Goal: Transaction & Acquisition: Obtain resource

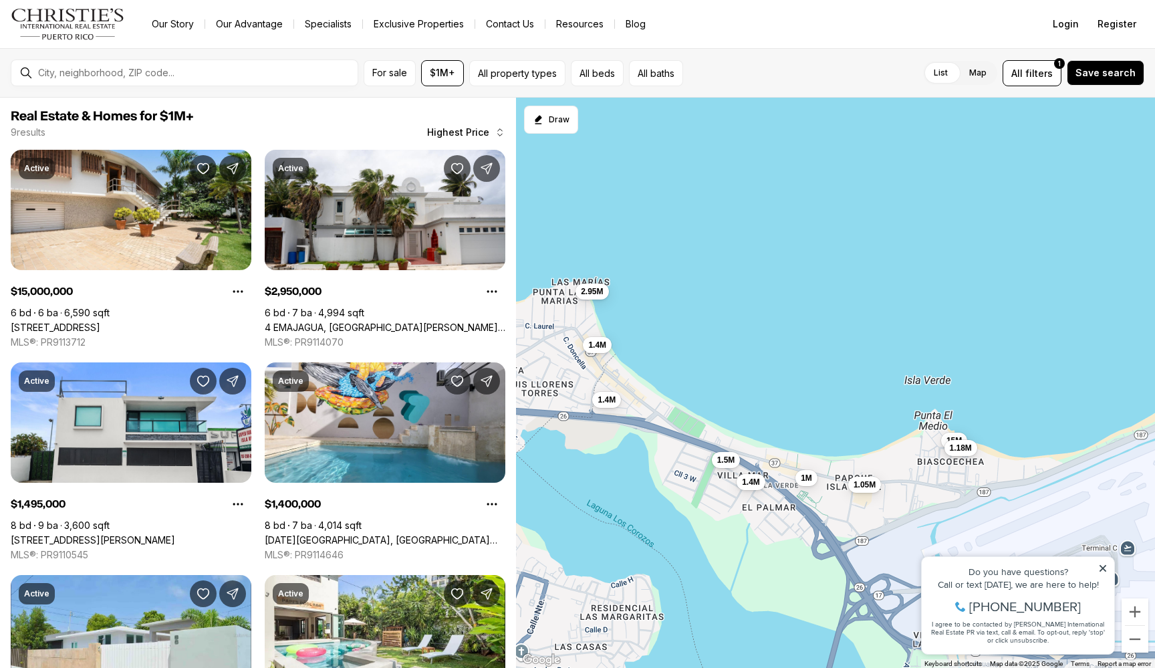
drag, startPoint x: 897, startPoint y: 349, endPoint x: 958, endPoint y: 486, distance: 150.2
click at [958, 486] on div "15M 2.95M 1.5M 1.4M 1.4M 1.4M 1.18M 1.05M 1M" at bounding box center [835, 383] width 639 height 571
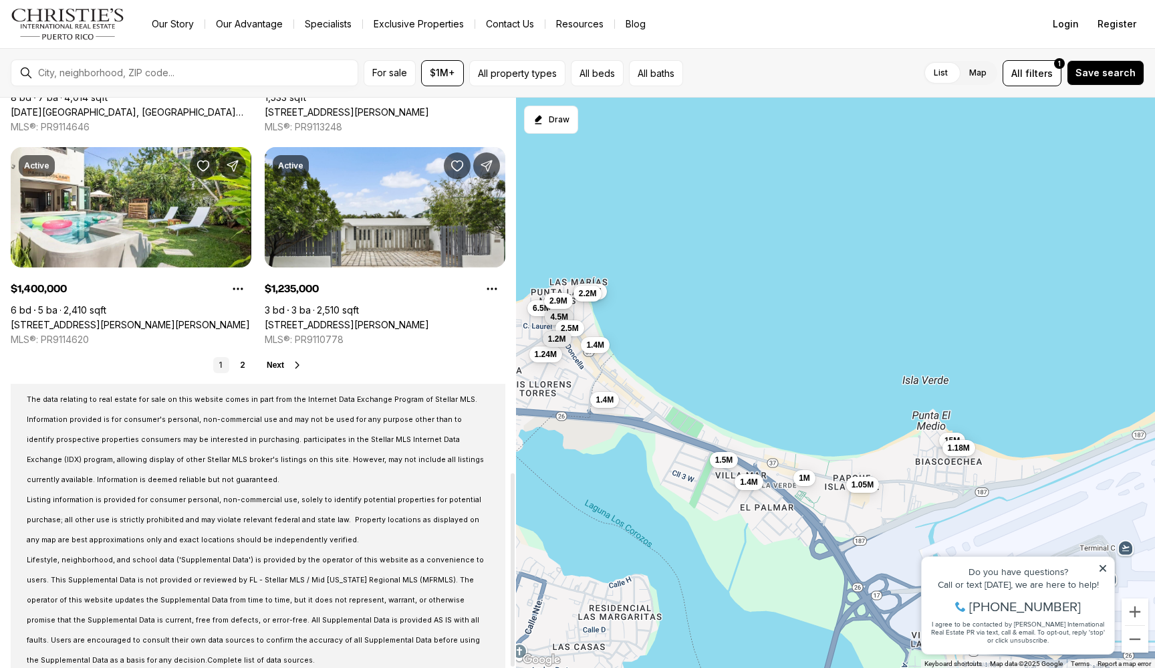
scroll to position [1104, 0]
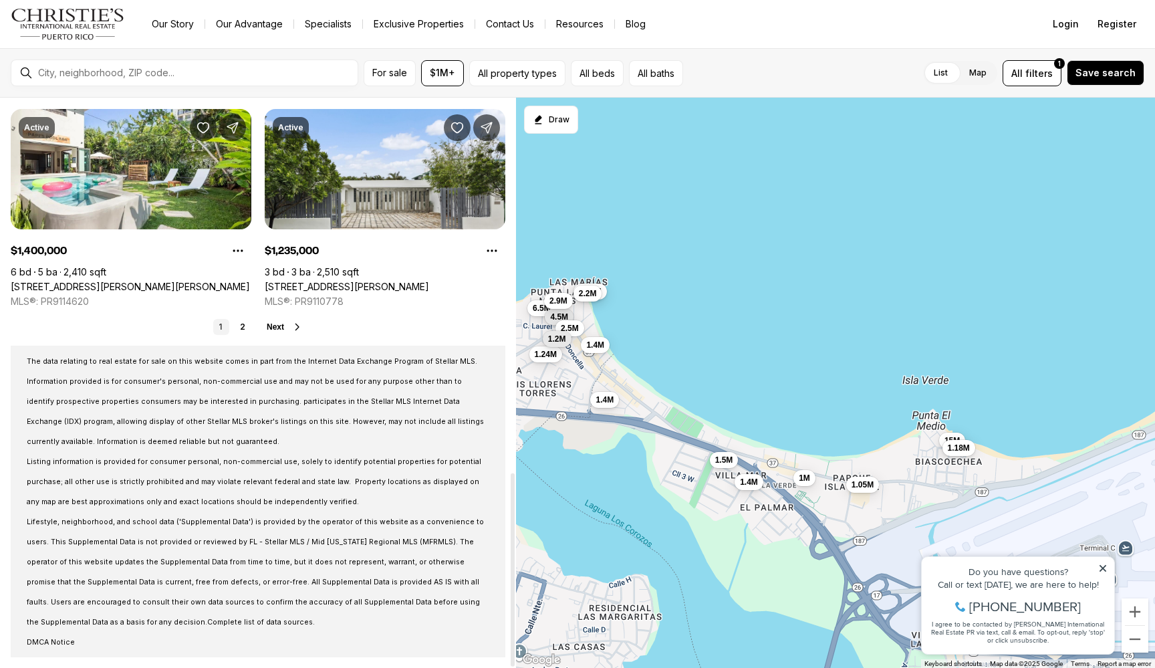
click at [283, 328] on span "Next" at bounding box center [275, 326] width 17 height 9
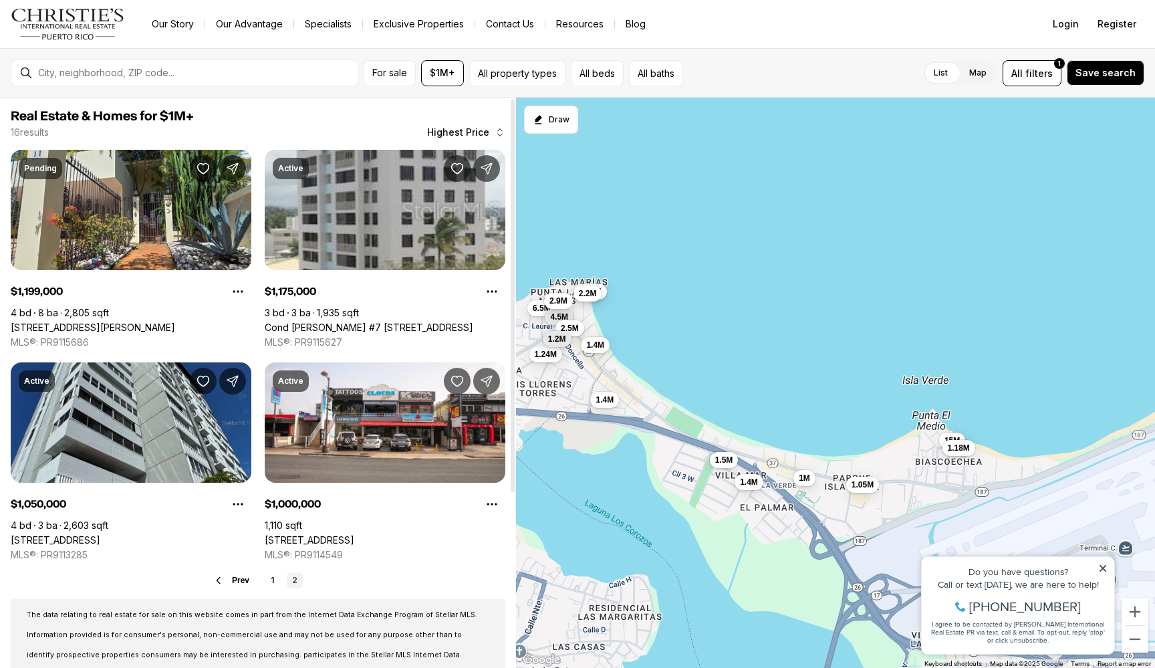
click at [223, 580] on icon at bounding box center [218, 580] width 11 height 11
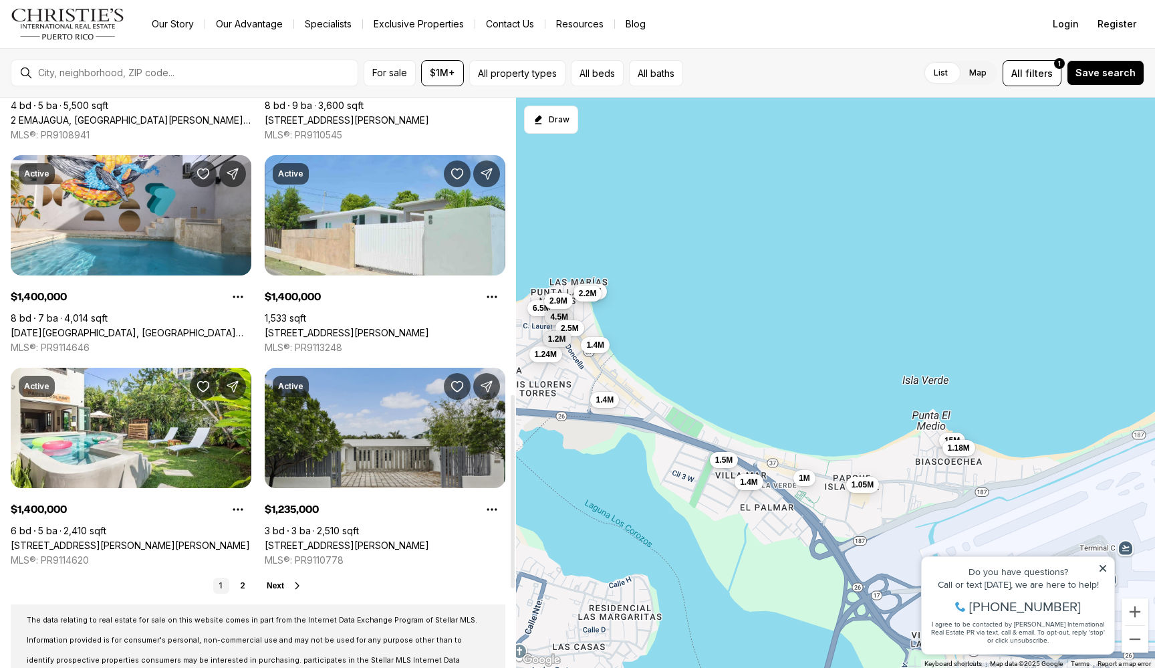
scroll to position [887, 0]
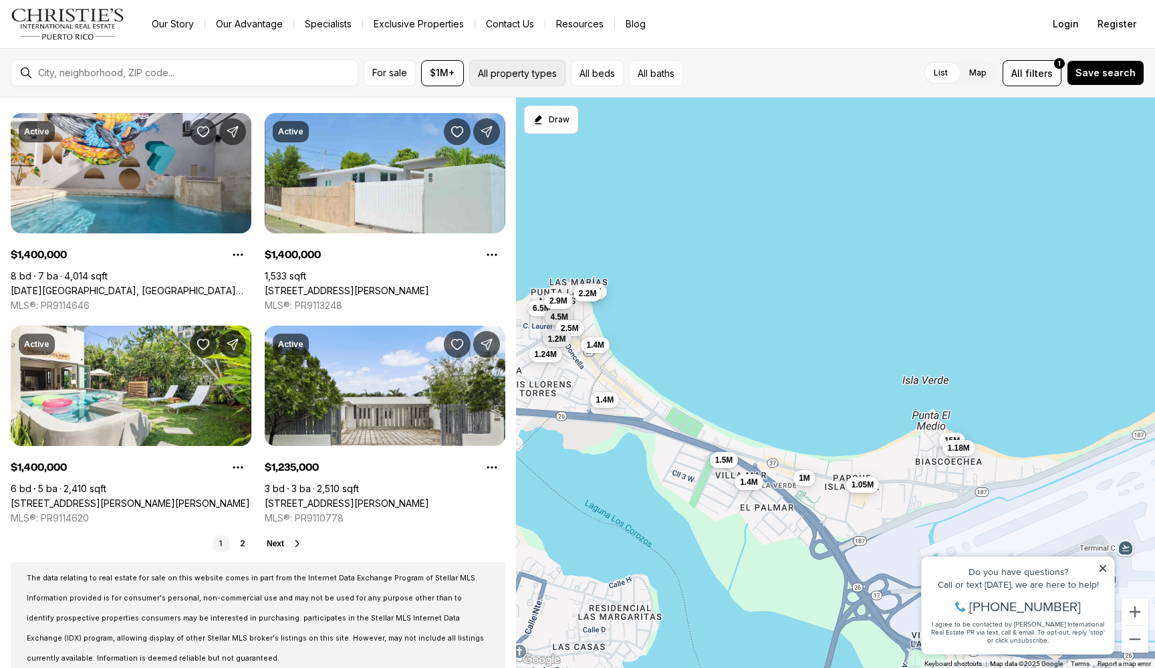
click at [513, 73] on button "All property types" at bounding box center [517, 73] width 96 height 26
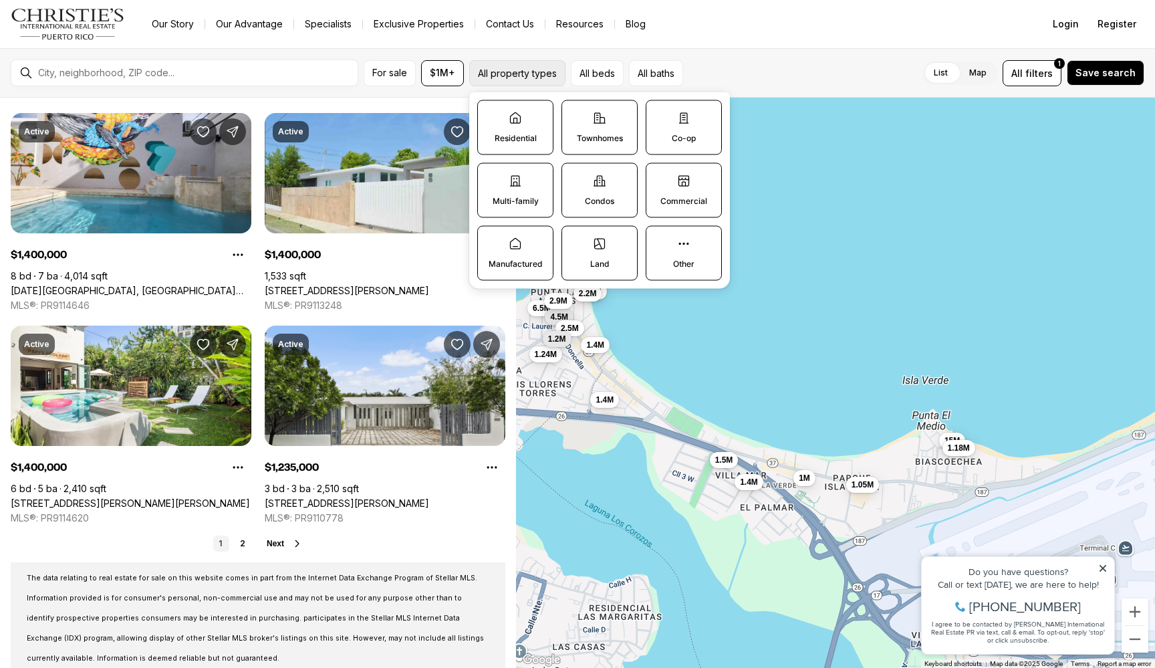
click at [513, 73] on button "All property types" at bounding box center [517, 73] width 96 height 26
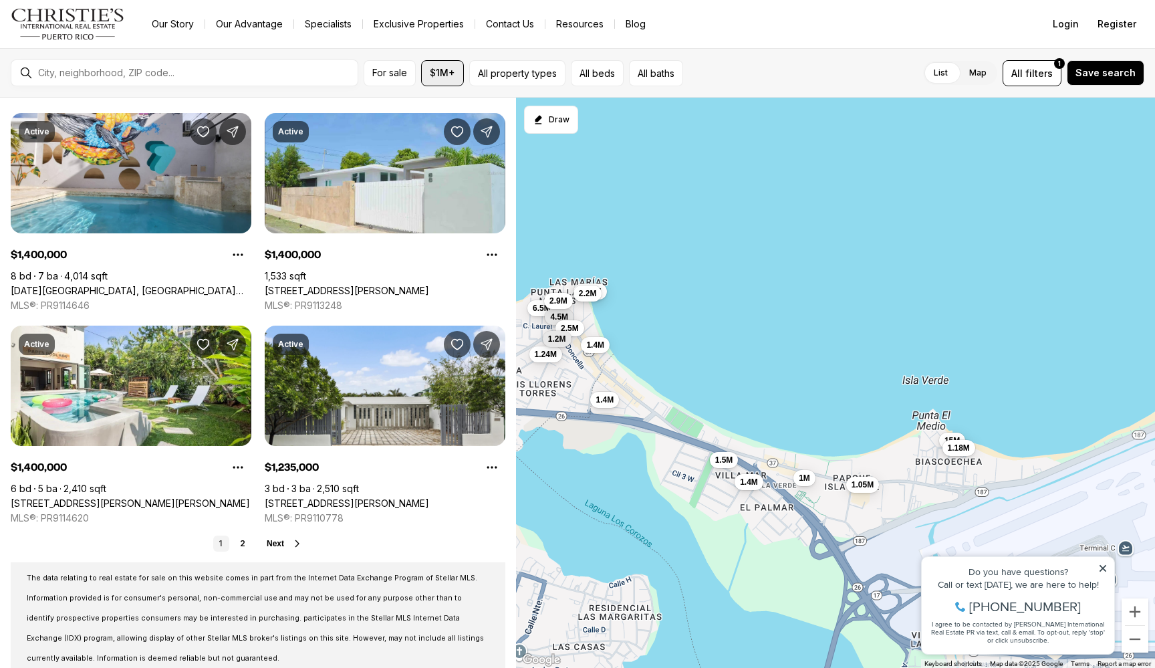
click at [447, 70] on span "$1M+" at bounding box center [442, 73] width 25 height 11
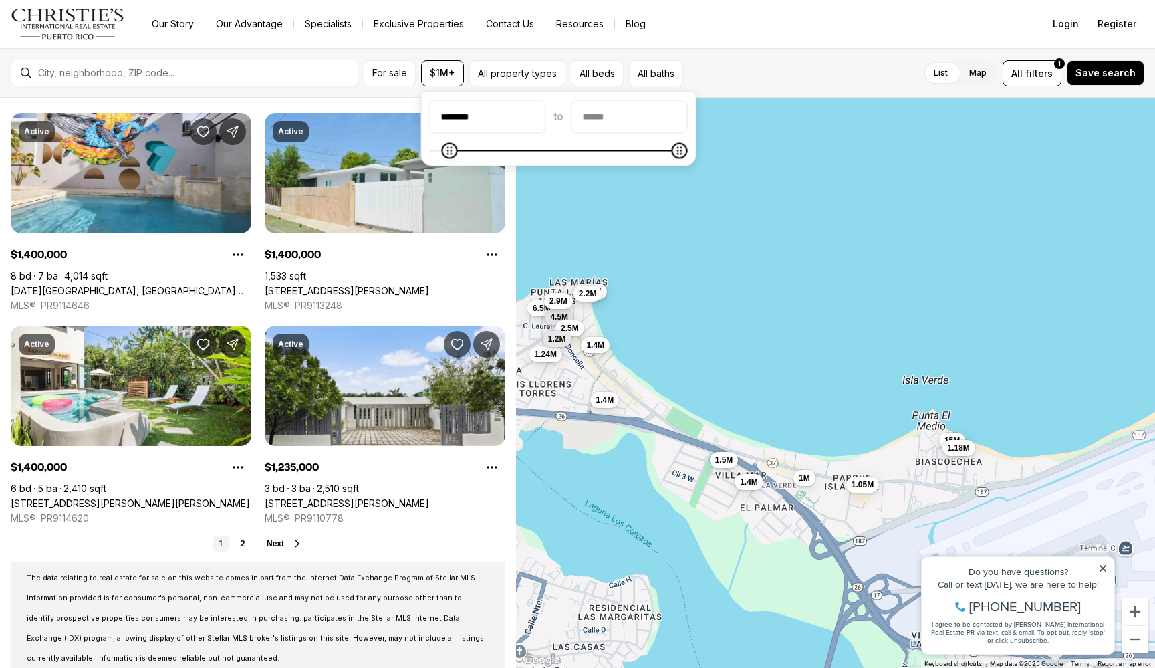
type input "********"
click at [394, 157] on body "Go to: Homepage Our Story Our Advantage Specialists Exclusive Properties Contac…" at bounding box center [577, 334] width 1155 height 668
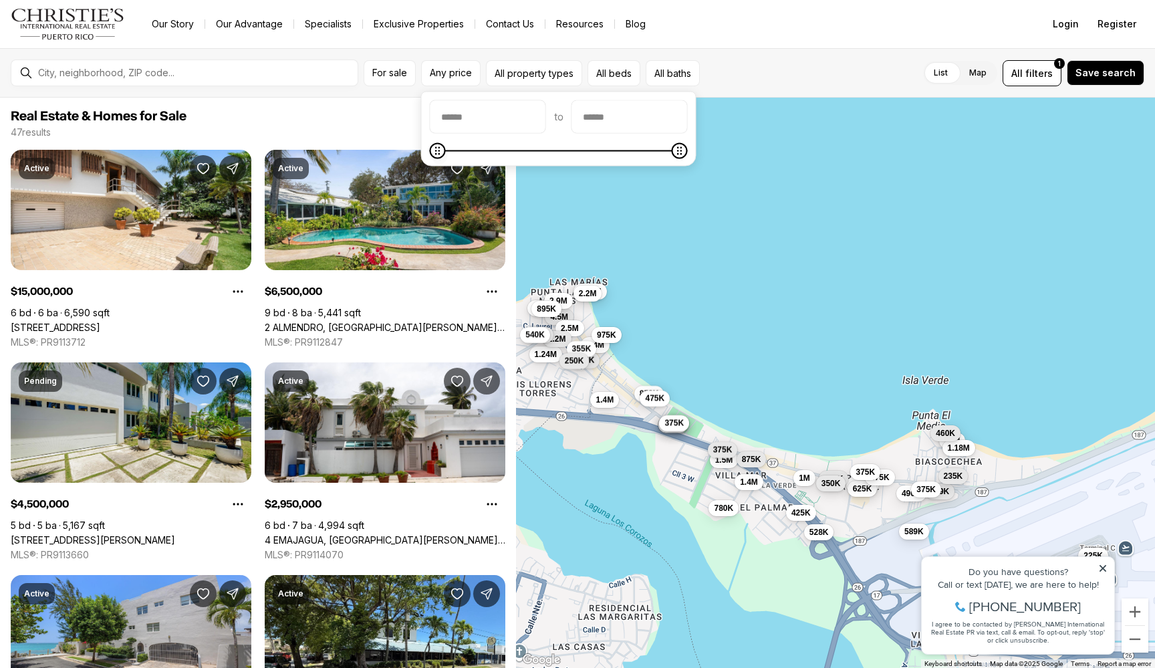
click at [486, 53] on div "For sale Any price All property types All beds All baths List Map List Map All …" at bounding box center [577, 72] width 1155 height 49
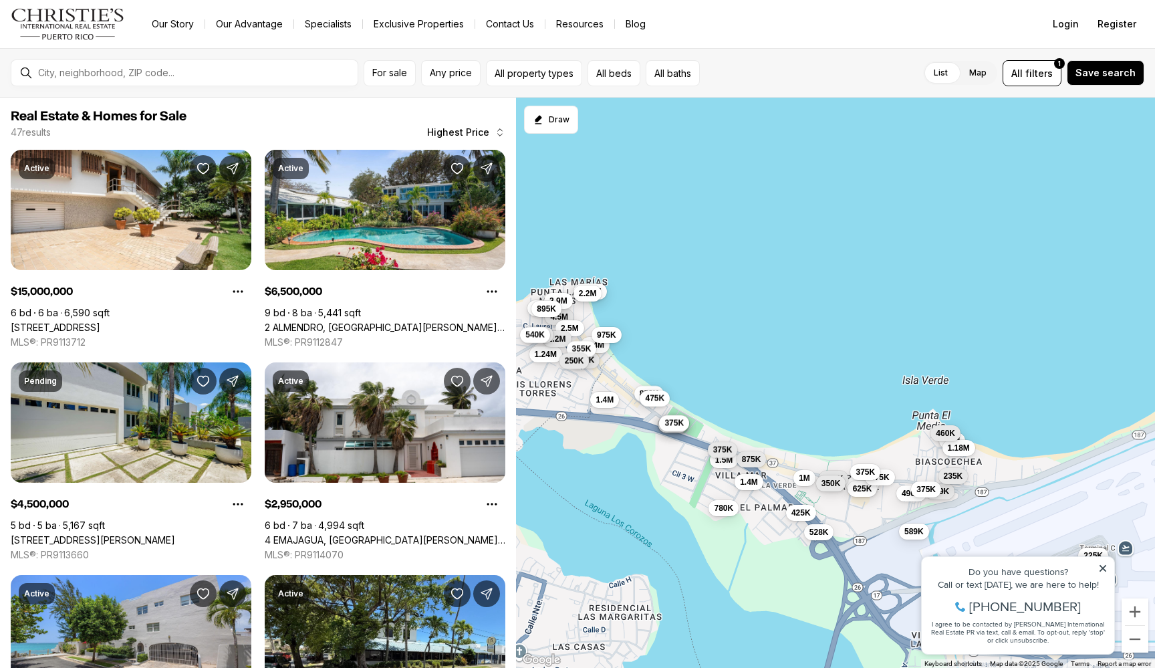
click at [107, 24] on img "Main navigation" at bounding box center [68, 24] width 114 height 32
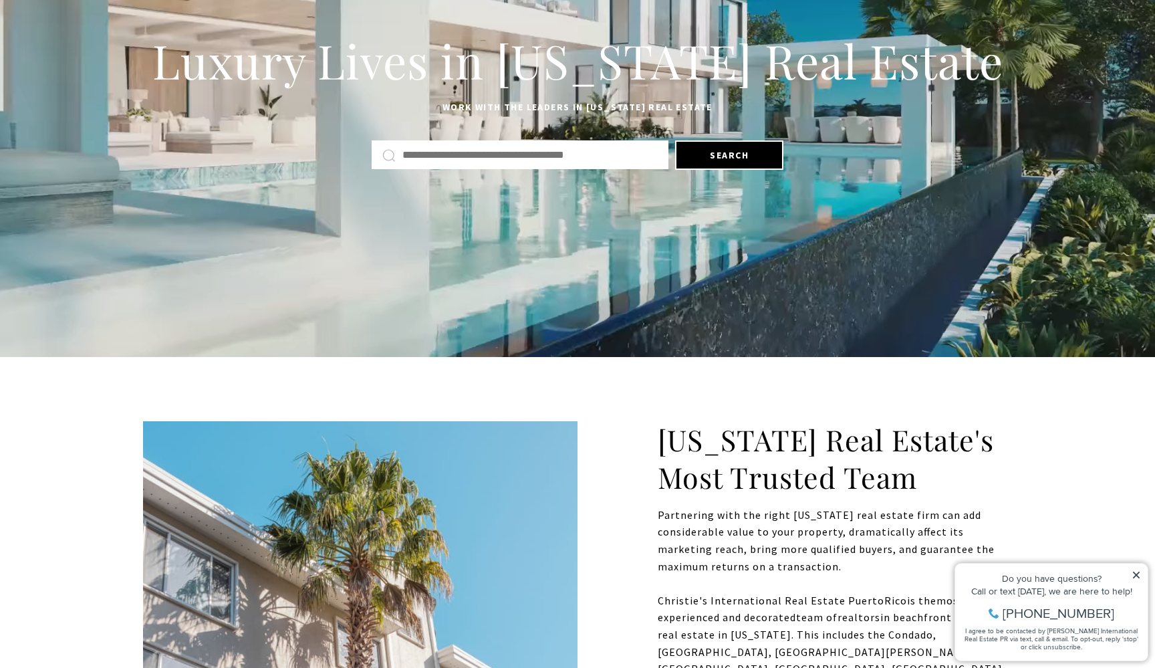
click at [445, 156] on input "text" at bounding box center [529, 154] width 255 height 17
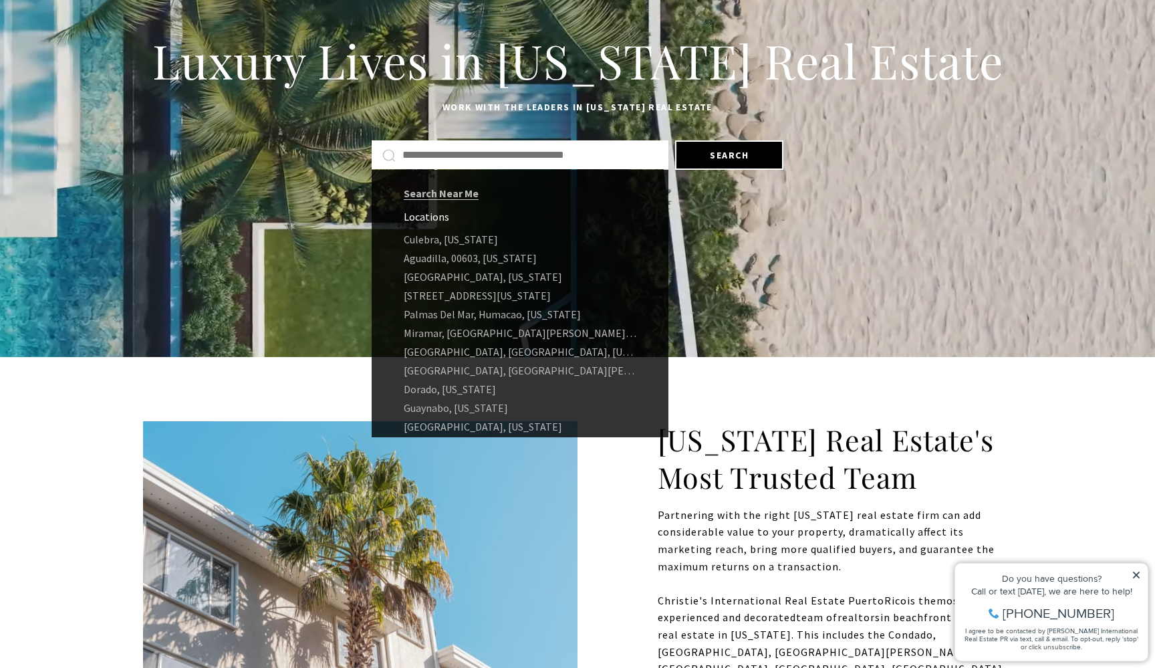
click at [808, 314] on div at bounding box center [577, 290] width 1155 height 94
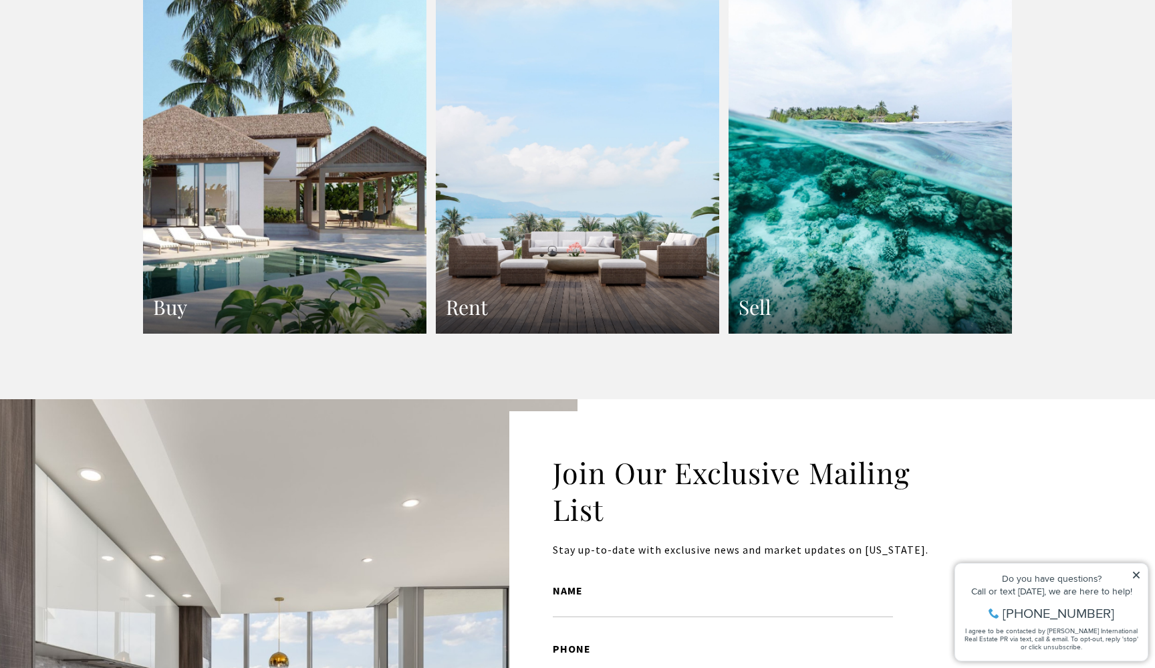
scroll to position [2596, 0]
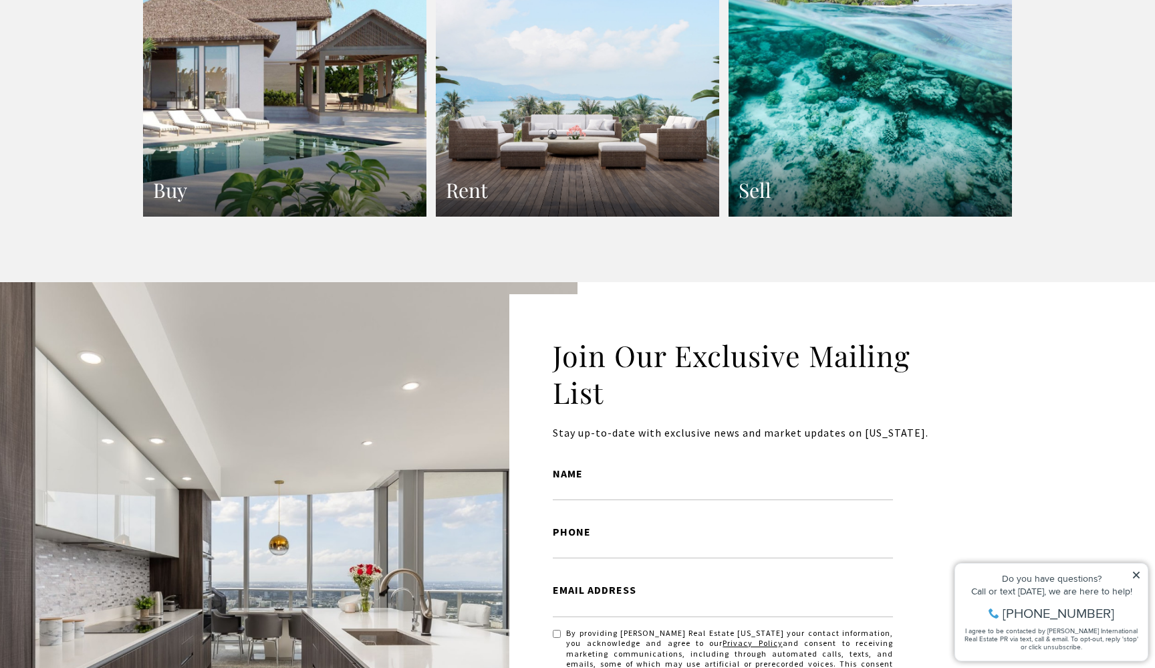
click at [526, 85] on link "Rent" at bounding box center [577, 43] width 283 height 347
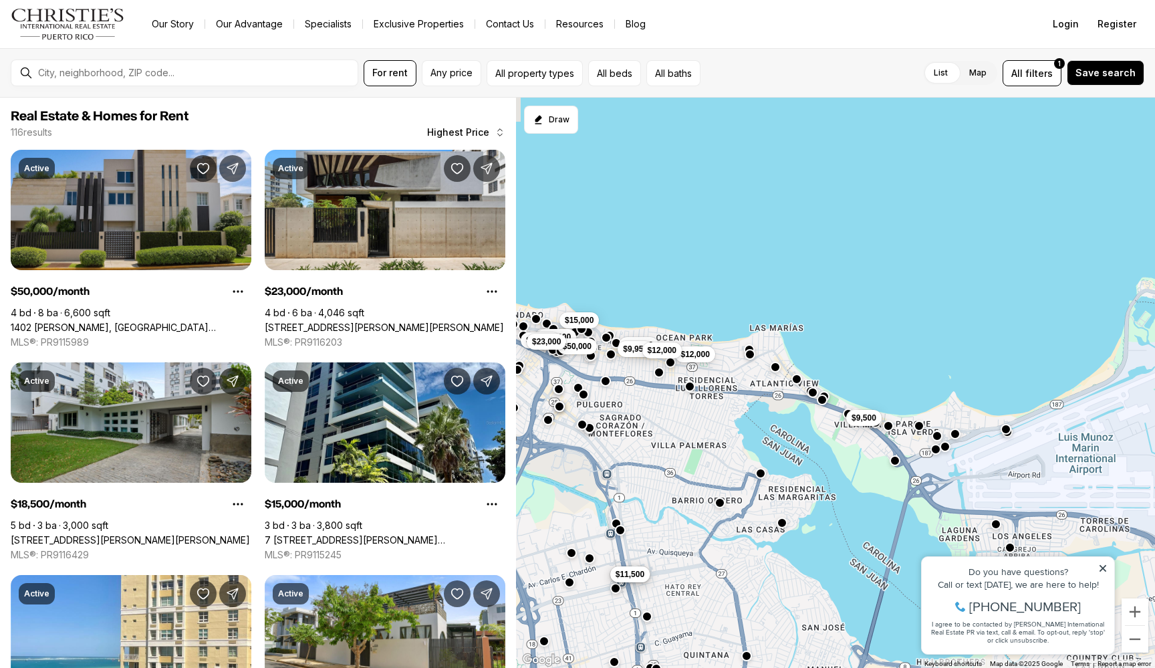
drag, startPoint x: 1012, startPoint y: 275, endPoint x: 996, endPoint y: 348, distance: 73.8
click at [996, 348] on div "$11,500 $11,500 $12,500 $9,950 $12,000 $12,000 $15,000 $9,500 $11,000 $18,500 $…" at bounding box center [835, 383] width 639 height 571
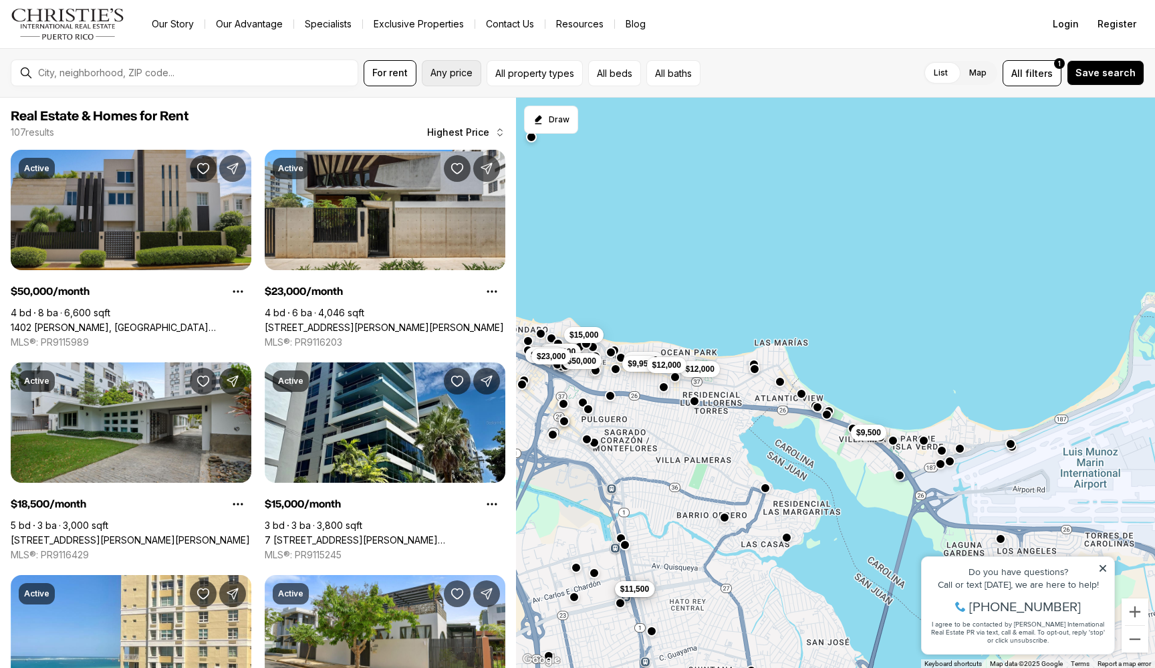
click at [443, 72] on span "Any price" at bounding box center [452, 73] width 42 height 11
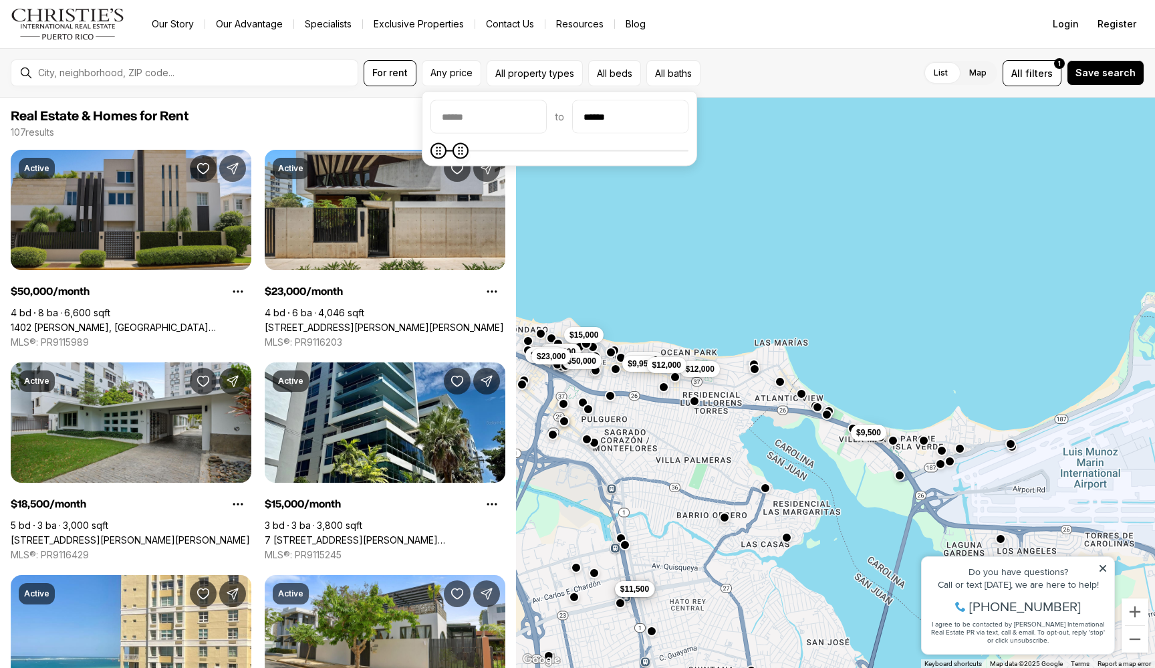
click at [464, 172] on body "Go to: Homepage Our Story Our Advantage Specialists Exclusive Properties Contac…" at bounding box center [577, 334] width 1155 height 668
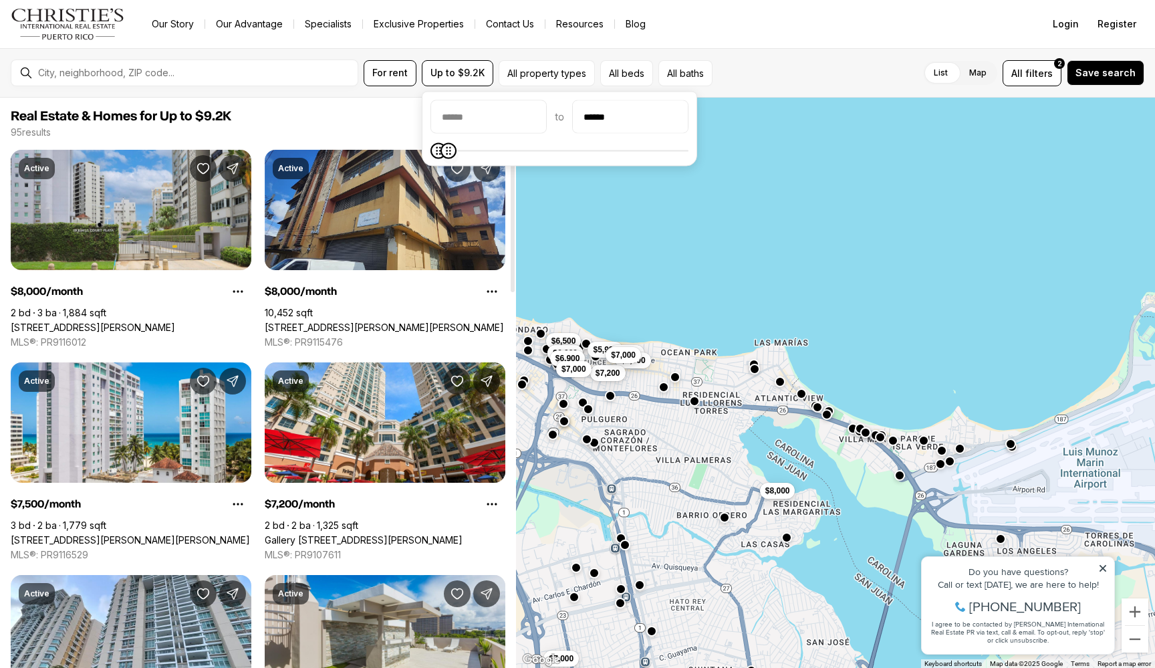
type input "******"
click at [444, 156] on span at bounding box center [447, 151] width 16 height 16
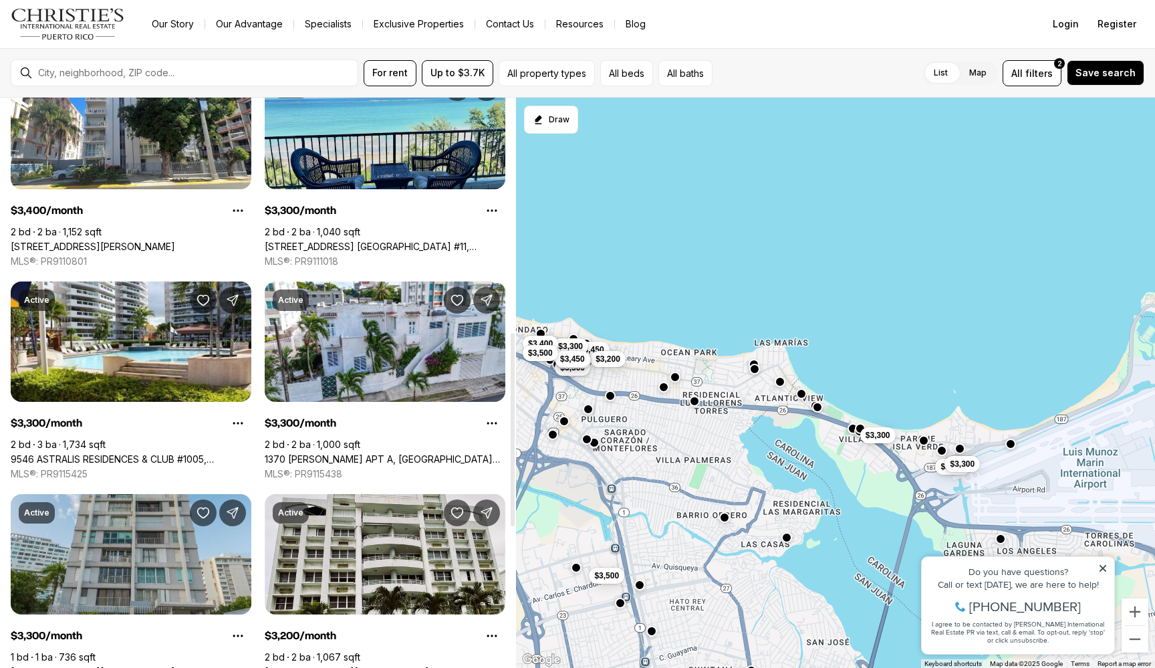
scroll to position [841, 0]
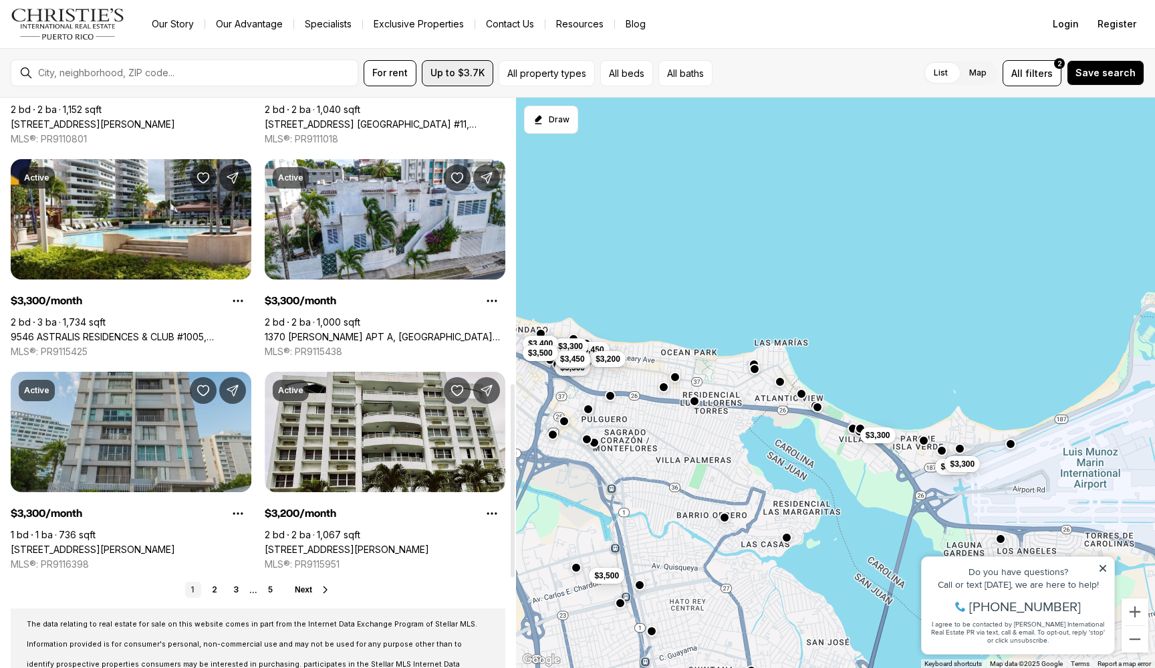
click at [462, 80] on button "Up to $3.7K" at bounding box center [458, 73] width 72 height 26
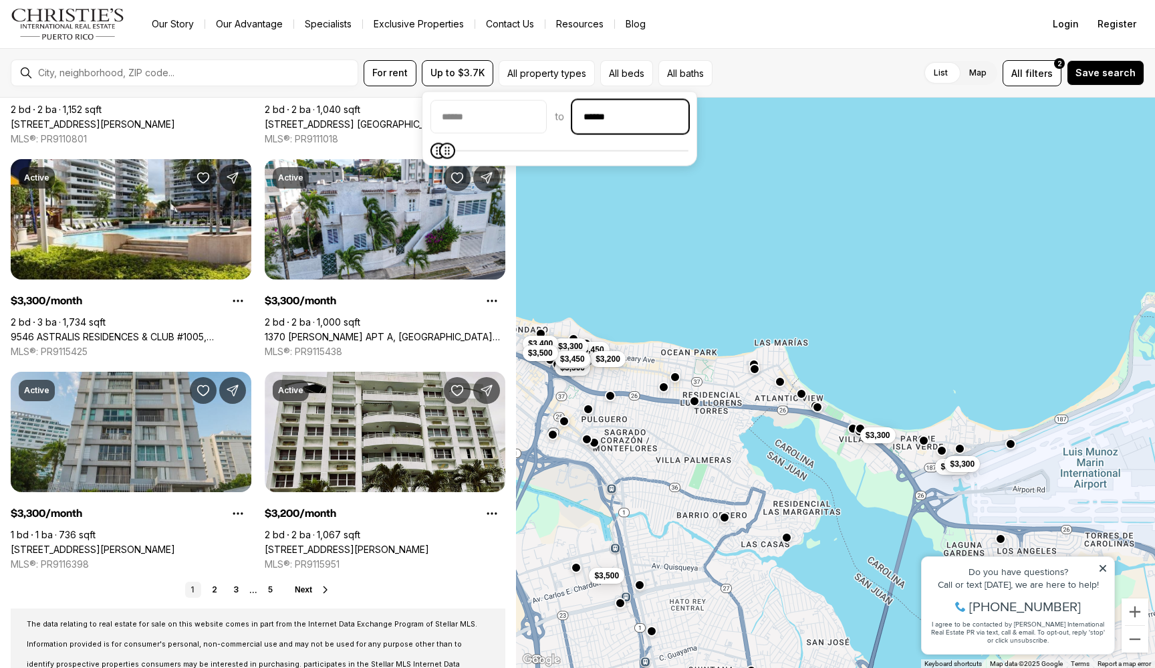
click at [682, 120] on input "******" at bounding box center [630, 117] width 115 height 32
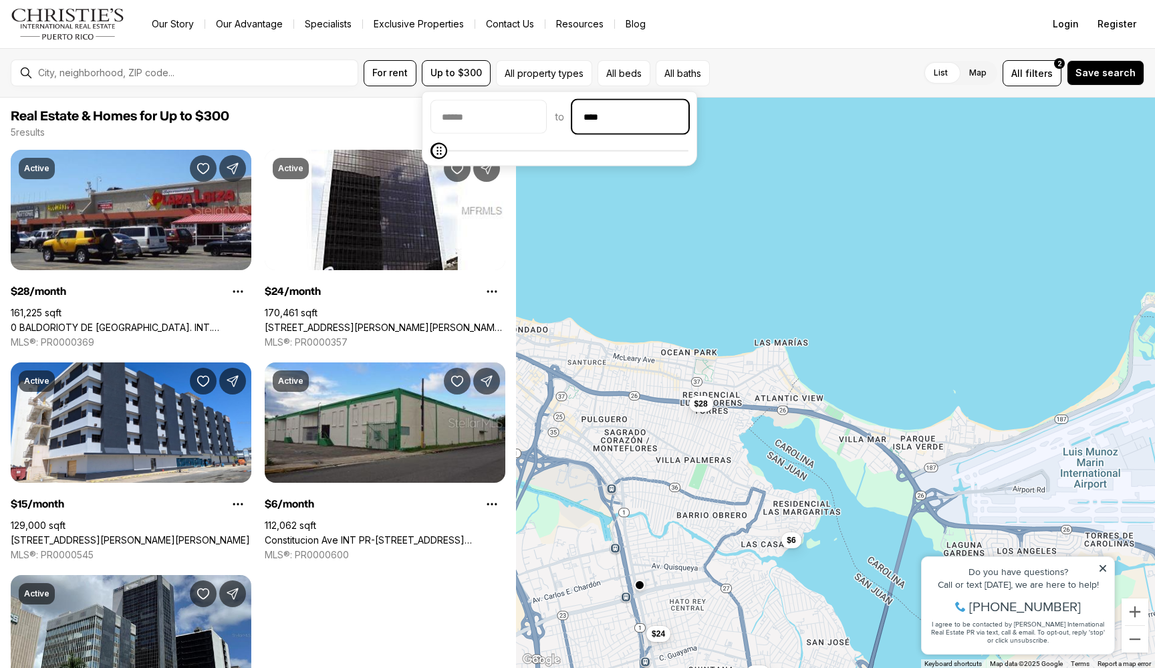
type input "******"
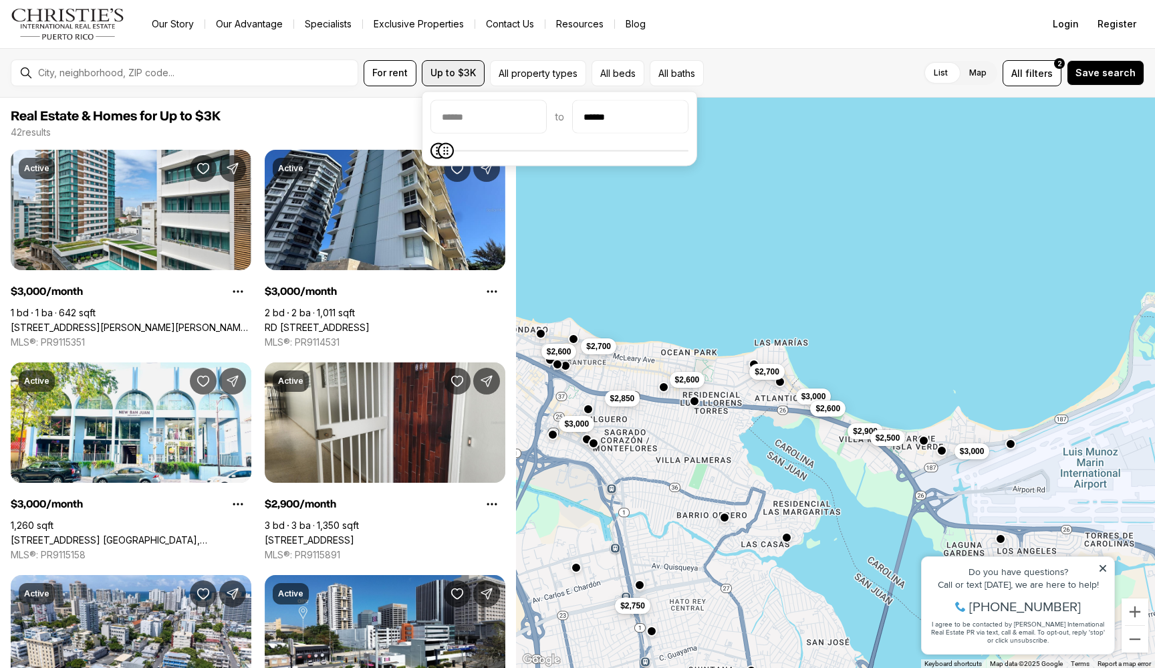
click at [463, 70] on span "Up to $3K" at bounding box center [453, 73] width 45 height 11
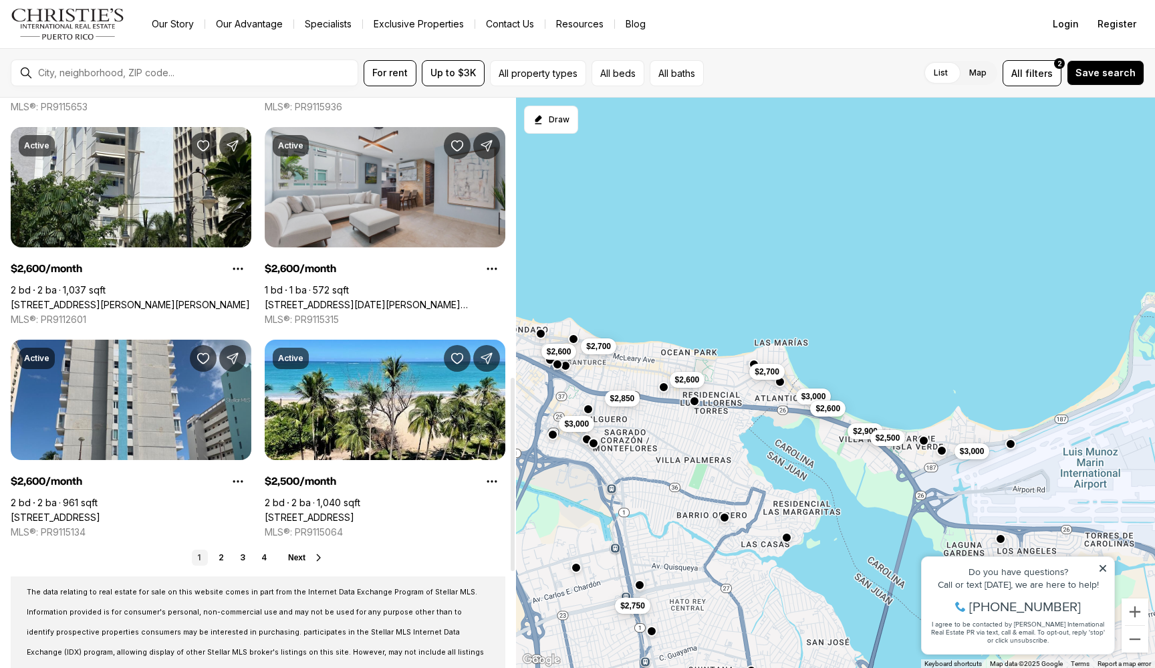
scroll to position [878, 0]
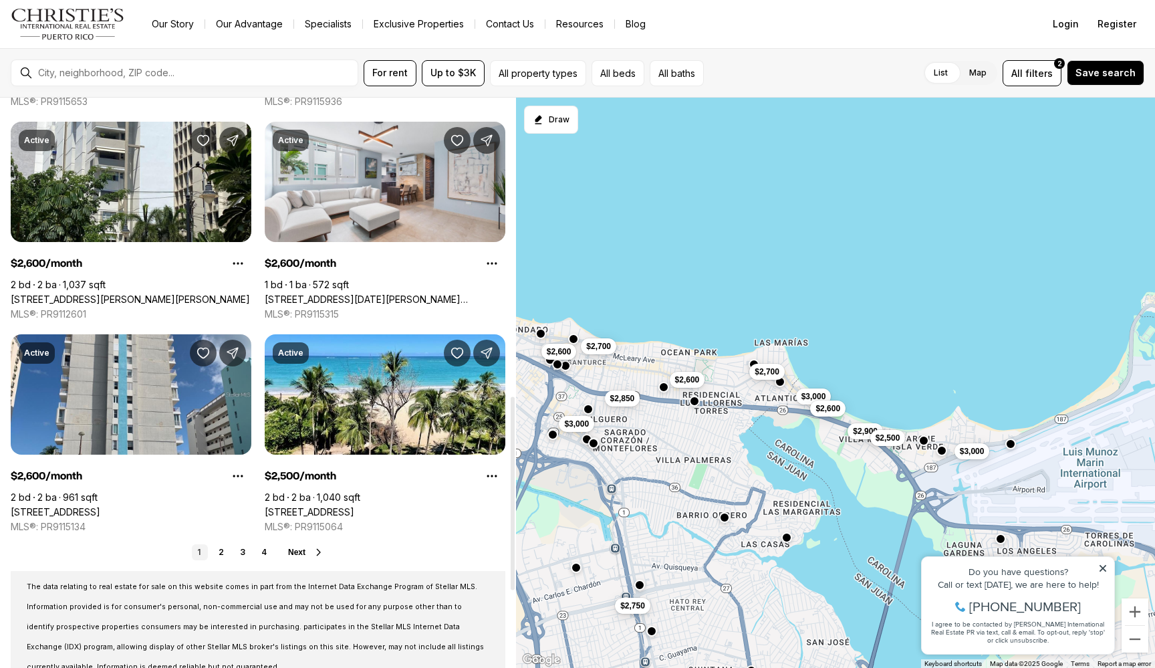
click at [308, 550] on button "Next" at bounding box center [306, 552] width 36 height 11
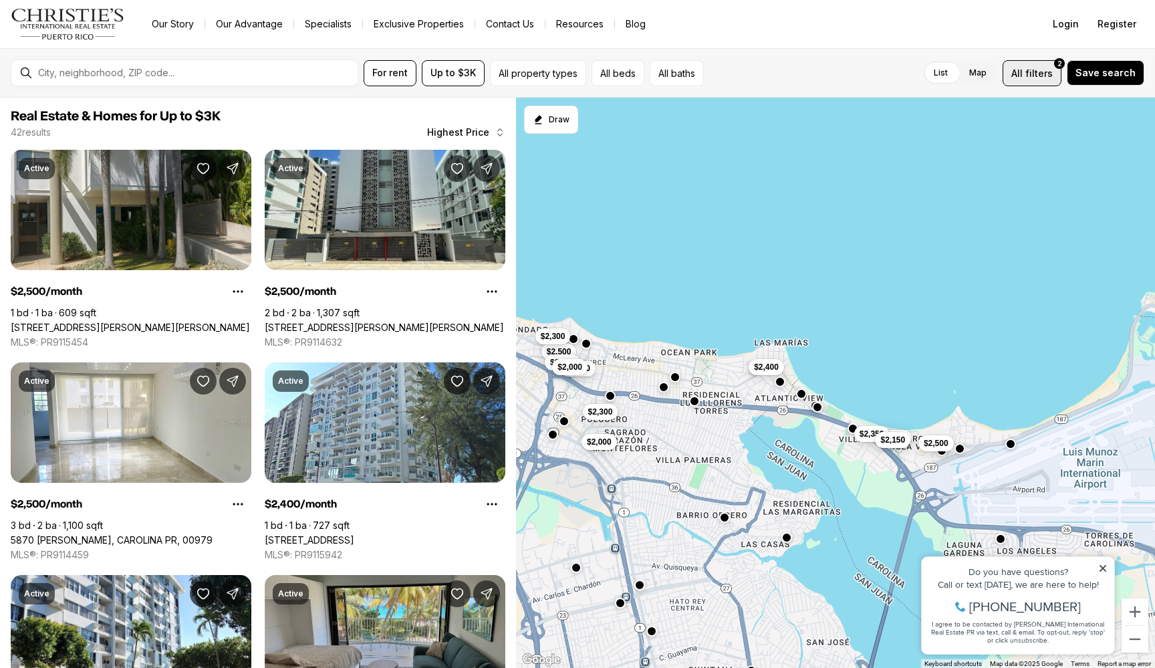
click at [1041, 78] on span "filters" at bounding box center [1039, 73] width 27 height 14
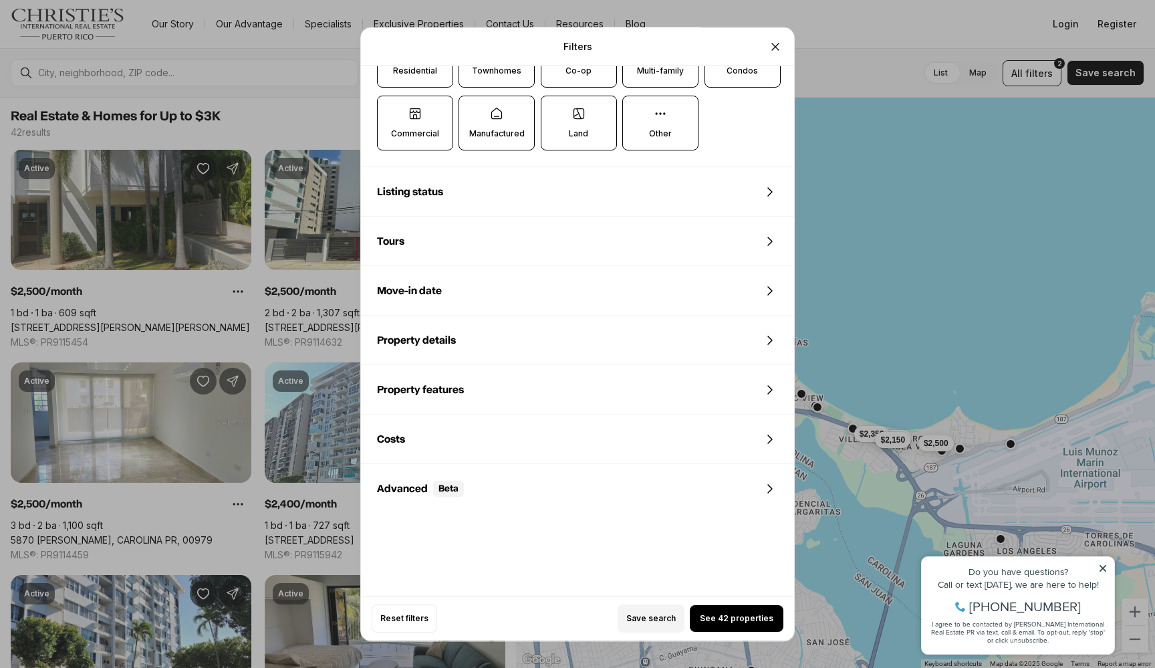
click at [477, 344] on div "Property details" at bounding box center [577, 340] width 433 height 48
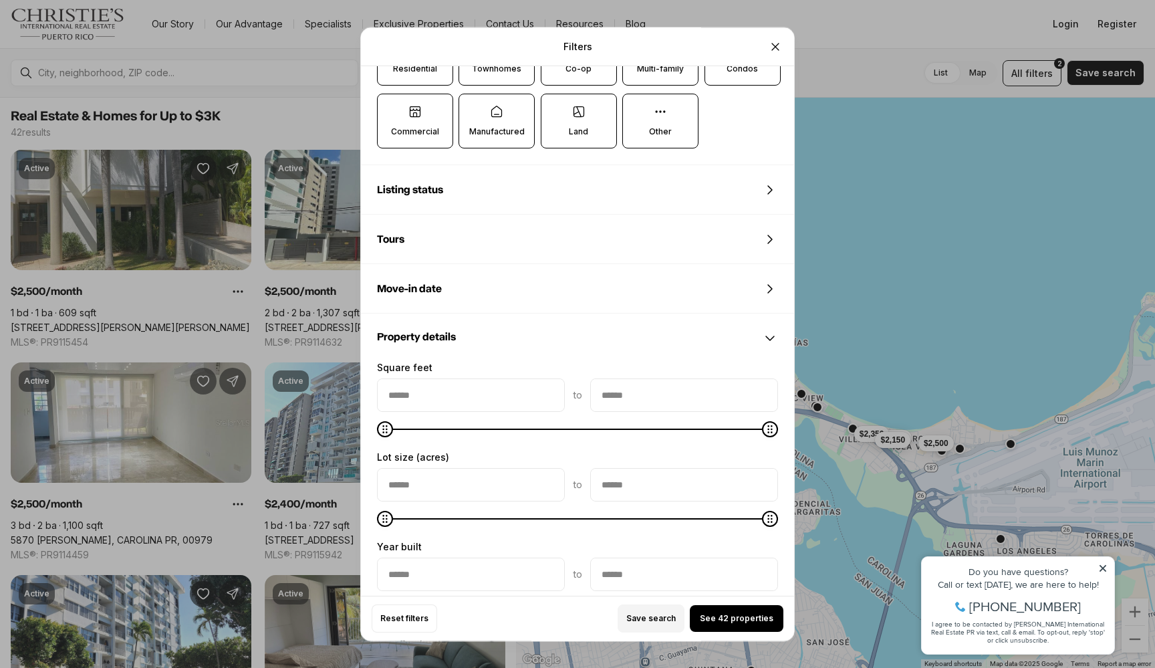
scroll to position [751, 0]
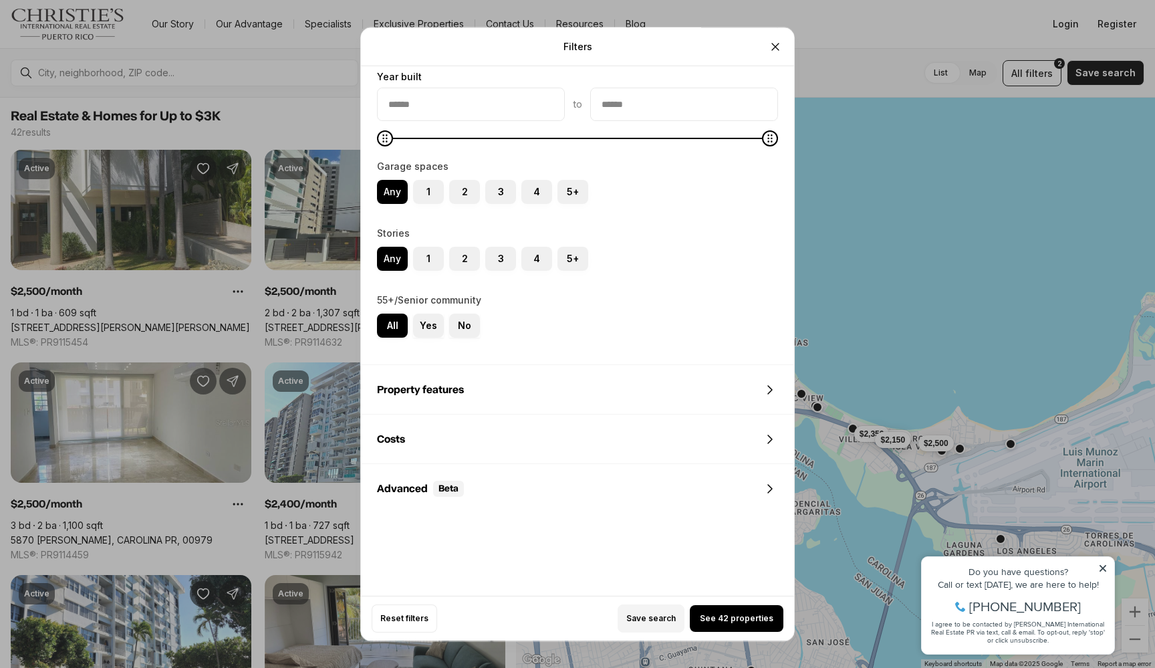
click at [485, 388] on div "Property features" at bounding box center [577, 390] width 433 height 48
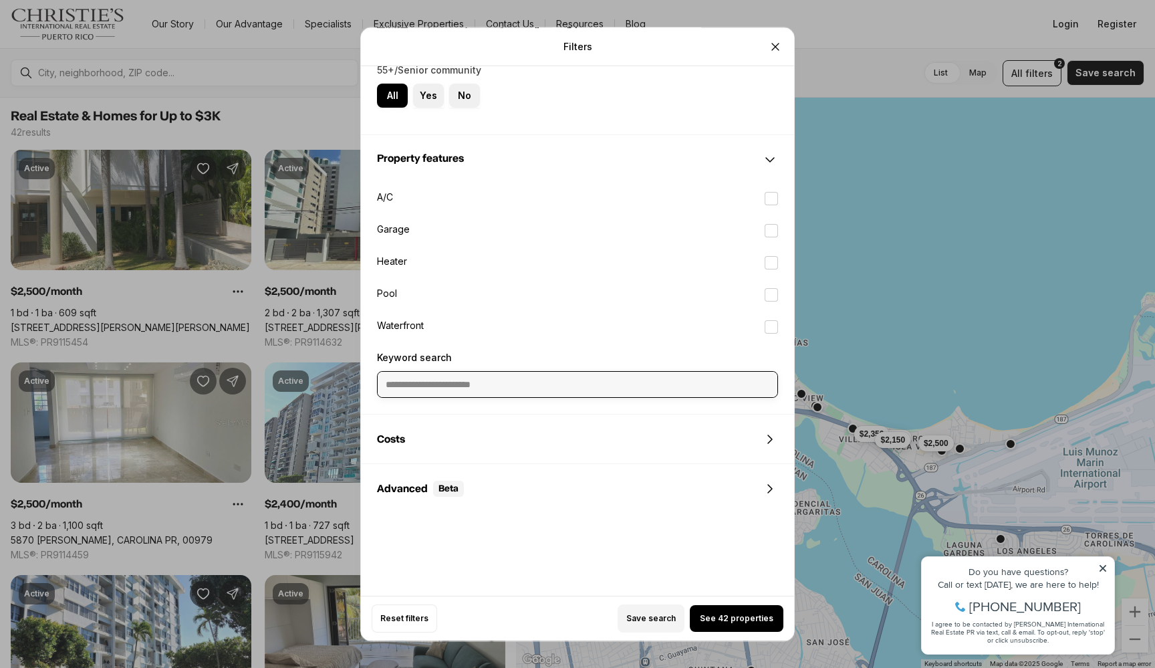
scroll to position [1205, 0]
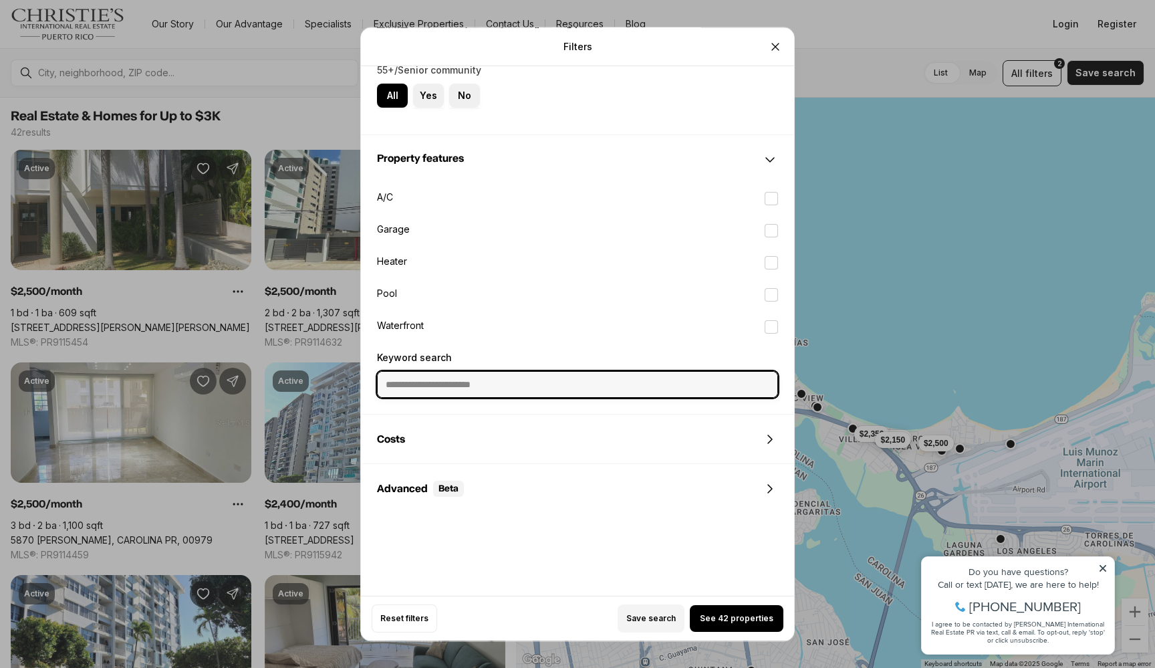
click at [463, 372] on input "Keyword search" at bounding box center [578, 384] width 400 height 25
type input "*********"
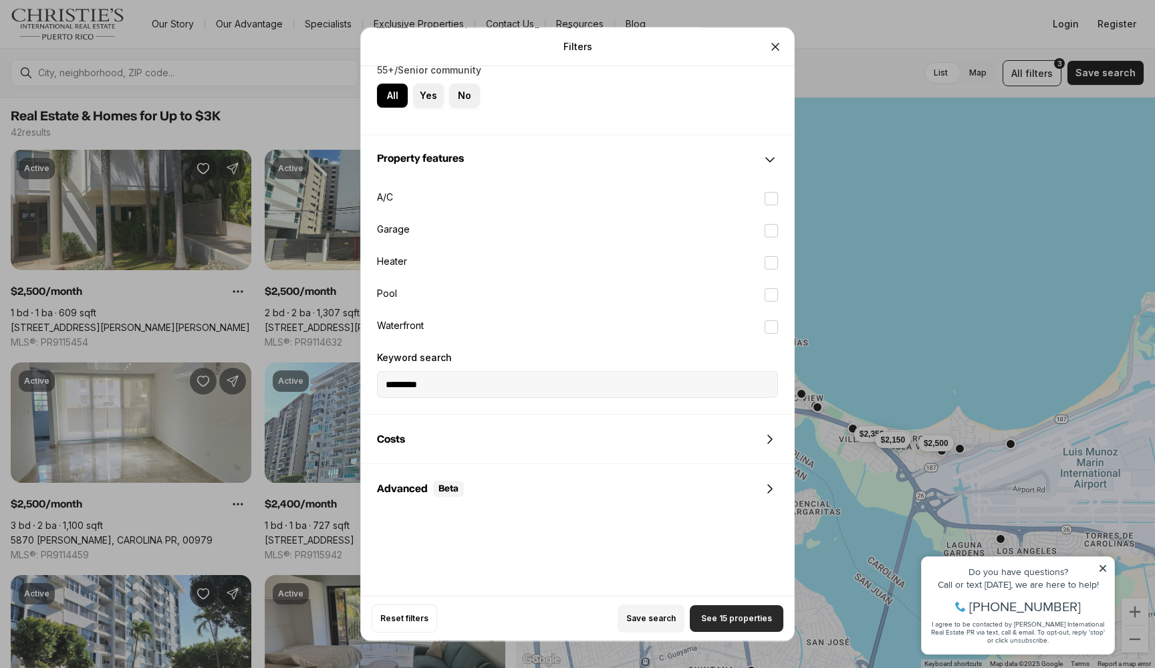
click at [713, 616] on span "See 15 properties" at bounding box center [736, 618] width 71 height 11
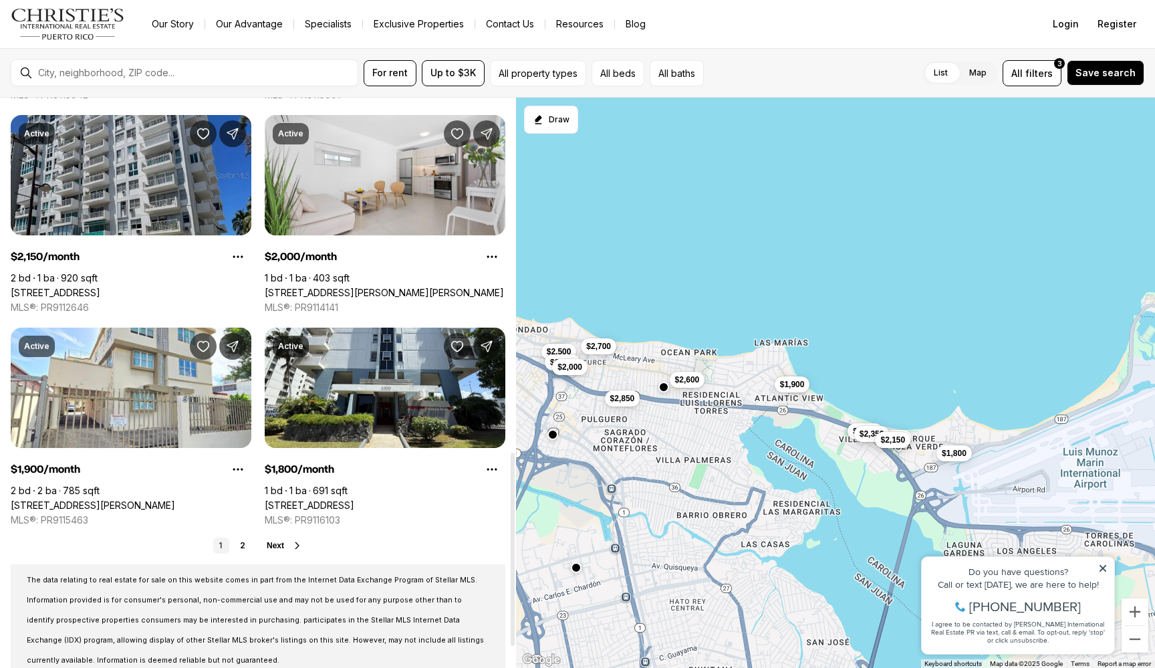
scroll to position [1043, 0]
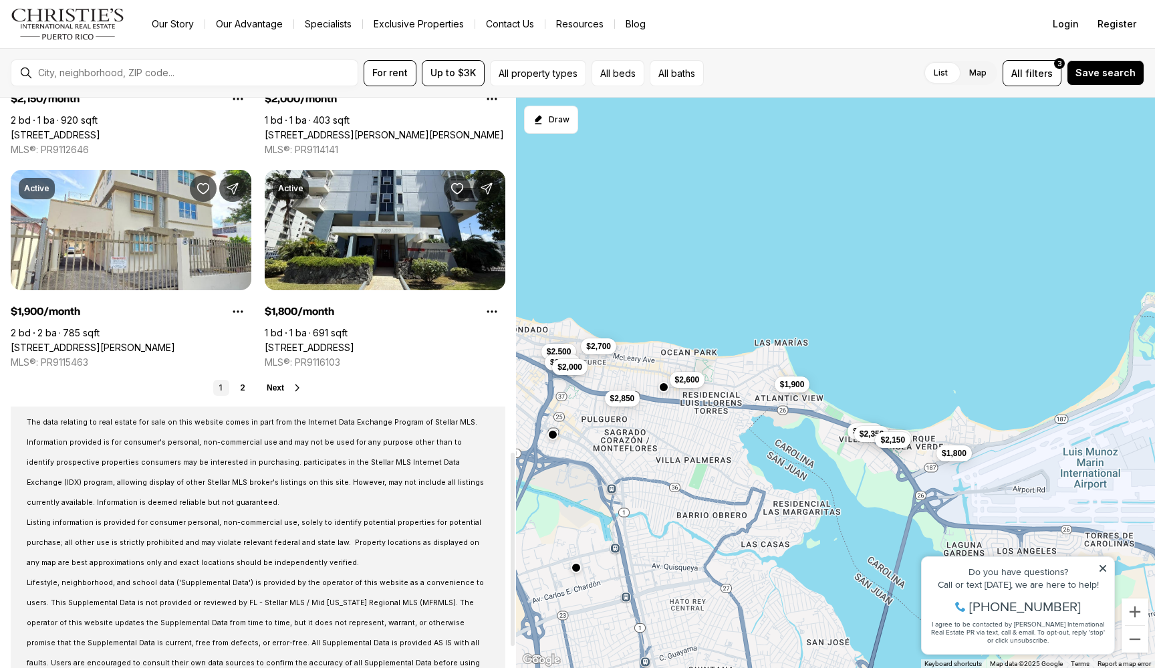
click at [273, 388] on span "Next" at bounding box center [275, 387] width 17 height 9
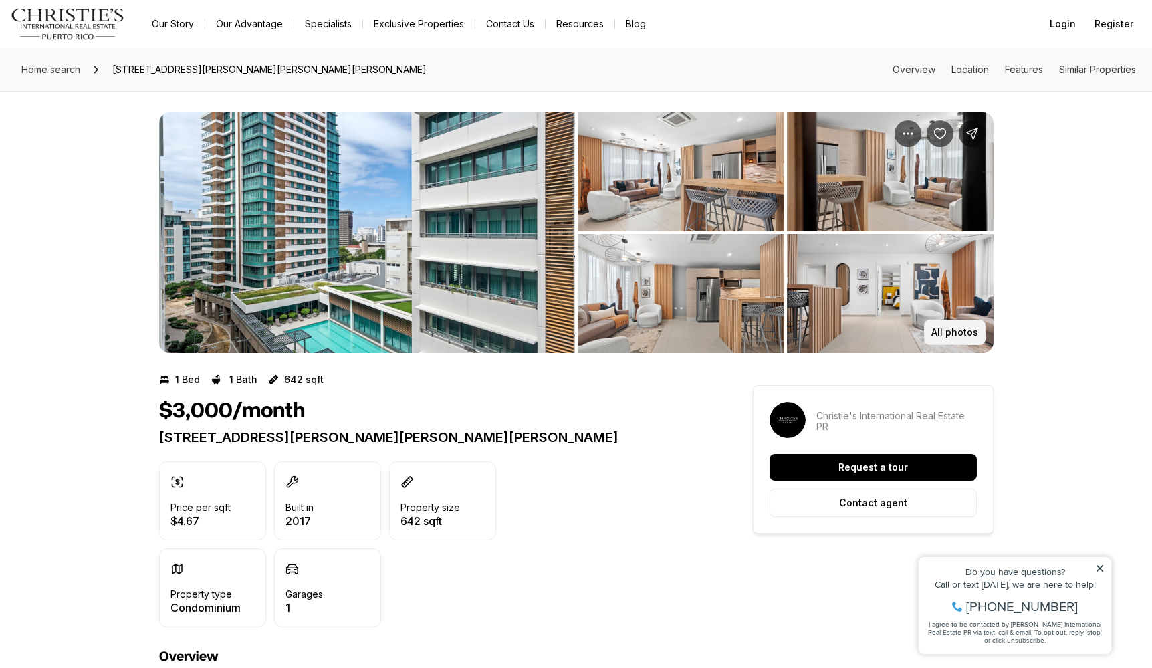
click at [942, 332] on p "All photos" at bounding box center [954, 332] width 47 height 11
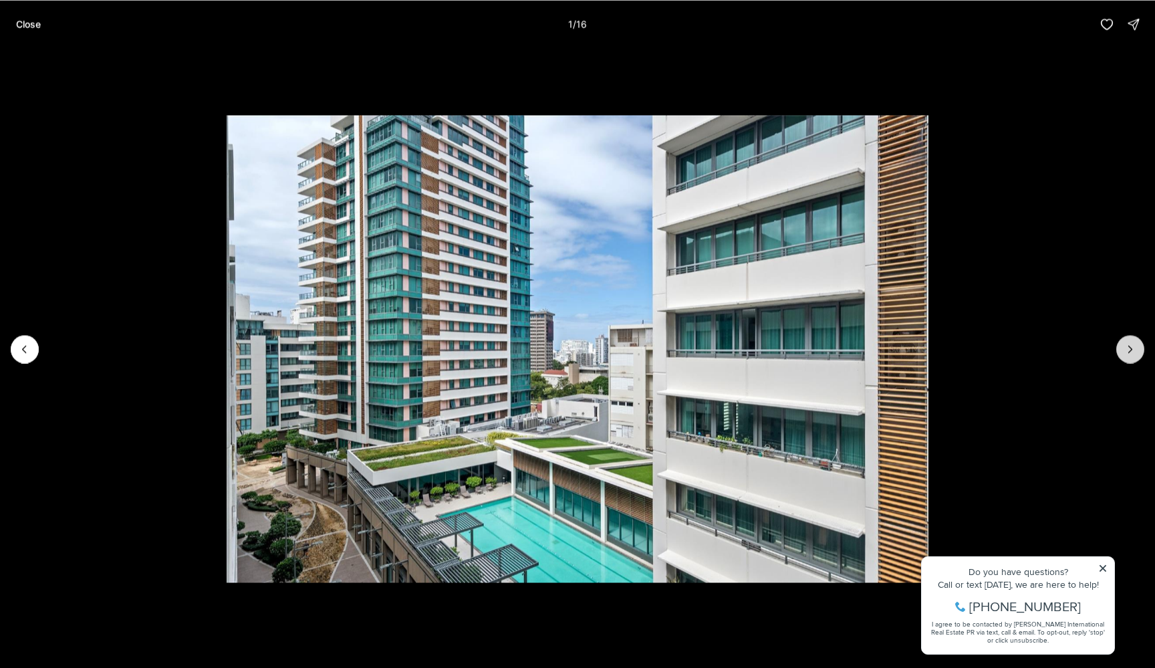
click at [1119, 344] on button "Next slide" at bounding box center [1130, 349] width 28 height 28
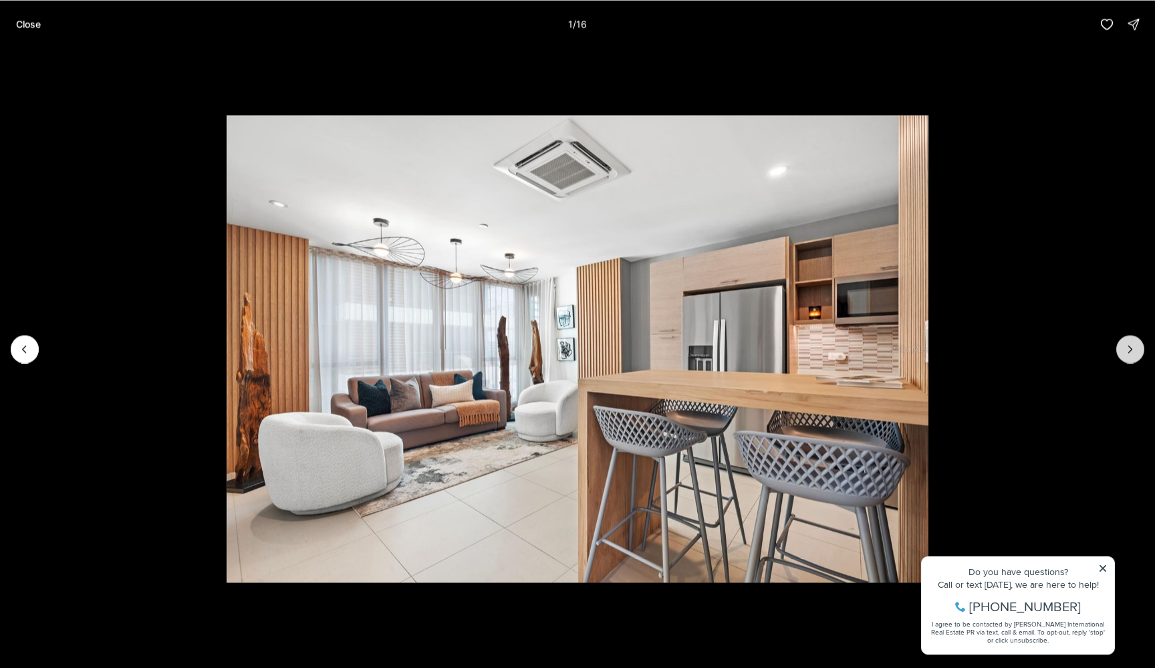
click at [1119, 344] on button "Next slide" at bounding box center [1130, 349] width 28 height 28
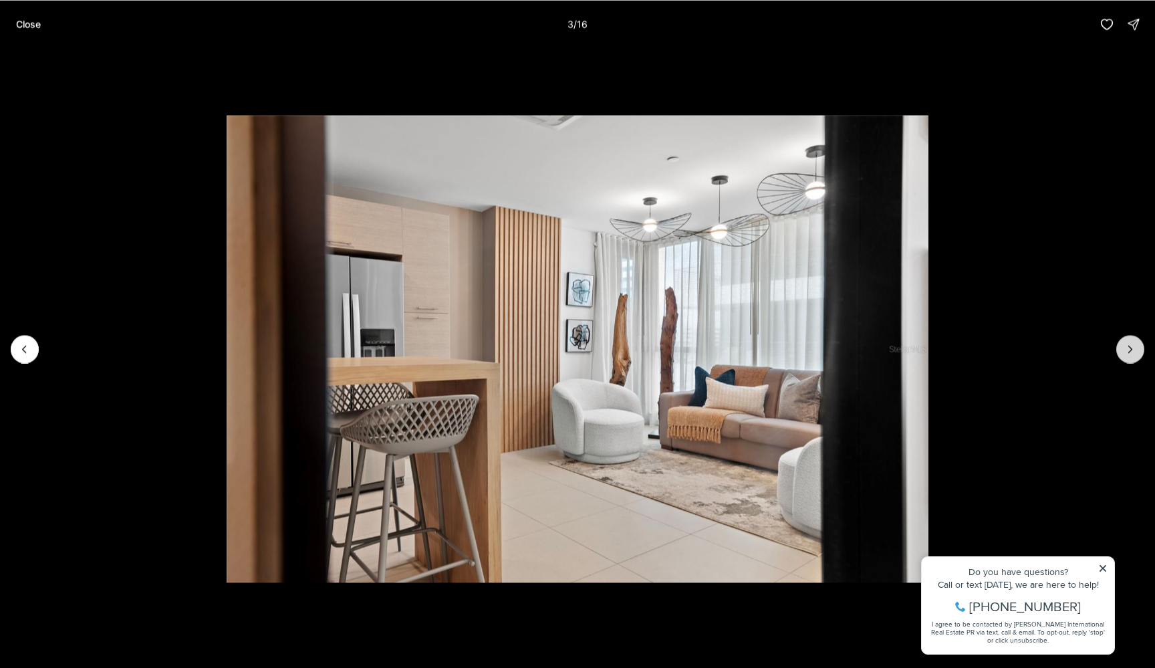
click at [1119, 344] on button "Next slide" at bounding box center [1130, 349] width 28 height 28
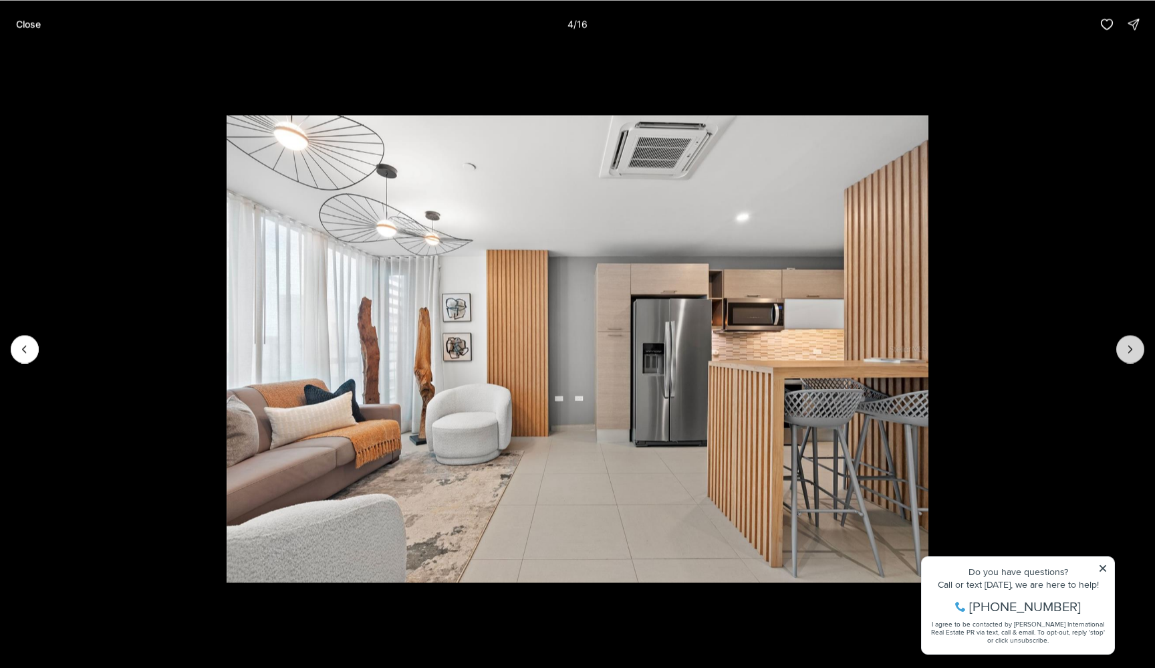
click at [1119, 344] on button "Next slide" at bounding box center [1130, 349] width 28 height 28
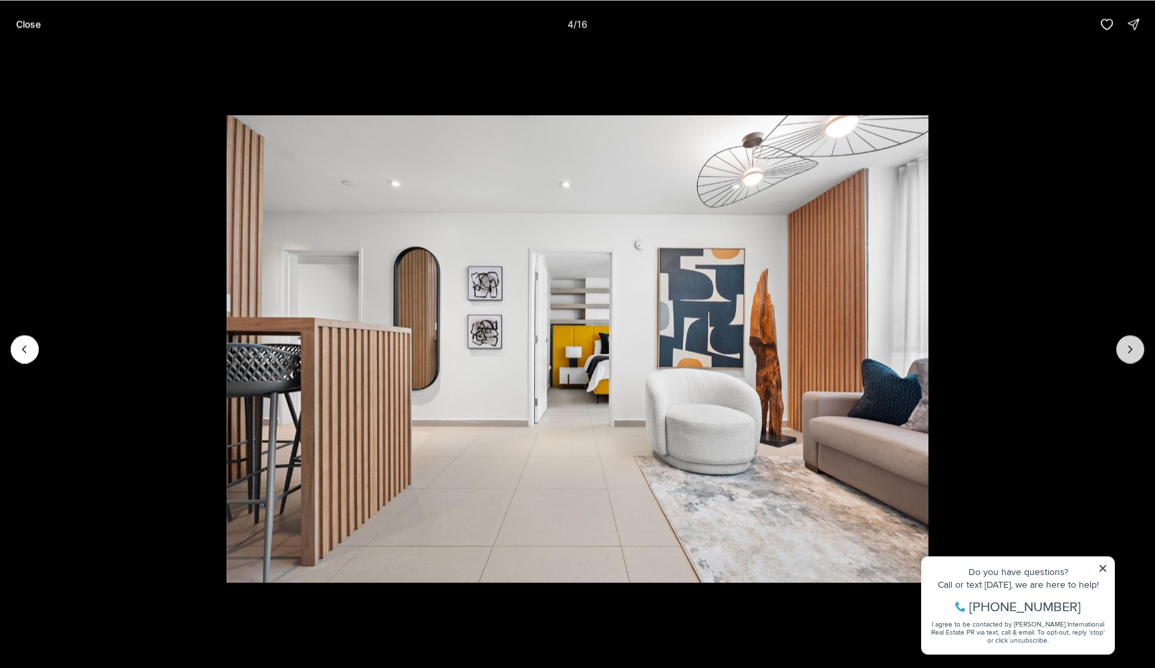
click at [1119, 344] on button "Next slide" at bounding box center [1130, 349] width 28 height 28
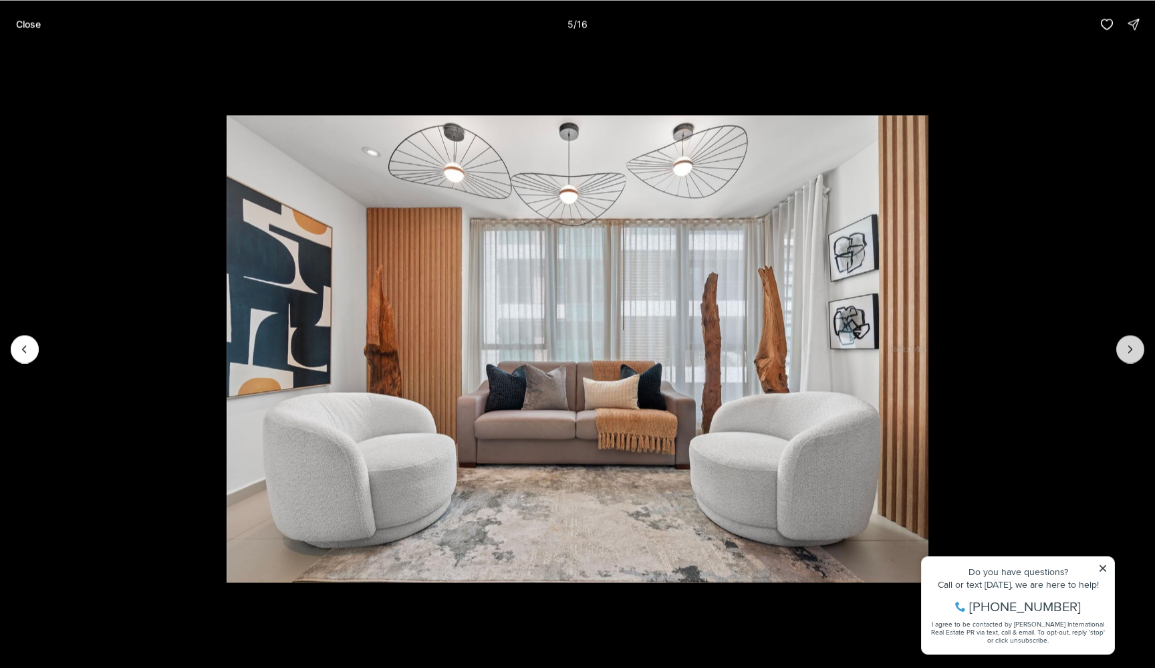
click at [1119, 344] on button "Next slide" at bounding box center [1130, 349] width 28 height 28
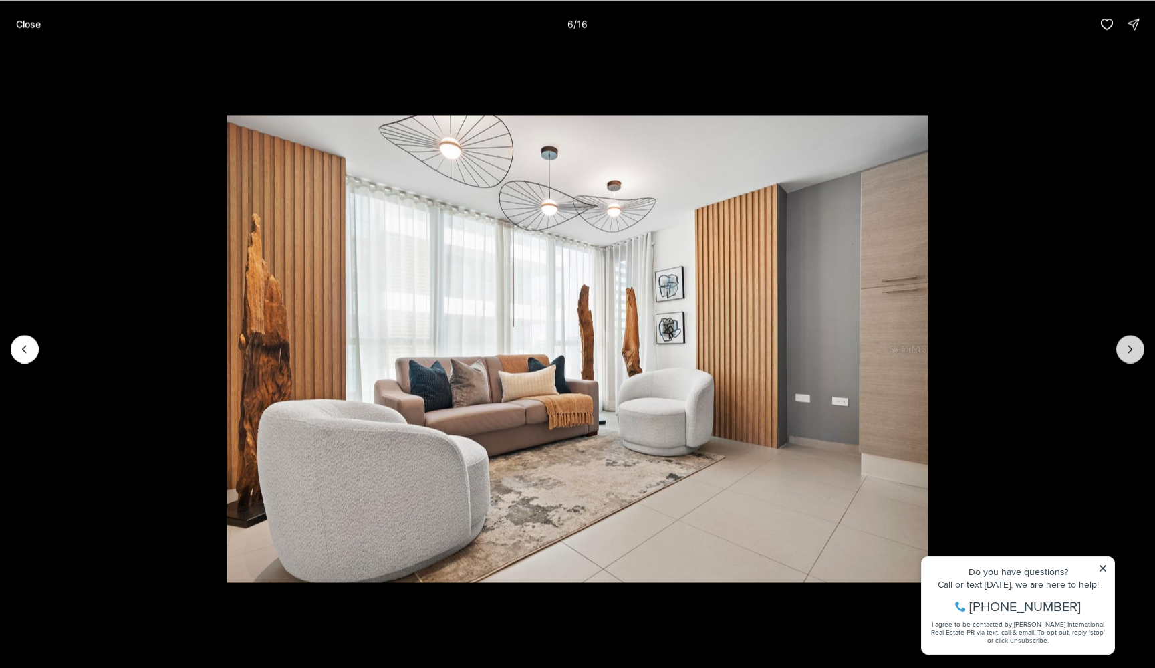
click at [1119, 344] on button "Next slide" at bounding box center [1130, 349] width 28 height 28
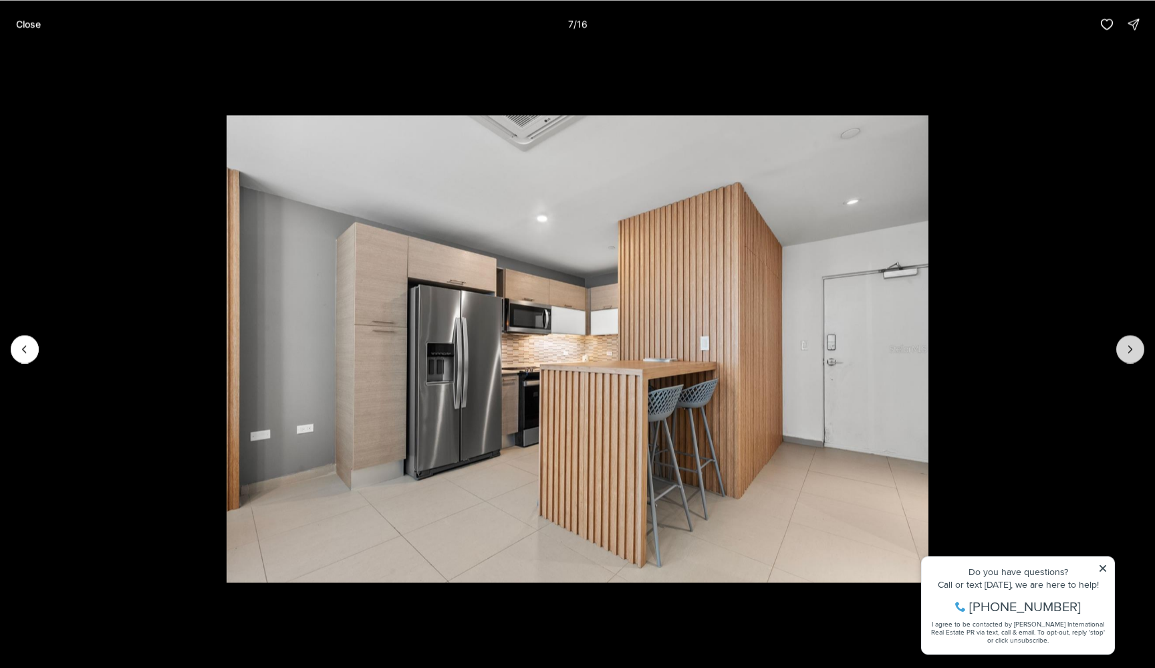
click at [1119, 344] on button "Next slide" at bounding box center [1130, 349] width 28 height 28
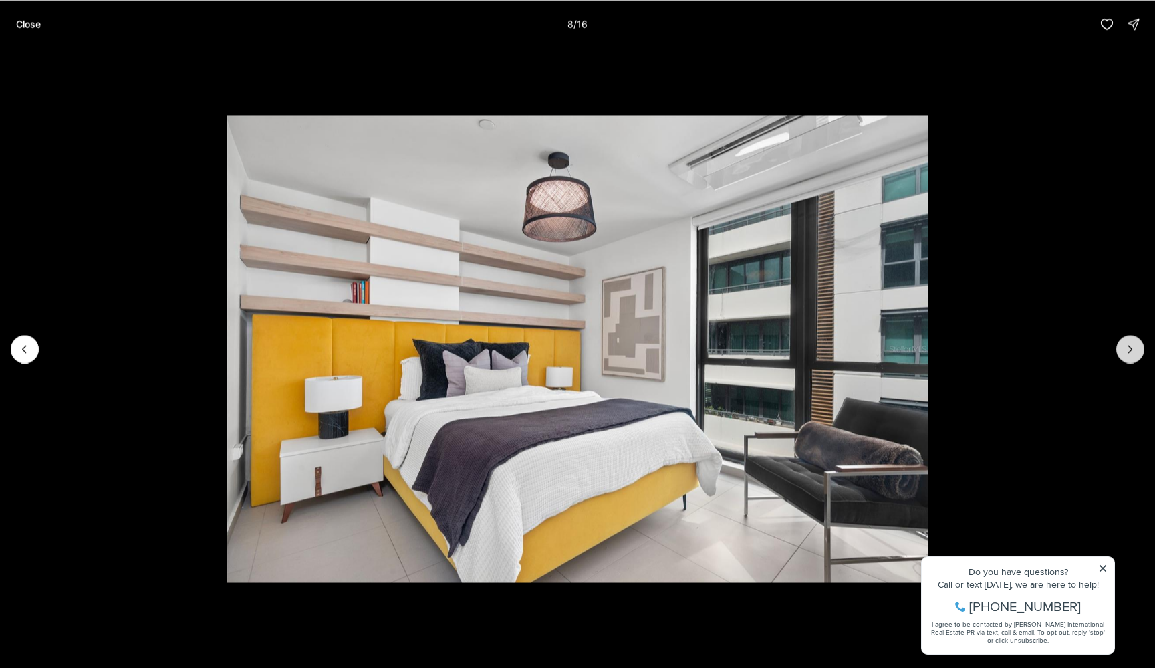
click at [1119, 344] on button "Next slide" at bounding box center [1130, 349] width 28 height 28
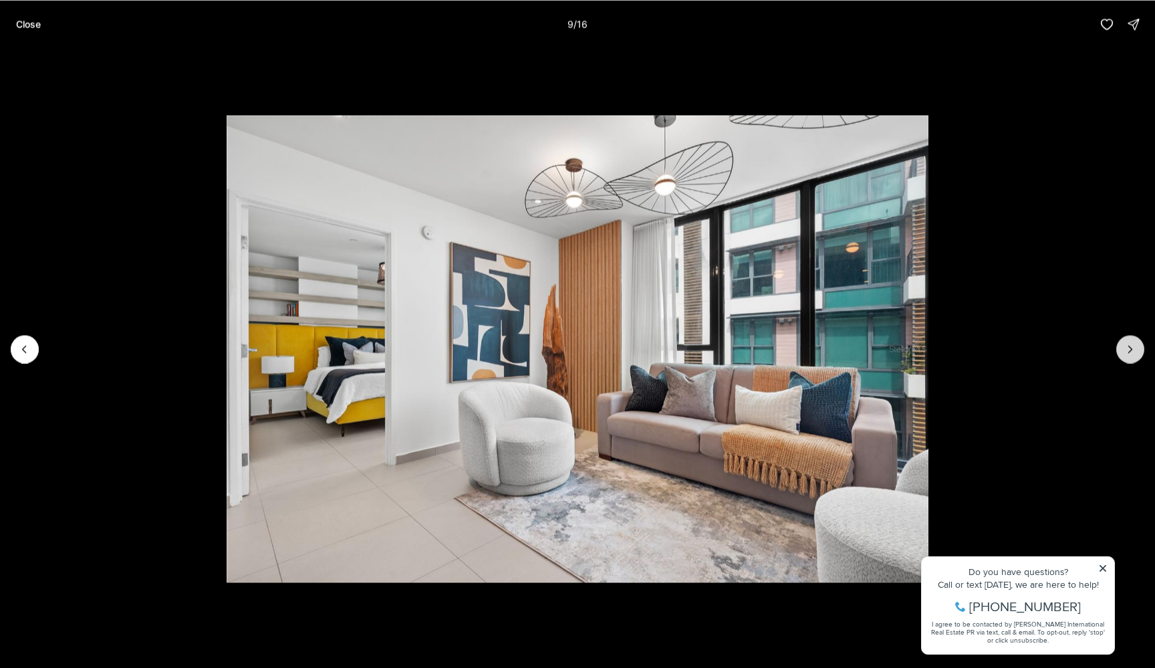
click at [1119, 344] on button "Next slide" at bounding box center [1130, 349] width 28 height 28
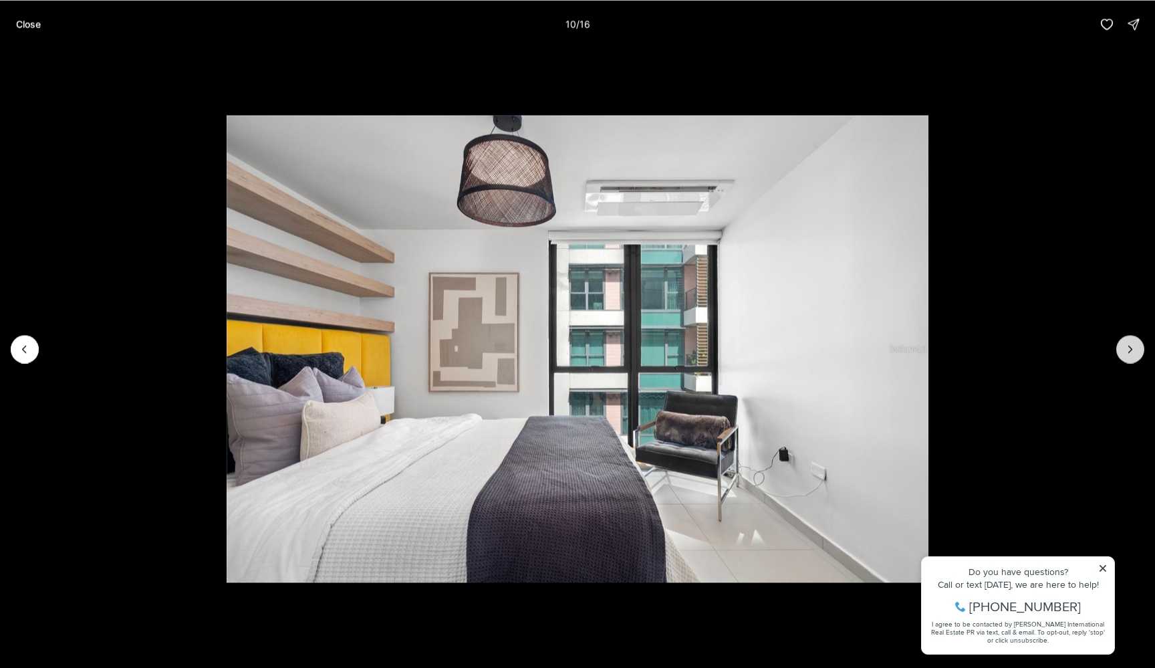
click at [1119, 344] on button "Next slide" at bounding box center [1130, 349] width 28 height 28
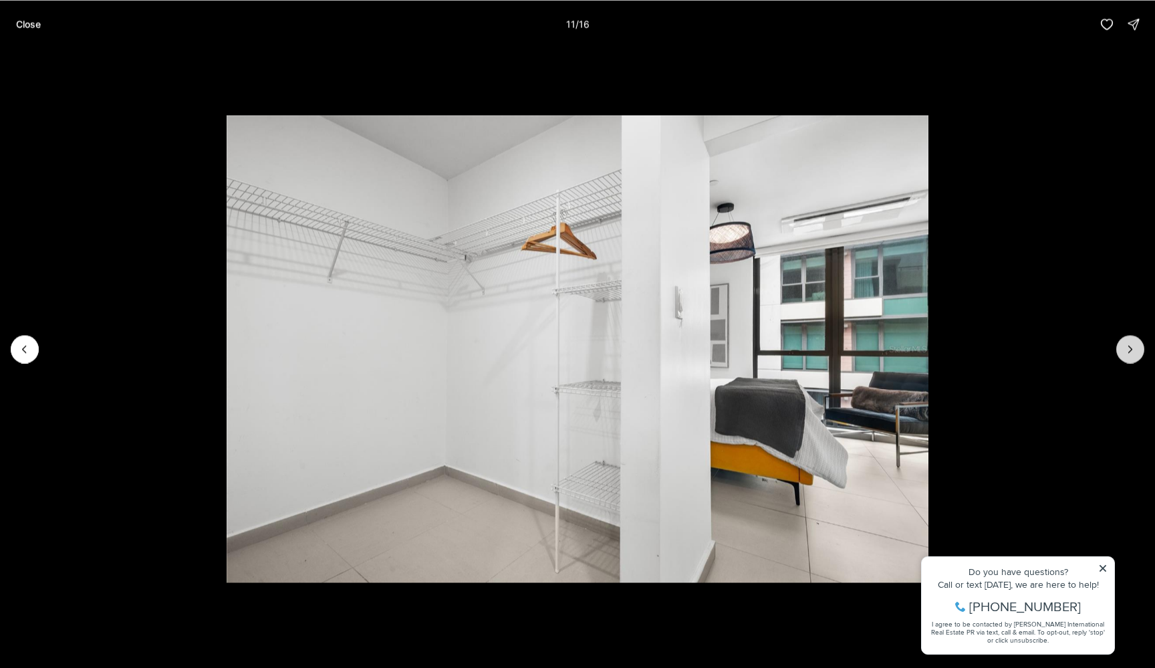
click at [1119, 344] on button "Next slide" at bounding box center [1130, 349] width 28 height 28
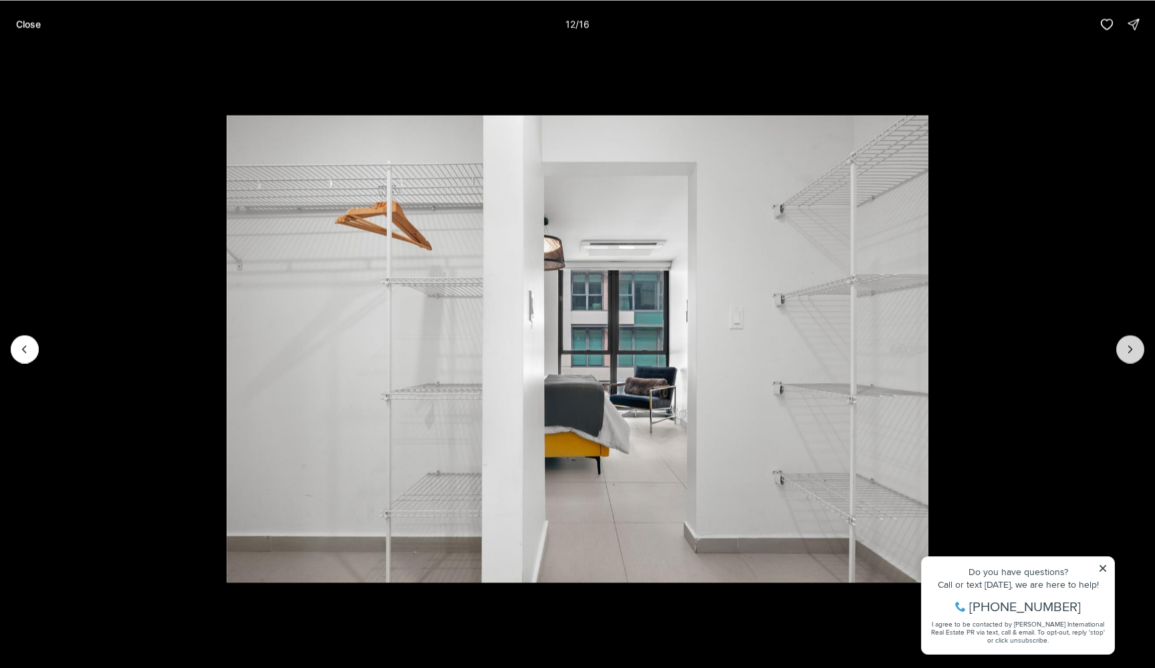
click at [1119, 344] on button "Next slide" at bounding box center [1130, 349] width 28 height 28
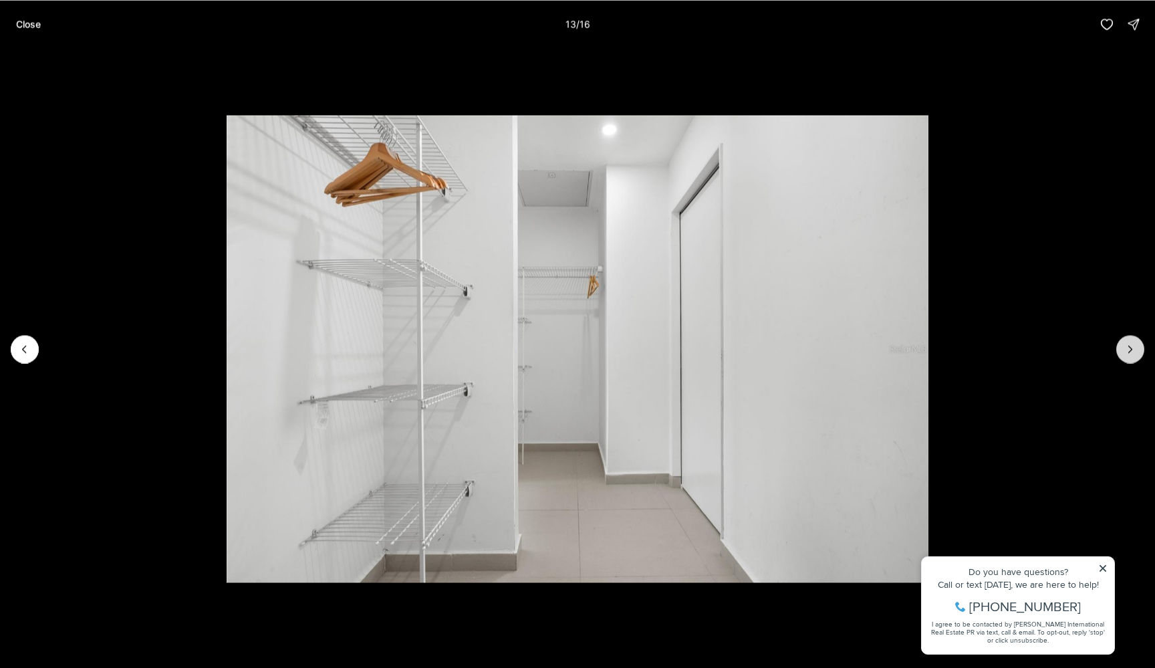
click at [1119, 344] on button "Next slide" at bounding box center [1130, 349] width 28 height 28
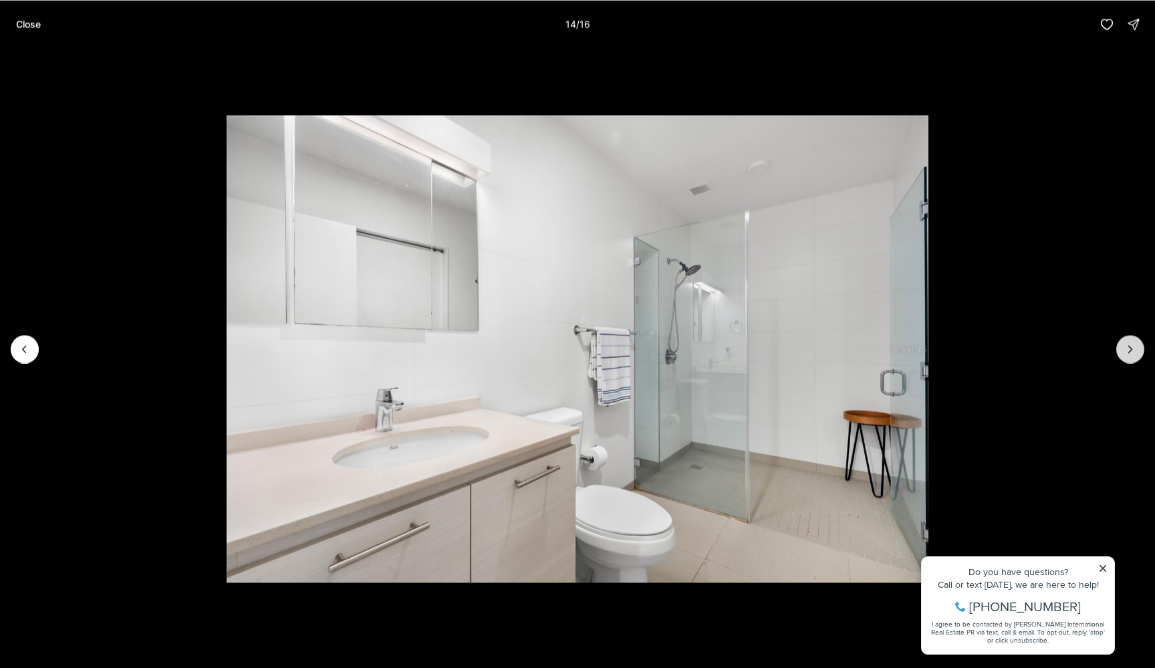
click at [1119, 344] on button "Next slide" at bounding box center [1130, 349] width 28 height 28
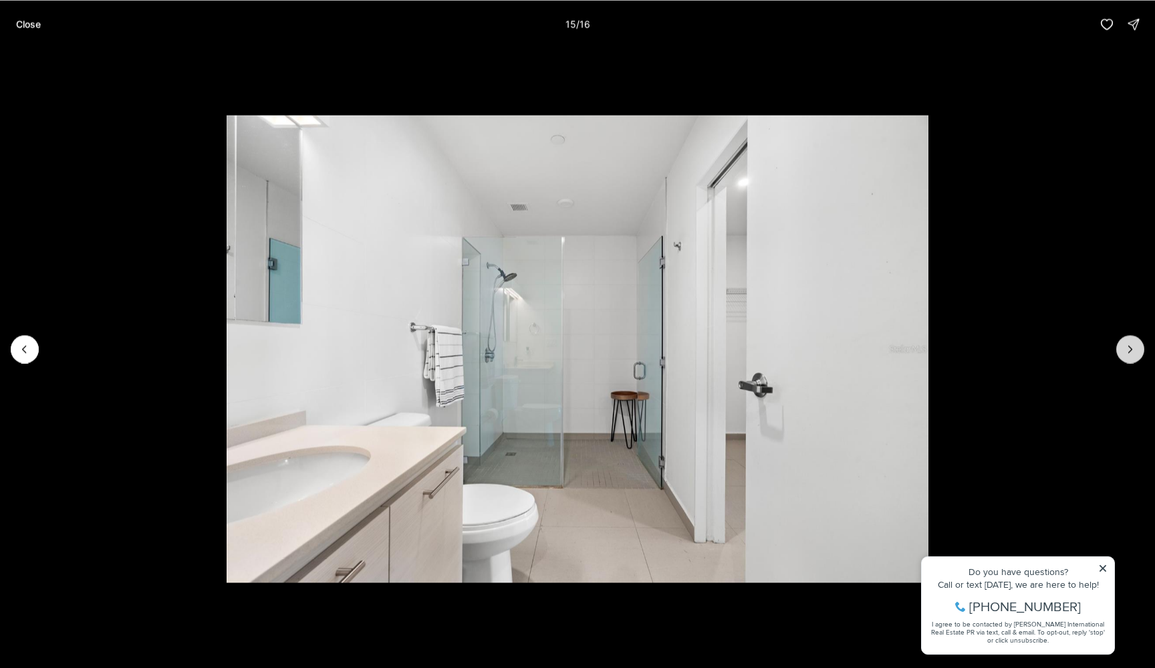
click at [1119, 344] on div at bounding box center [1130, 349] width 28 height 28
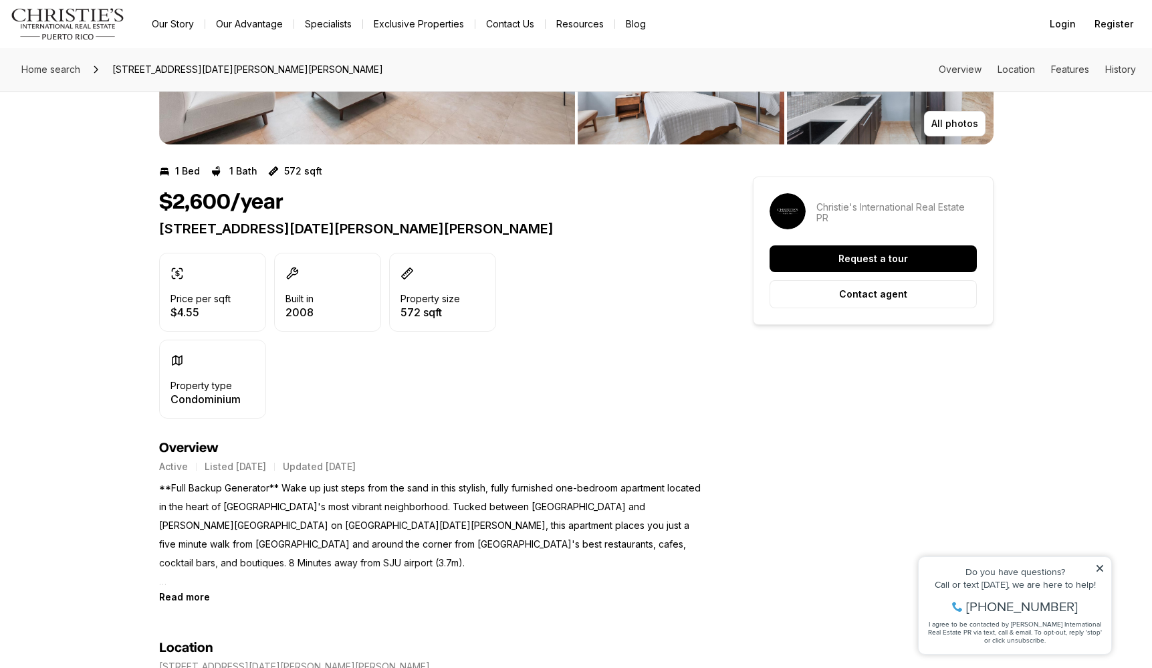
scroll to position [199, 0]
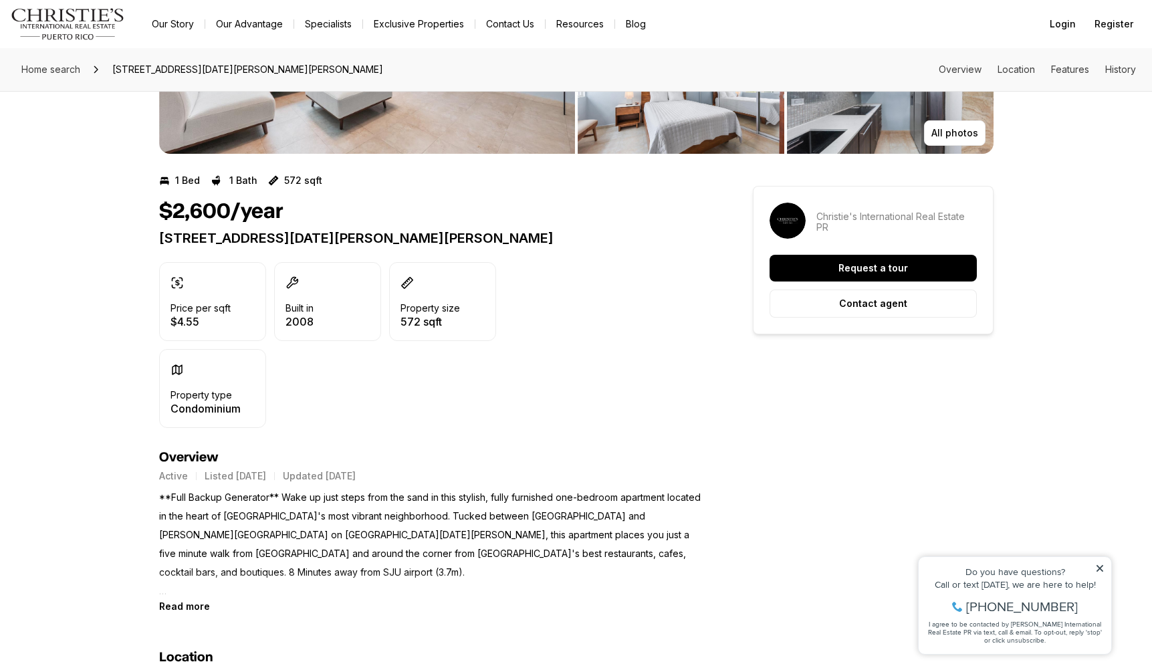
click at [172, 607] on b "Read more" at bounding box center [184, 605] width 51 height 11
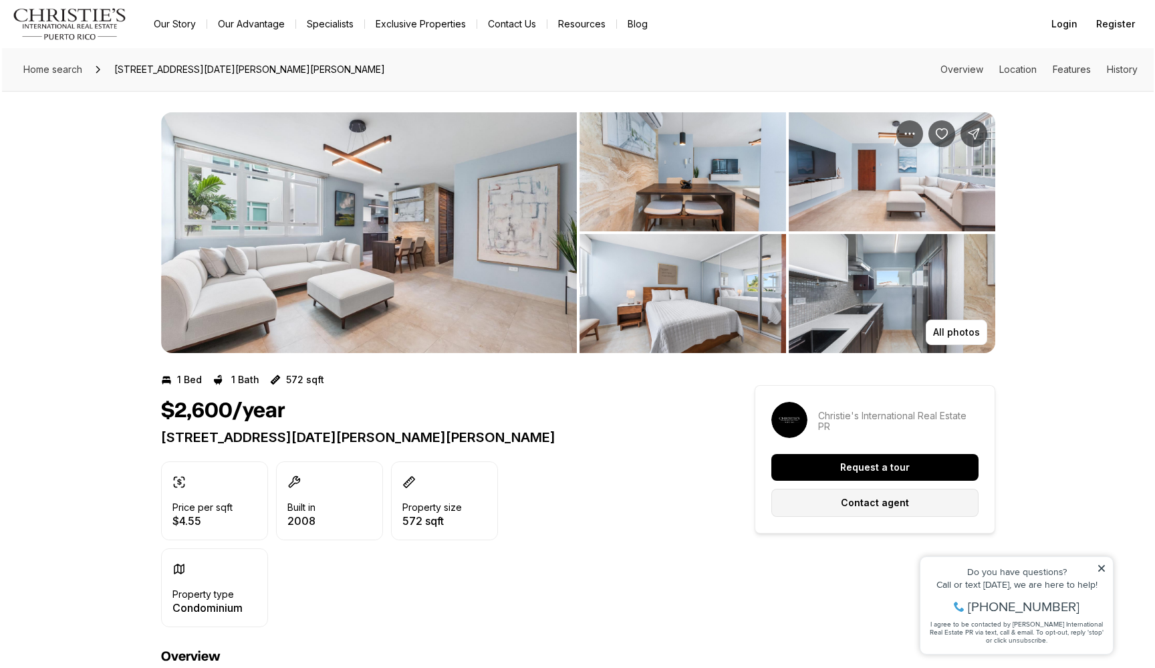
scroll to position [0, 0]
click at [883, 493] on button "Contact agent" at bounding box center [872, 503] width 207 height 28
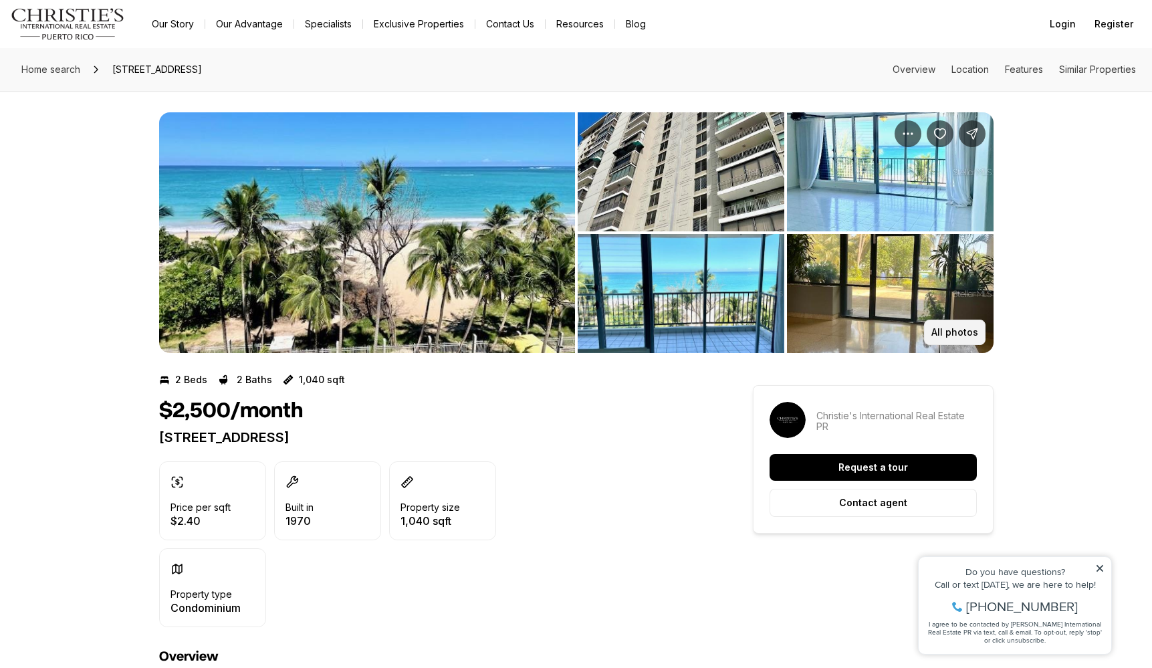
click at [963, 327] on p "All photos" at bounding box center [954, 332] width 47 height 11
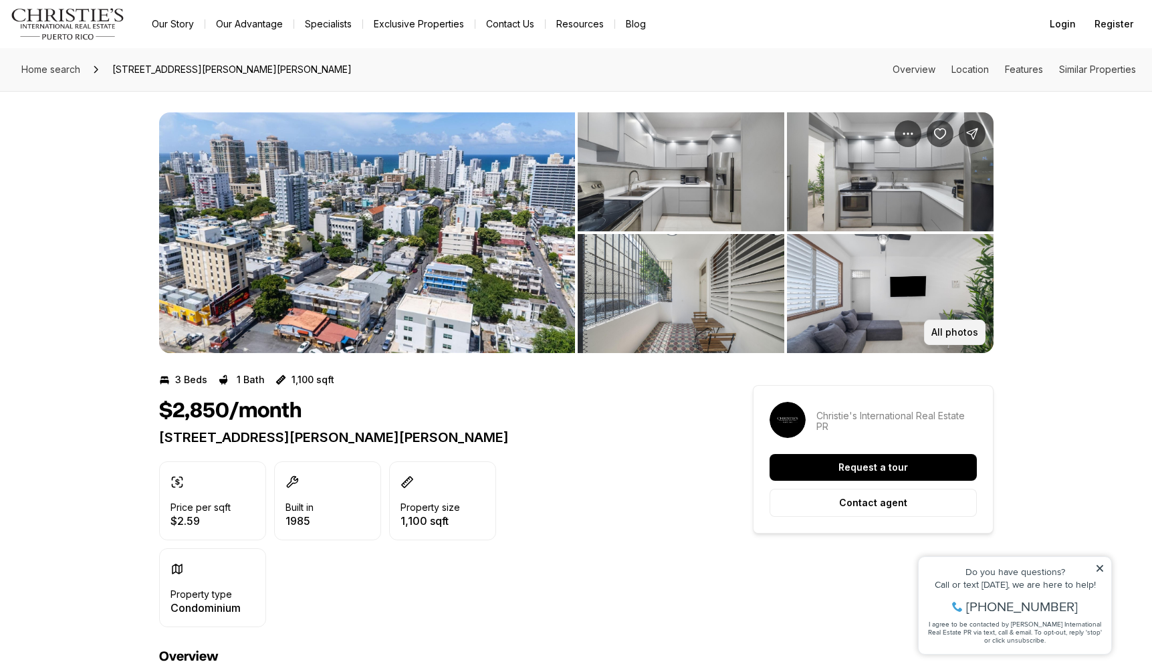
click at [973, 331] on p "All photos" at bounding box center [954, 332] width 47 height 11
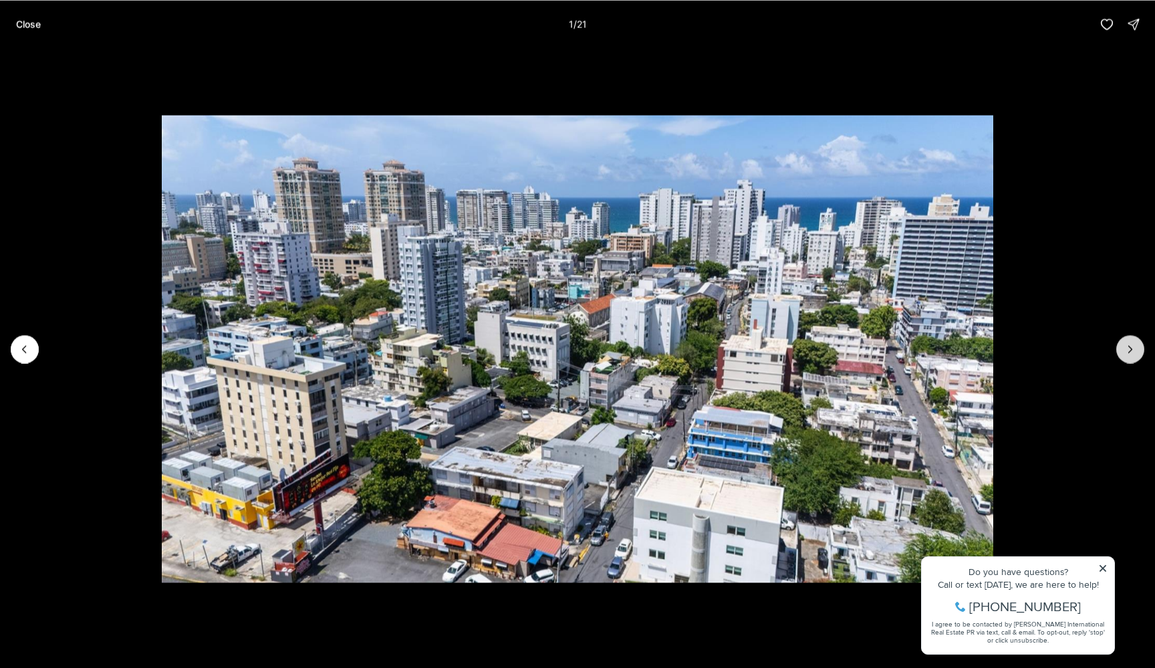
click at [1127, 335] on button "Next slide" at bounding box center [1130, 349] width 28 height 28
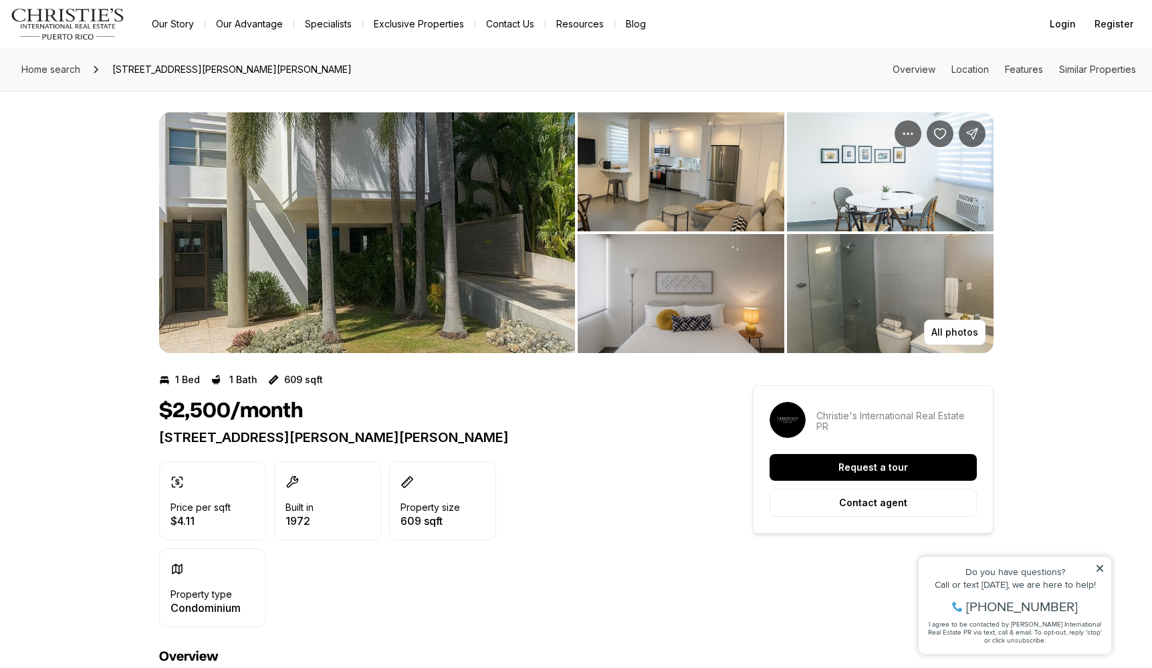
click at [947, 318] on img "View image gallery" at bounding box center [890, 293] width 207 height 119
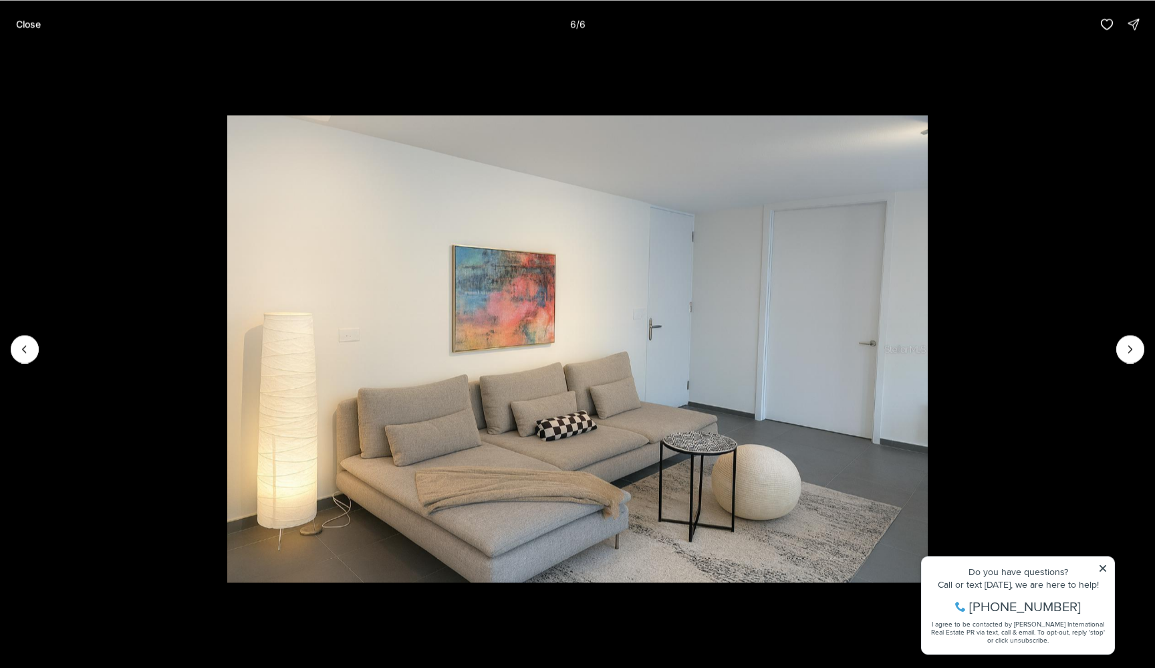
click at [1131, 346] on div at bounding box center [1130, 349] width 28 height 28
click at [1117, 353] on div at bounding box center [1130, 349] width 28 height 28
click at [312, 72] on li "6 of 6" at bounding box center [577, 348] width 1155 height 601
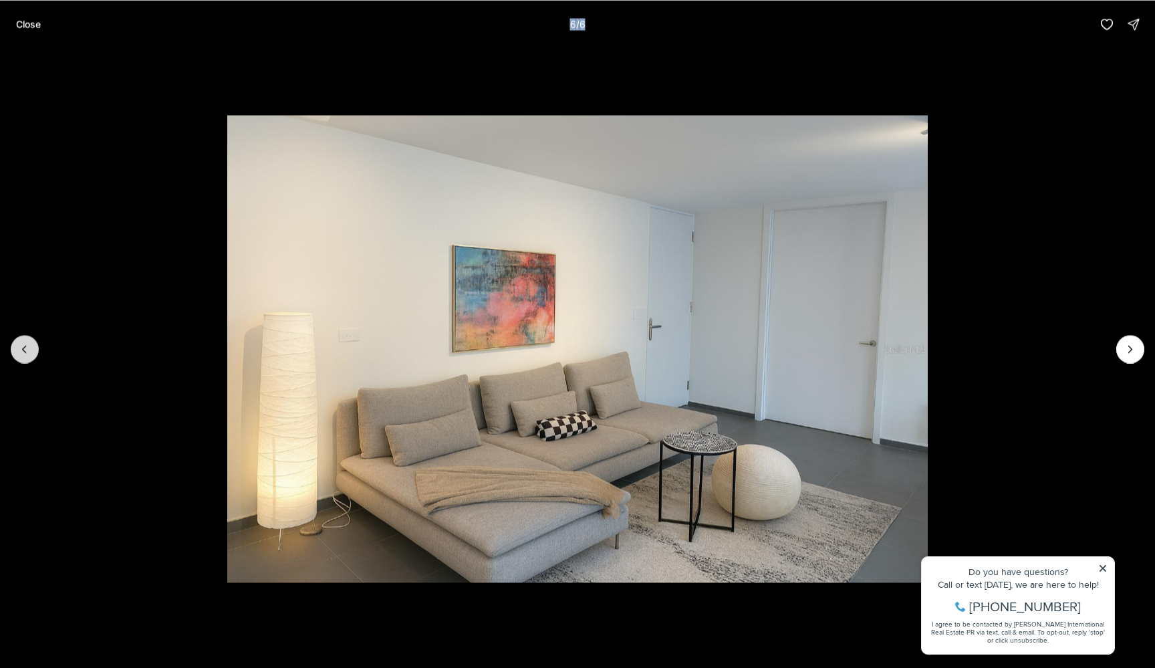
click at [30, 354] on icon "Previous slide" at bounding box center [24, 348] width 13 height 13
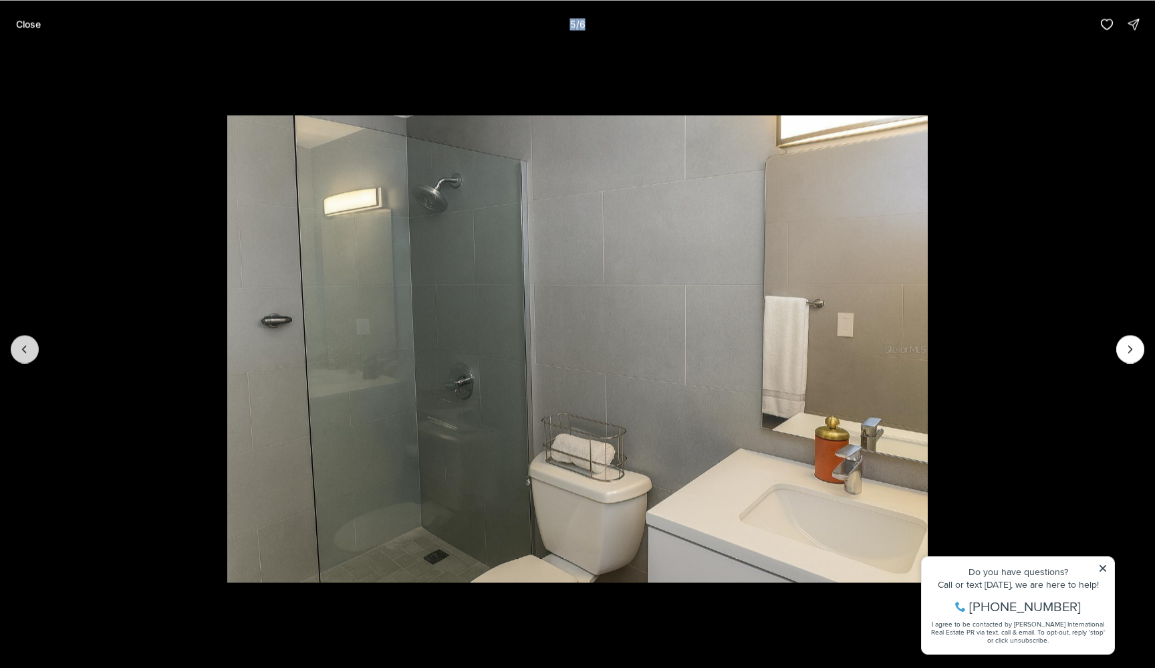
click at [30, 354] on icon "Previous slide" at bounding box center [24, 348] width 13 height 13
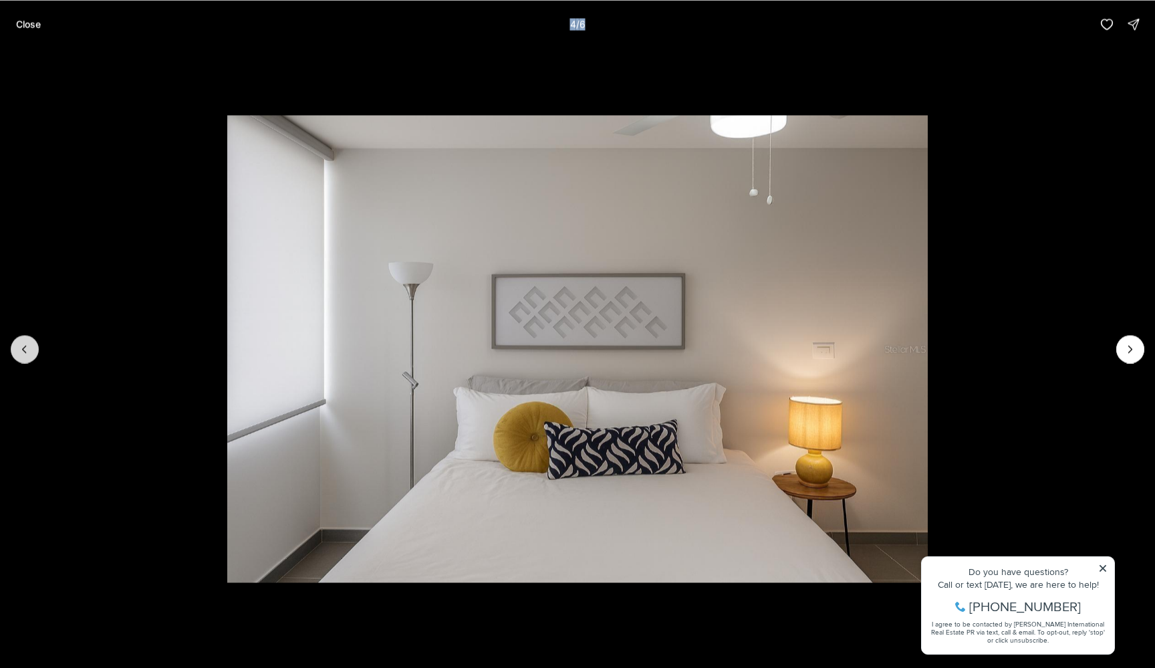
click at [30, 354] on icon "Previous slide" at bounding box center [24, 348] width 13 height 13
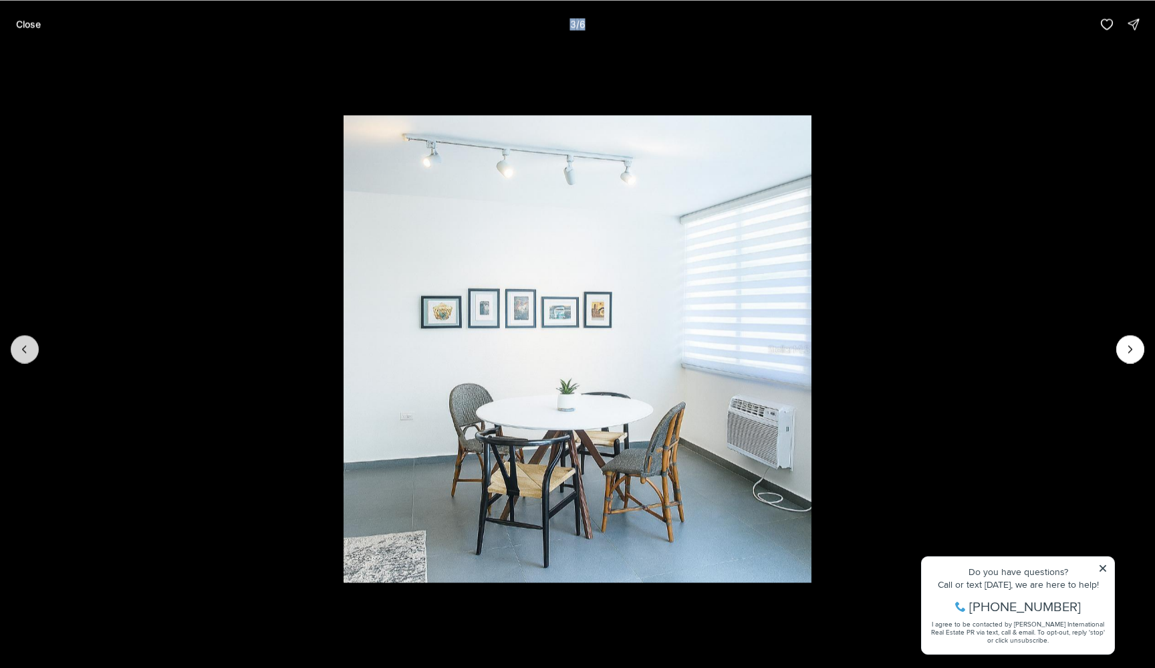
click at [30, 354] on icon "Previous slide" at bounding box center [24, 348] width 13 height 13
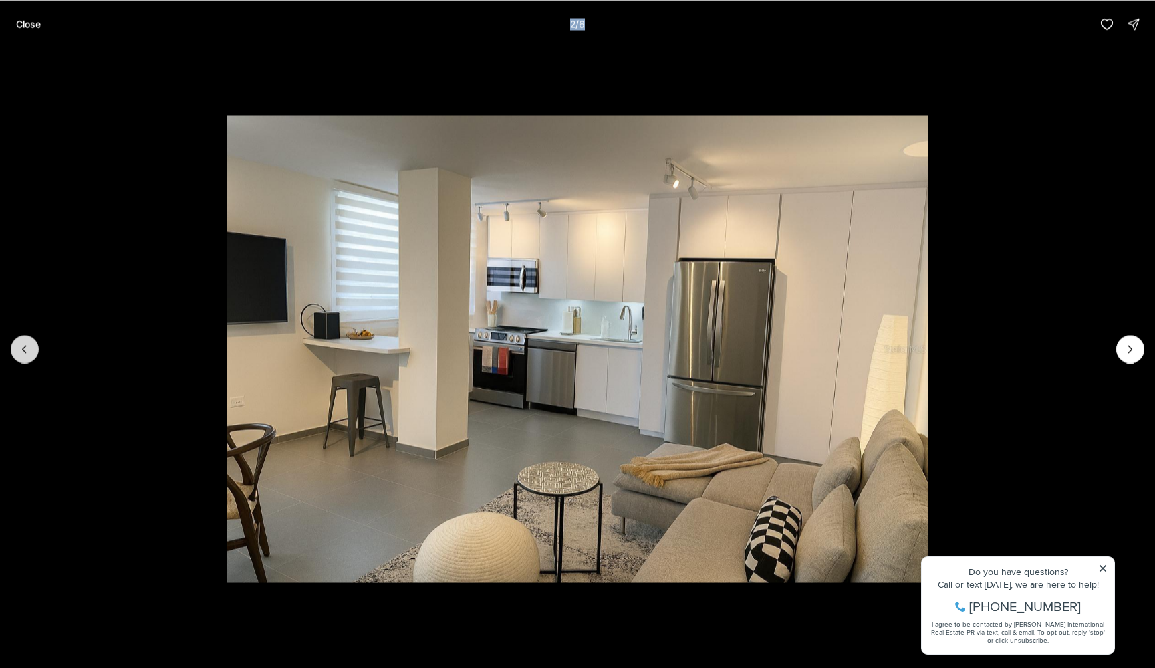
click at [30, 354] on icon "Previous slide" at bounding box center [24, 348] width 13 height 13
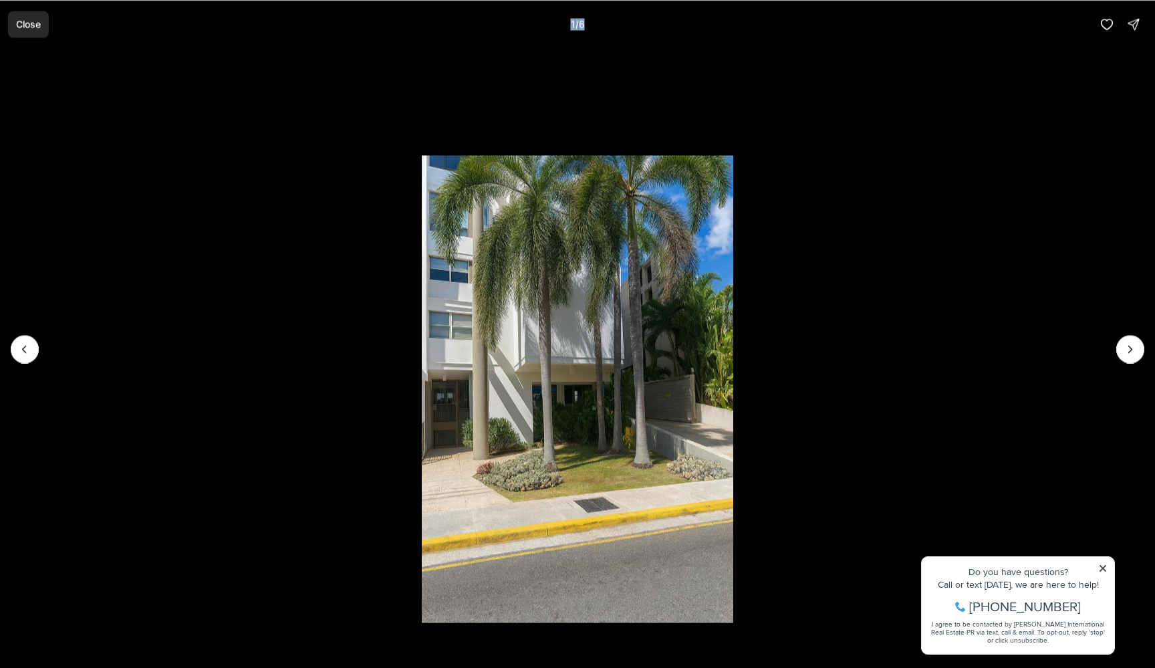
click at [34, 26] on p "Close" at bounding box center [28, 24] width 25 height 11
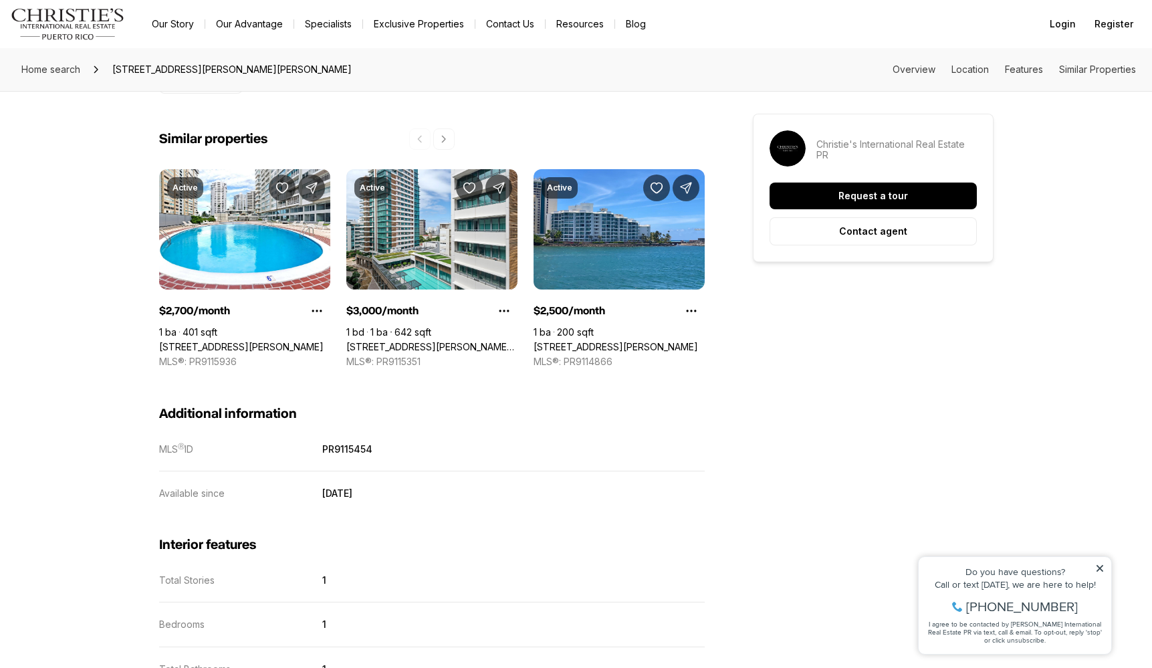
scroll to position [1099, 0]
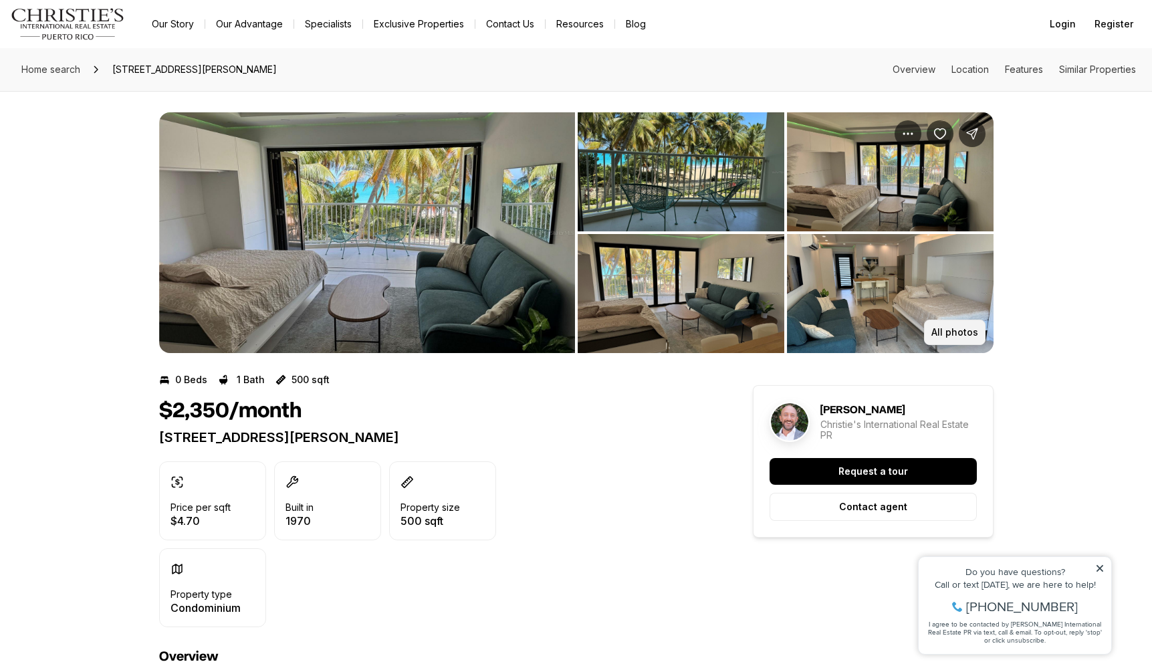
click at [941, 324] on button "All photos" at bounding box center [955, 332] width 62 height 25
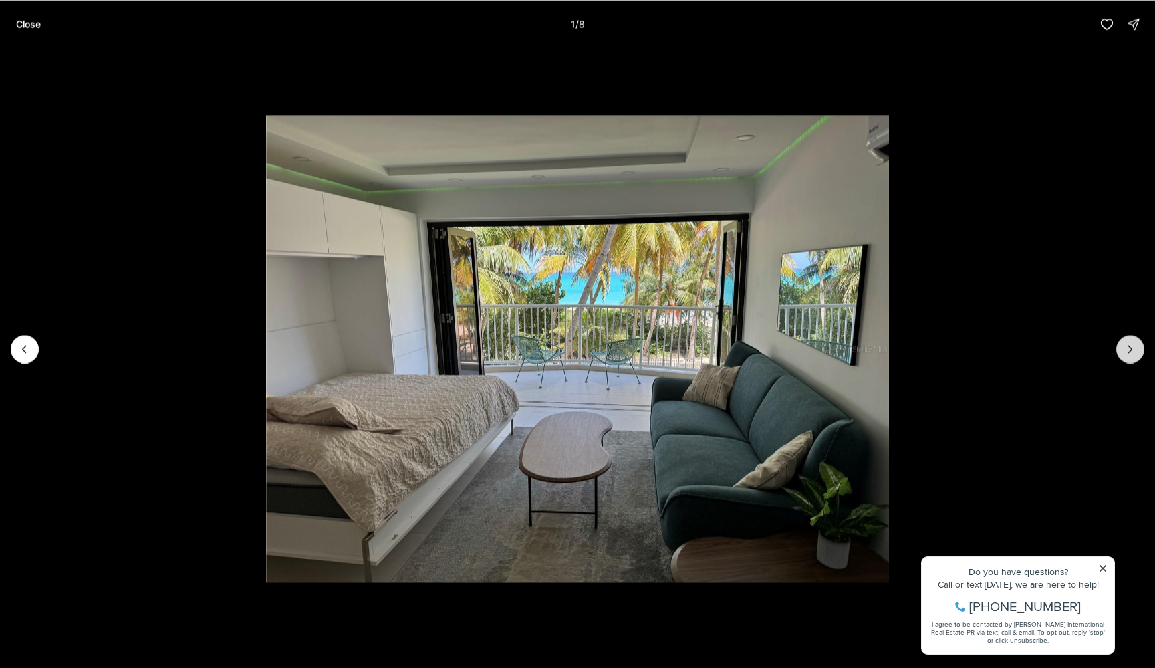
click at [1138, 349] on button "Next slide" at bounding box center [1130, 349] width 28 height 28
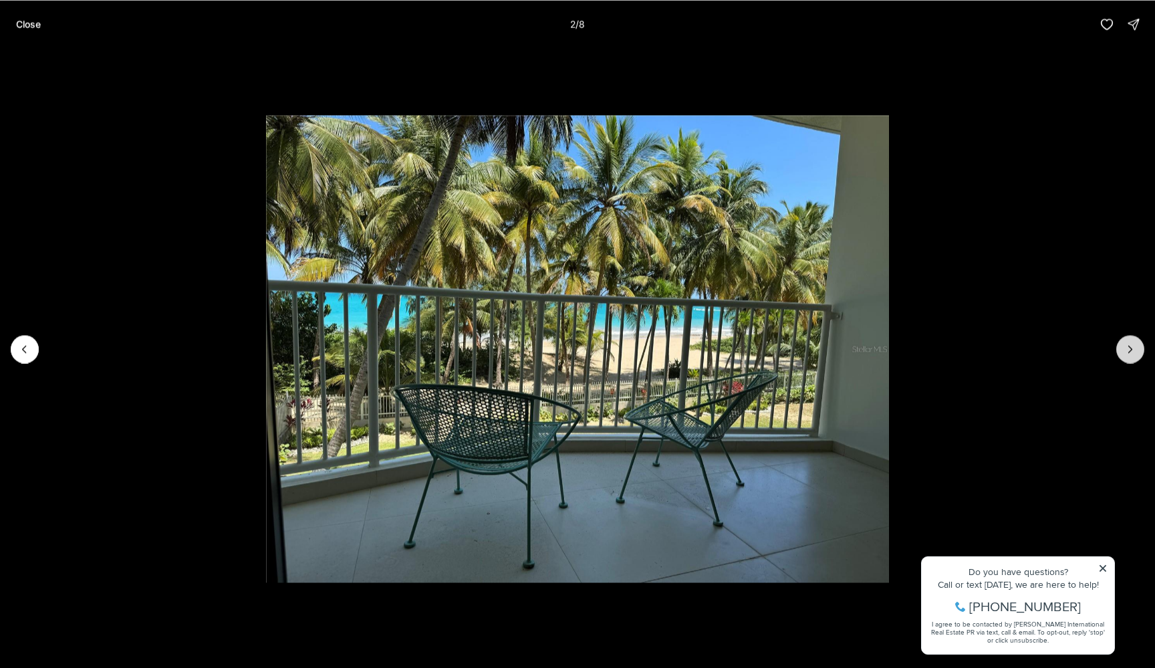
click at [1138, 349] on button "Next slide" at bounding box center [1130, 349] width 28 height 28
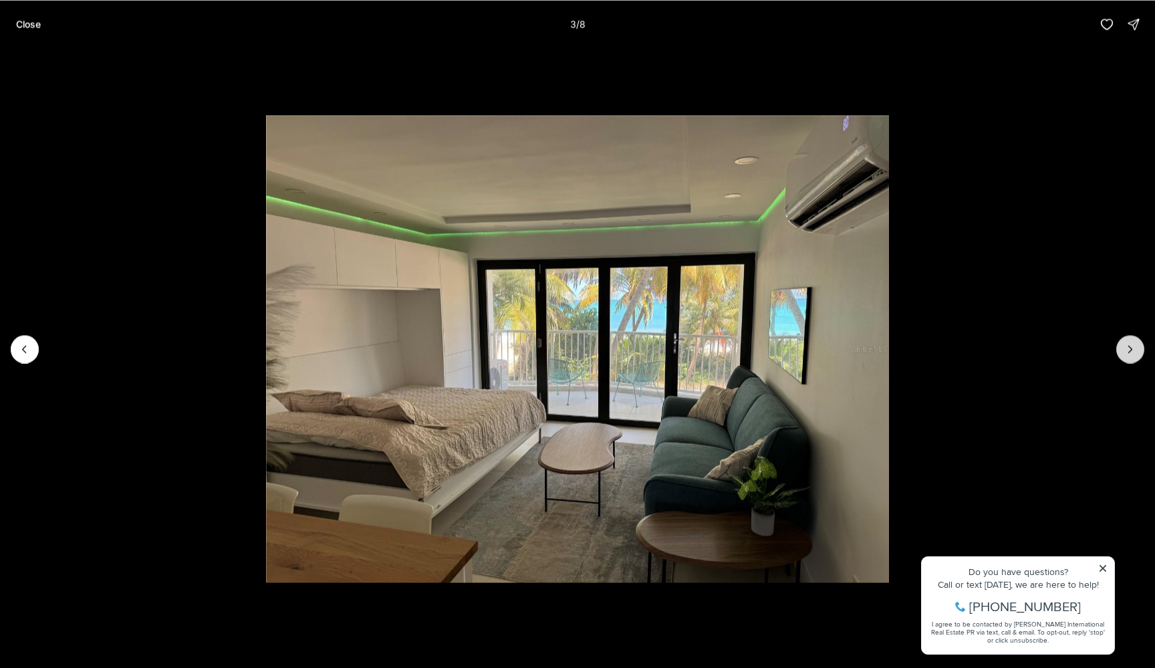
click at [1138, 349] on button "Next slide" at bounding box center [1130, 349] width 28 height 28
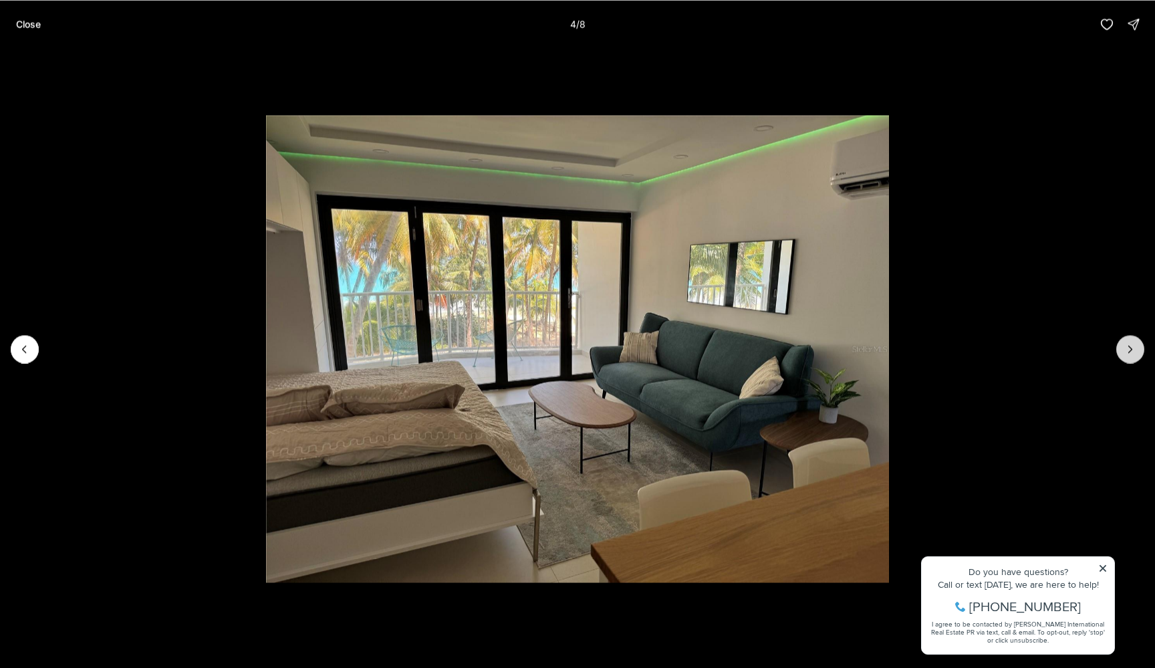
click at [1138, 349] on button "Next slide" at bounding box center [1130, 349] width 28 height 28
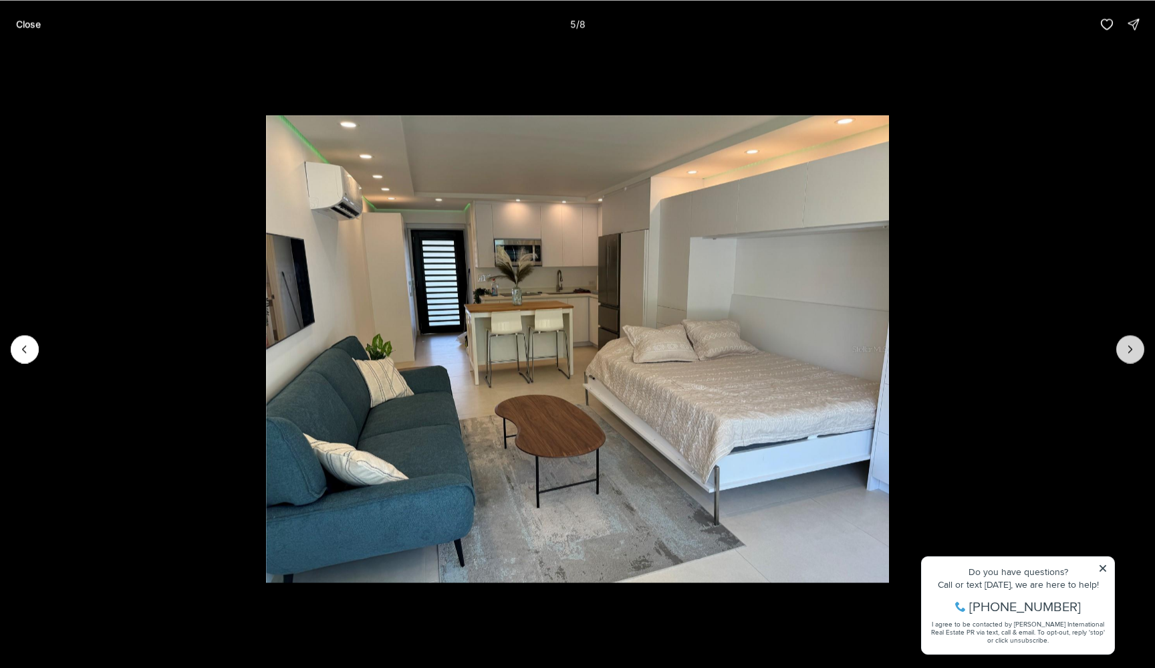
click at [1138, 349] on button "Next slide" at bounding box center [1130, 349] width 28 height 28
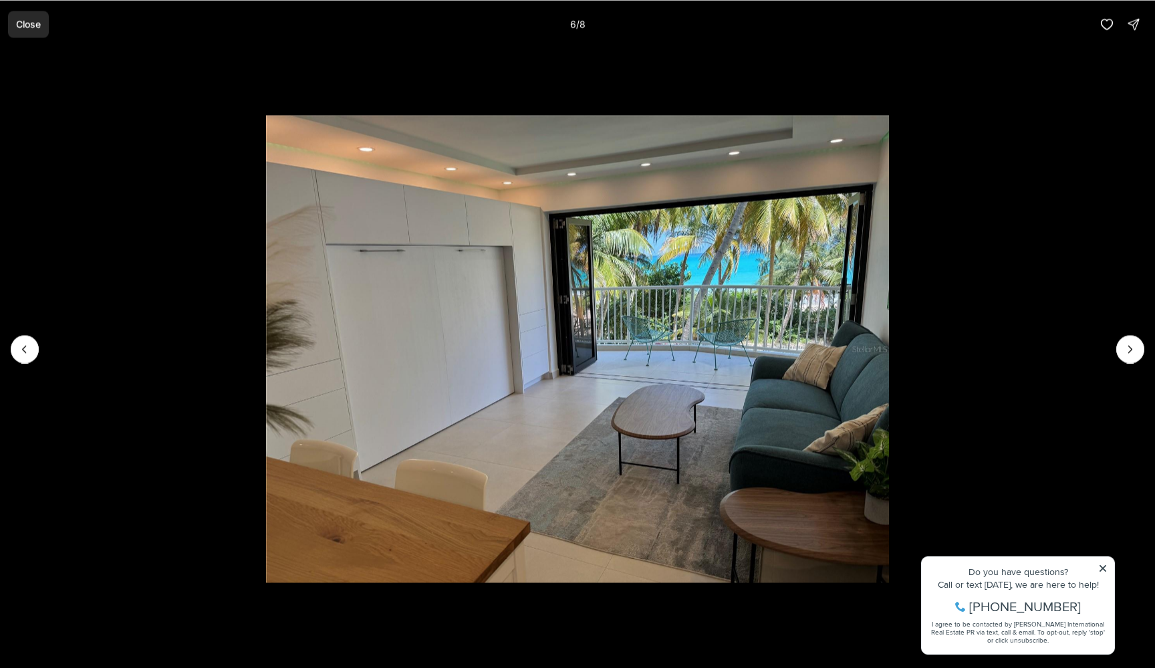
click at [19, 29] on p "Close" at bounding box center [28, 24] width 25 height 11
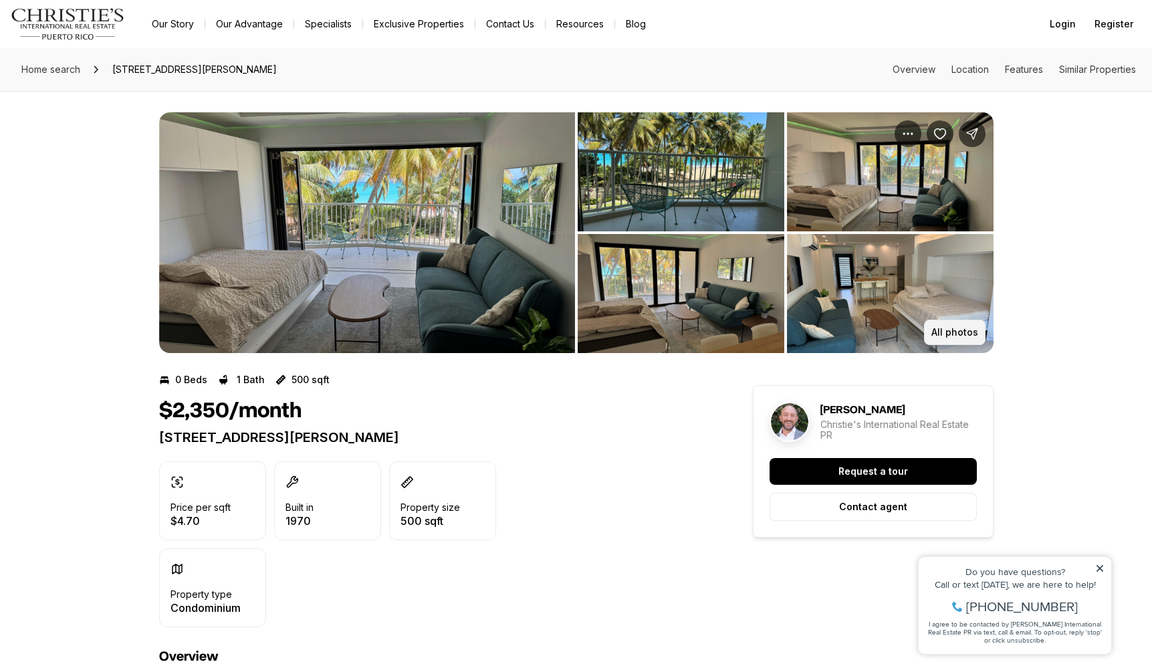
click at [970, 327] on p "All photos" at bounding box center [954, 332] width 47 height 11
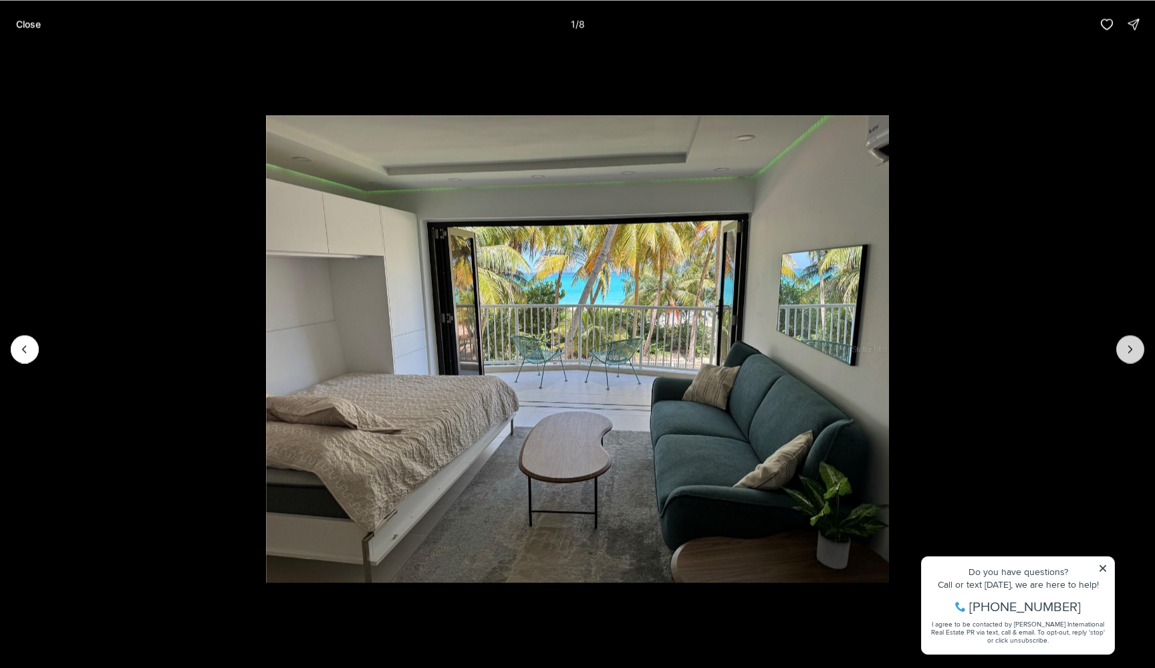
click at [1137, 345] on icon "Next slide" at bounding box center [1130, 348] width 13 height 13
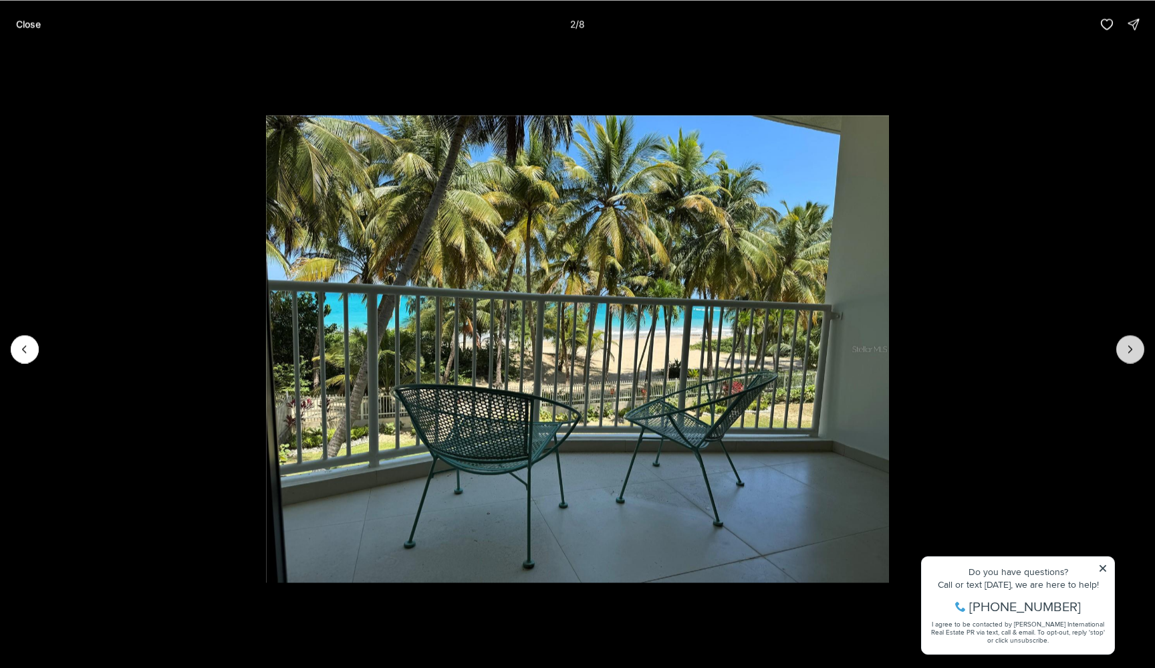
click at [1137, 345] on icon "Next slide" at bounding box center [1130, 348] width 13 height 13
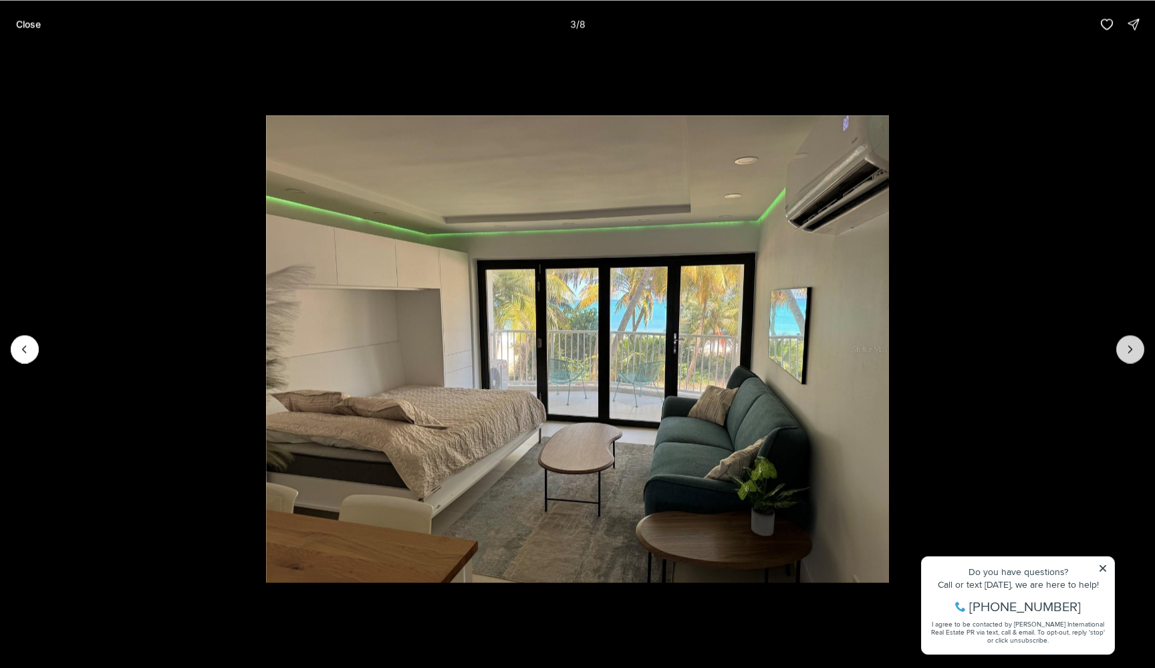
click at [1137, 345] on icon "Next slide" at bounding box center [1130, 348] width 13 height 13
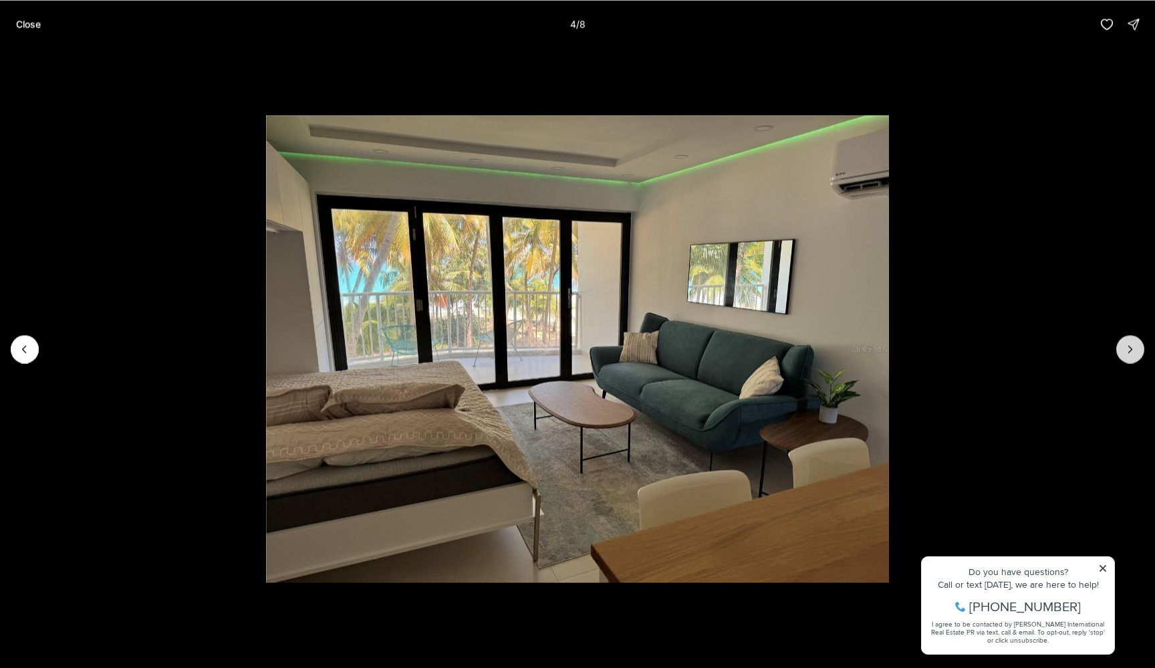
click at [1137, 345] on icon "Next slide" at bounding box center [1130, 348] width 13 height 13
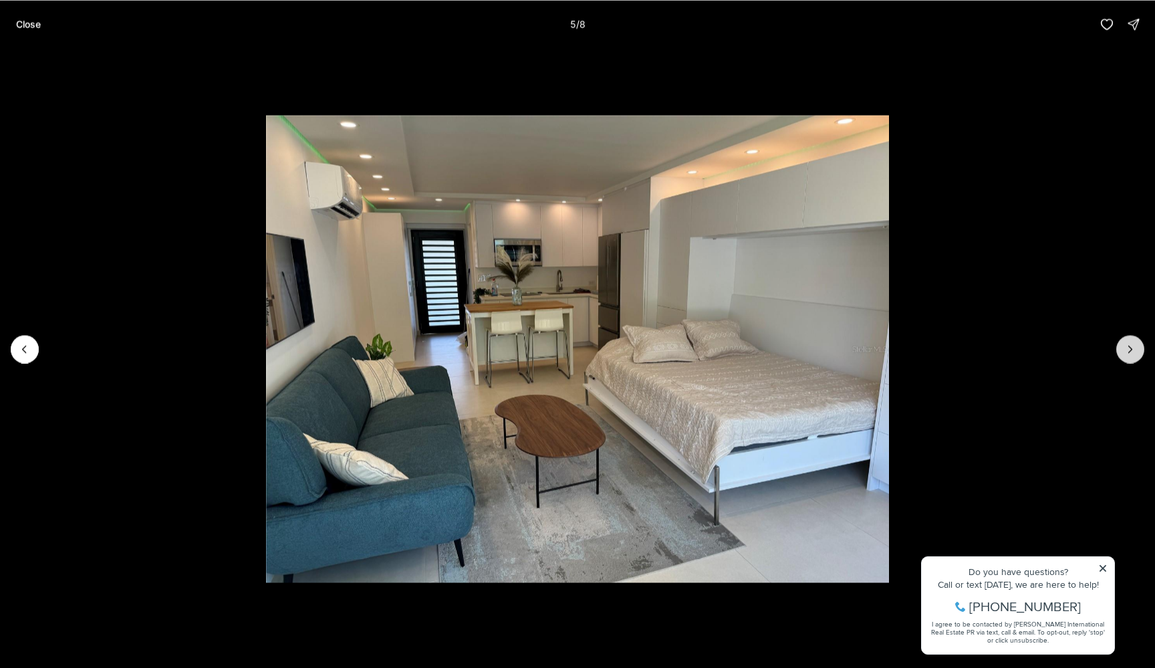
click at [1137, 345] on icon "Next slide" at bounding box center [1130, 348] width 13 height 13
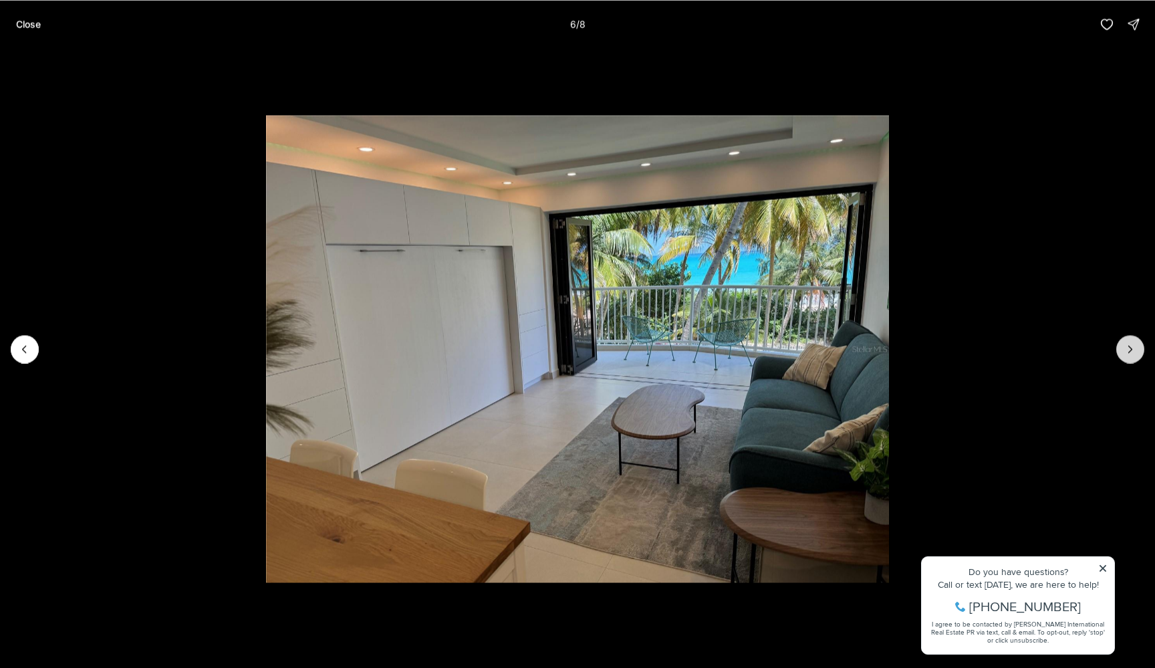
click at [1137, 345] on button "Next slide" at bounding box center [1130, 349] width 28 height 28
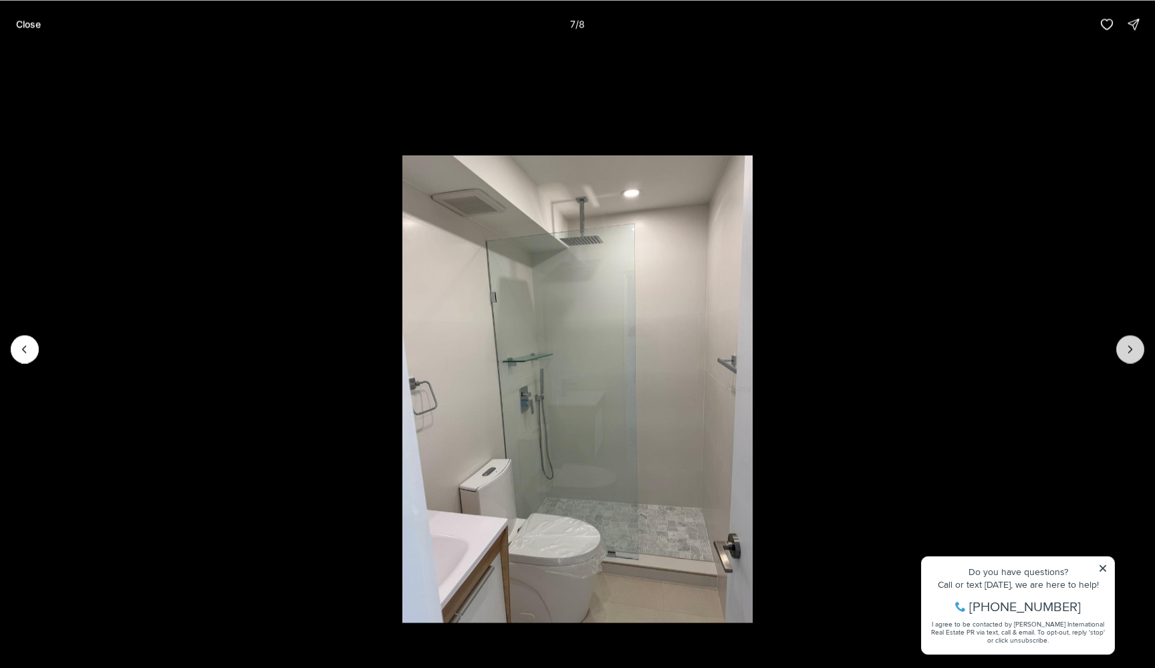
click at [1137, 345] on button "Next slide" at bounding box center [1130, 349] width 28 height 28
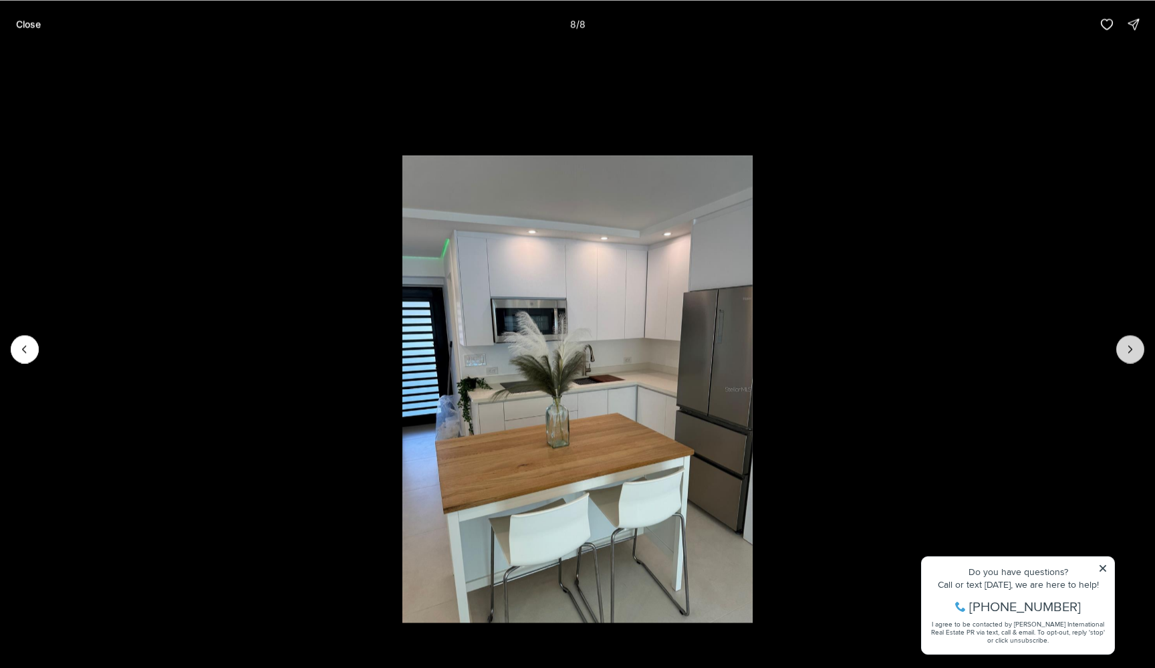
click at [1137, 345] on div at bounding box center [1130, 349] width 28 height 28
click at [1134, 345] on div at bounding box center [1130, 349] width 28 height 28
click at [17, 337] on button "Previous slide" at bounding box center [25, 349] width 28 height 28
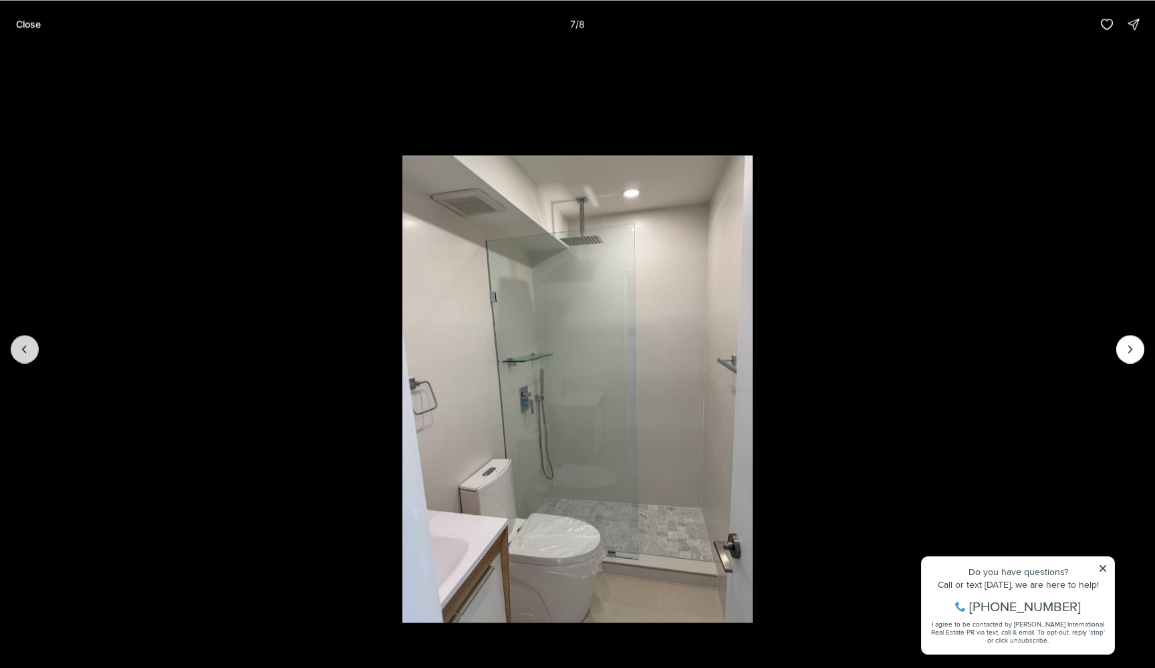
click at [22, 347] on icon "Previous slide" at bounding box center [24, 348] width 13 height 13
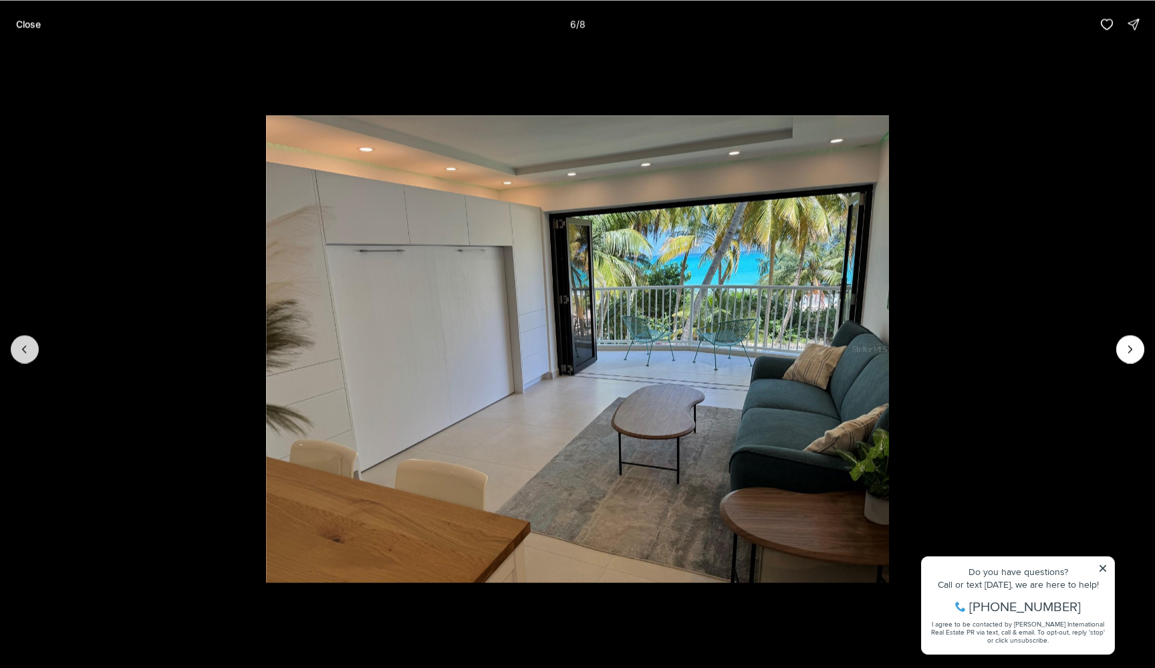
click at [22, 347] on icon "Previous slide" at bounding box center [24, 348] width 13 height 13
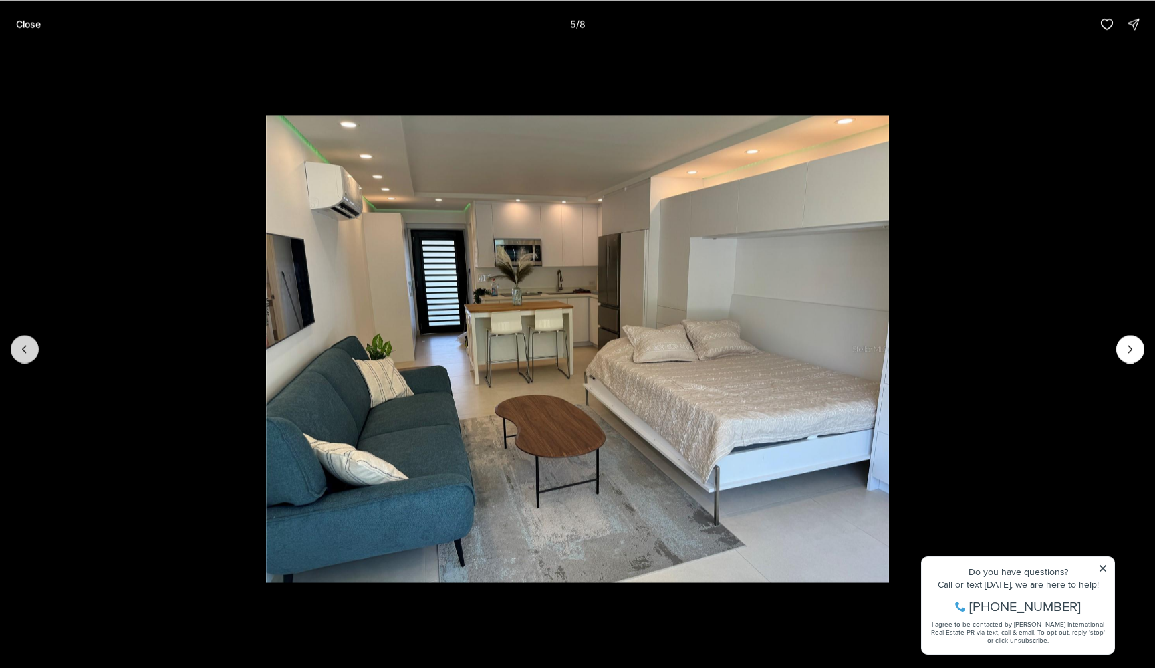
click at [22, 347] on icon "Previous slide" at bounding box center [24, 348] width 13 height 13
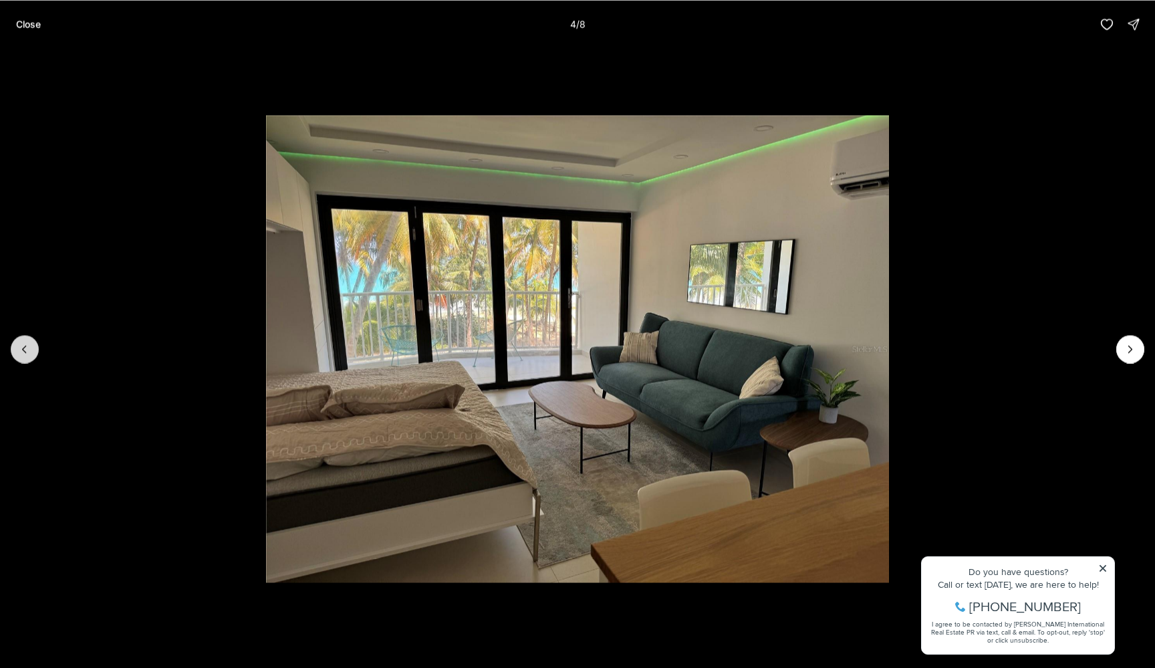
click at [22, 347] on icon "Previous slide" at bounding box center [24, 348] width 13 height 13
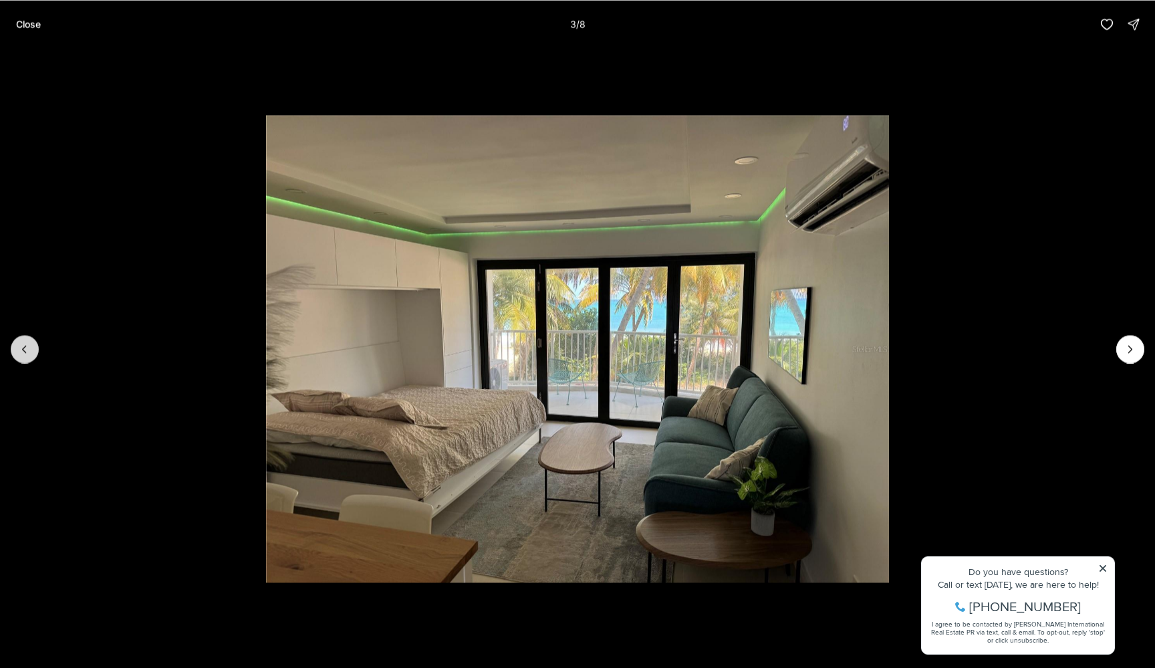
click at [22, 347] on icon "Previous slide" at bounding box center [24, 348] width 13 height 13
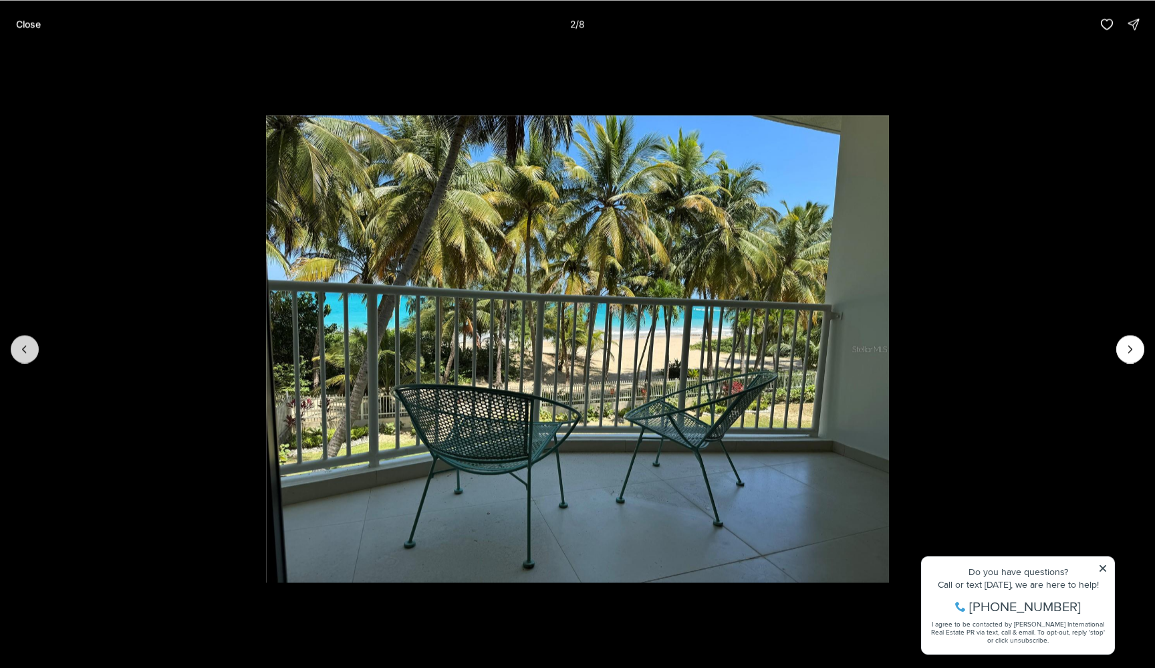
click at [21, 347] on icon "Previous slide" at bounding box center [24, 348] width 13 height 13
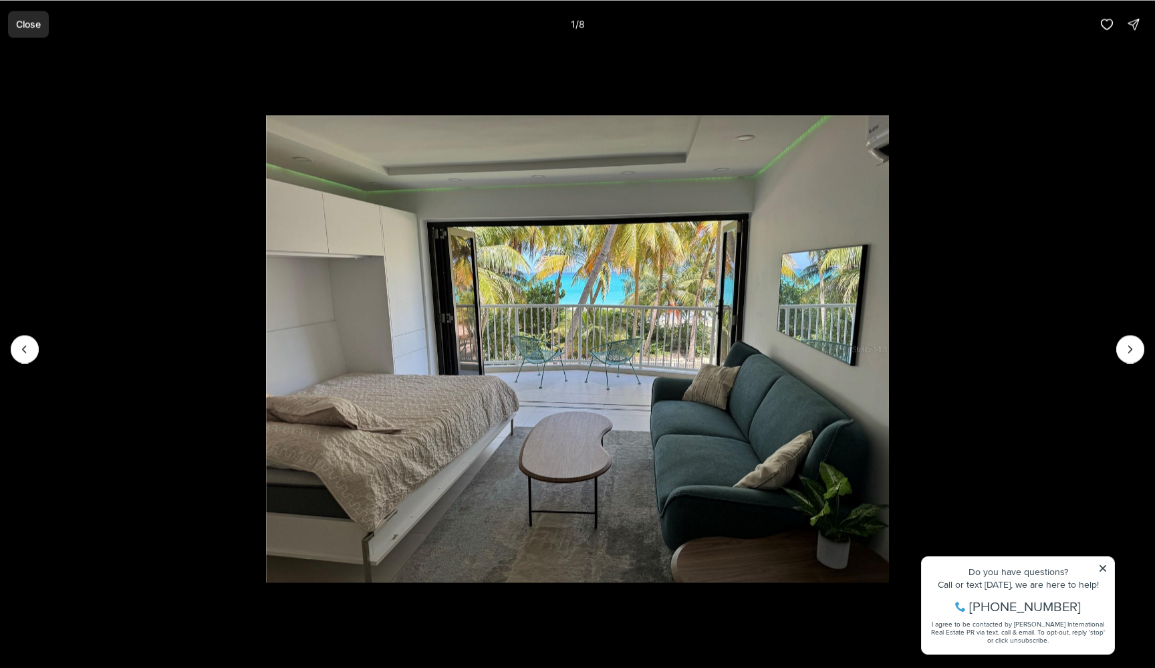
click at [36, 23] on p "Close" at bounding box center [28, 24] width 25 height 11
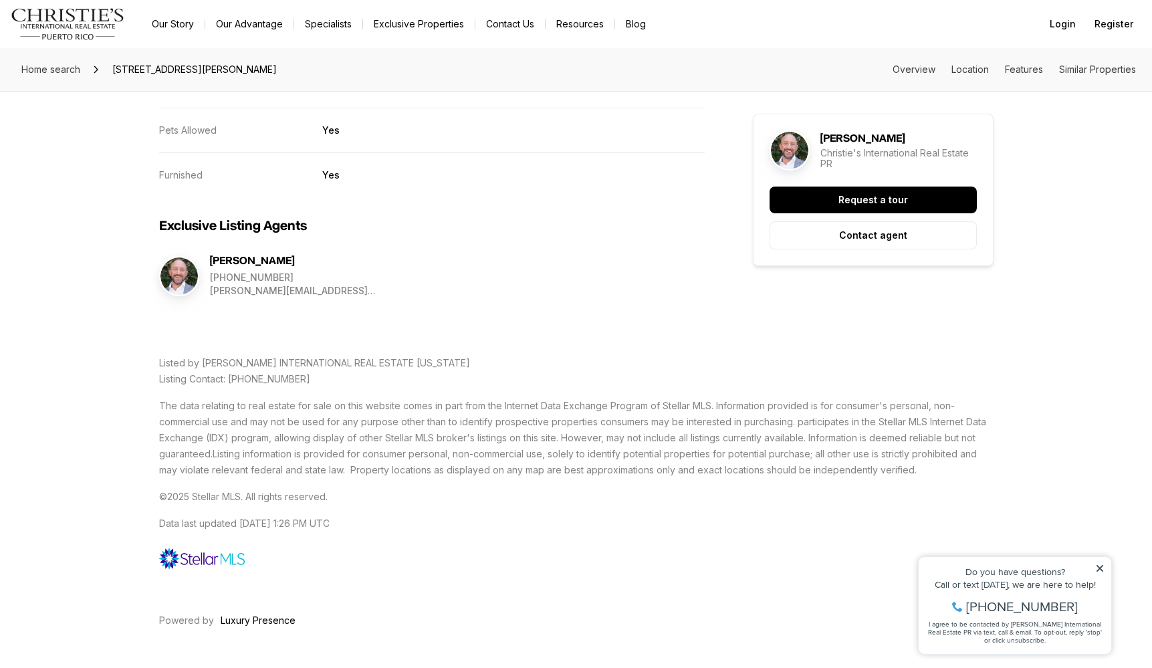
scroll to position [2466, 0]
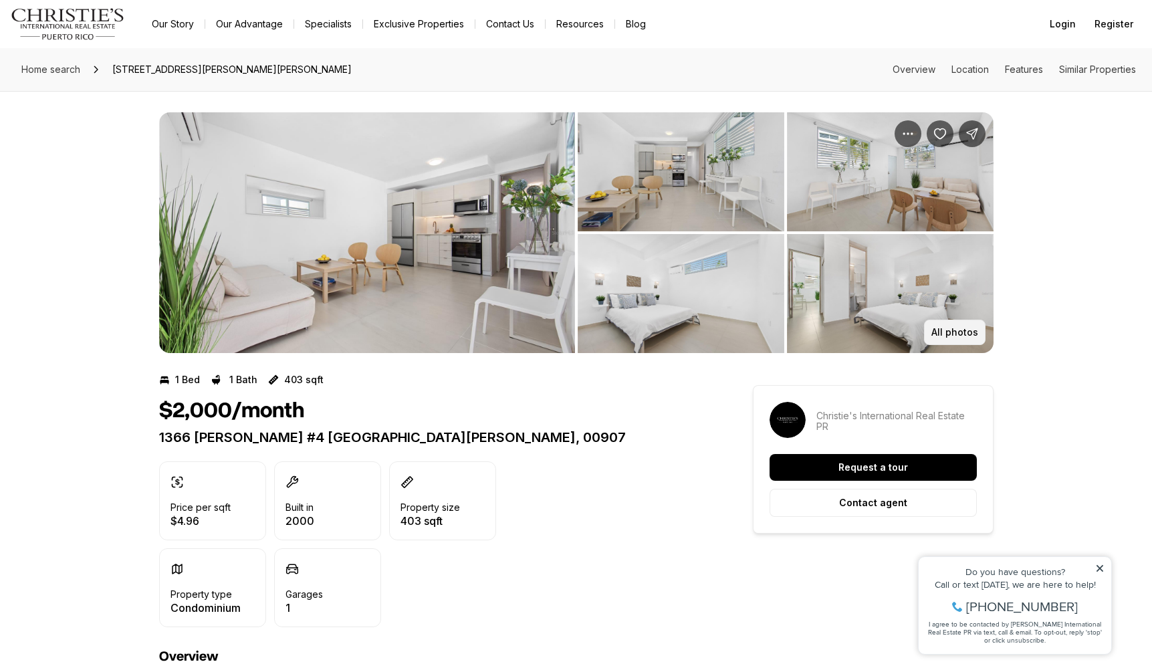
click at [950, 333] on p "All photos" at bounding box center [954, 332] width 47 height 11
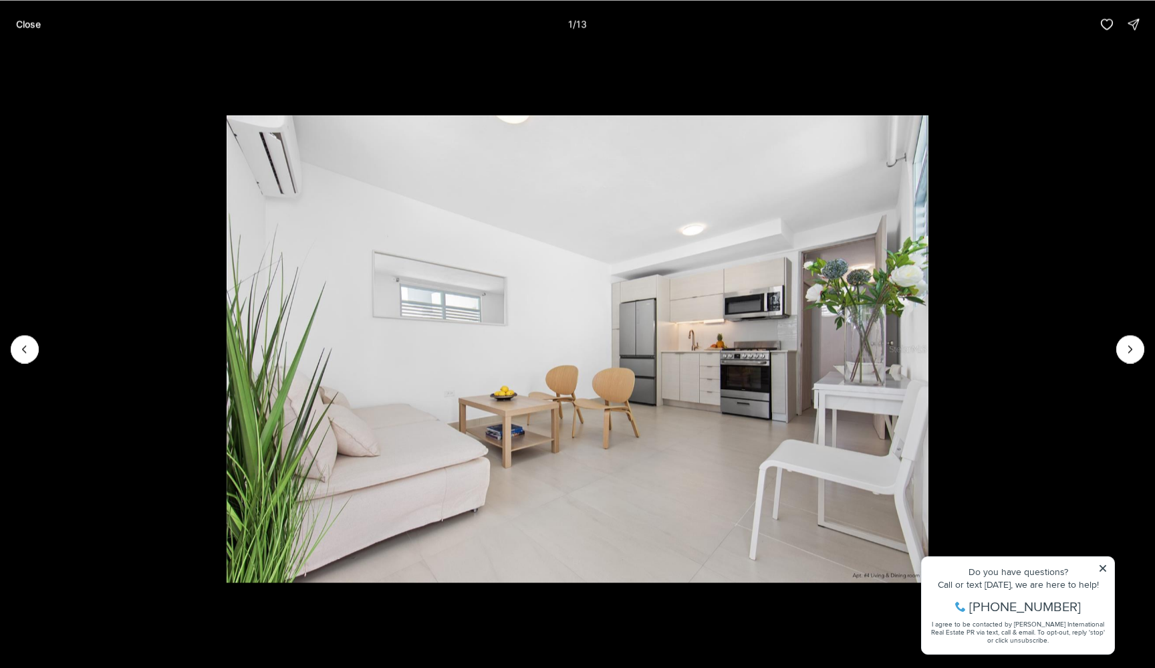
click at [1137, 336] on li "1 of 13" at bounding box center [577, 348] width 1155 height 601
click at [1129, 356] on button "Next slide" at bounding box center [1130, 349] width 28 height 28
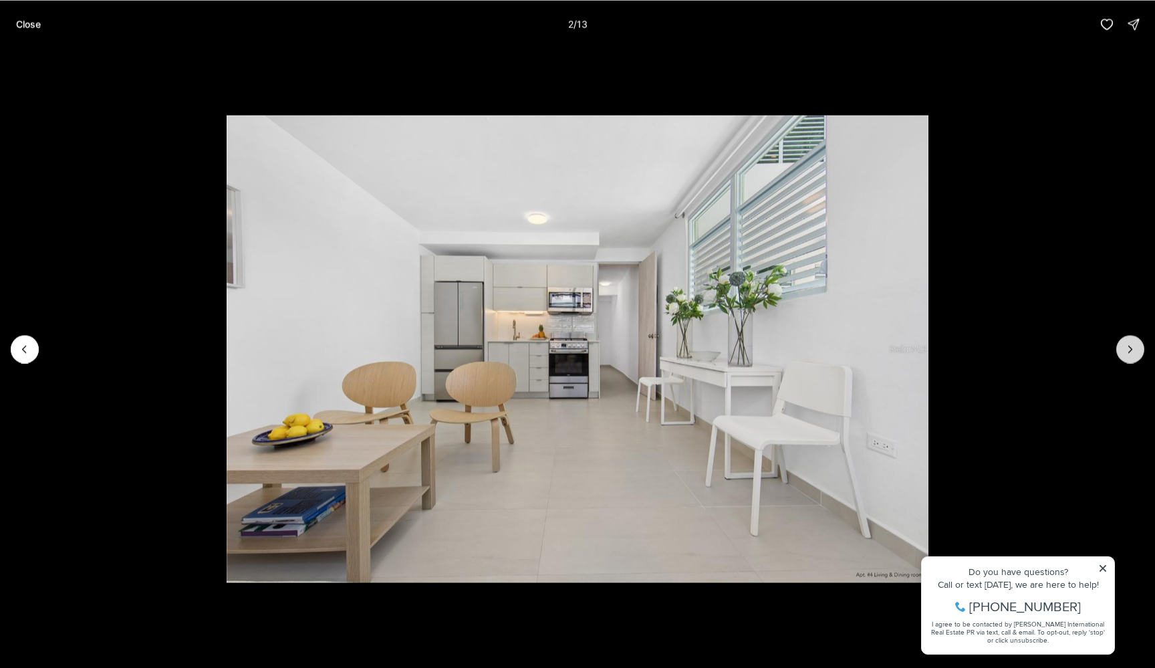
click at [1129, 356] on button "Next slide" at bounding box center [1130, 349] width 28 height 28
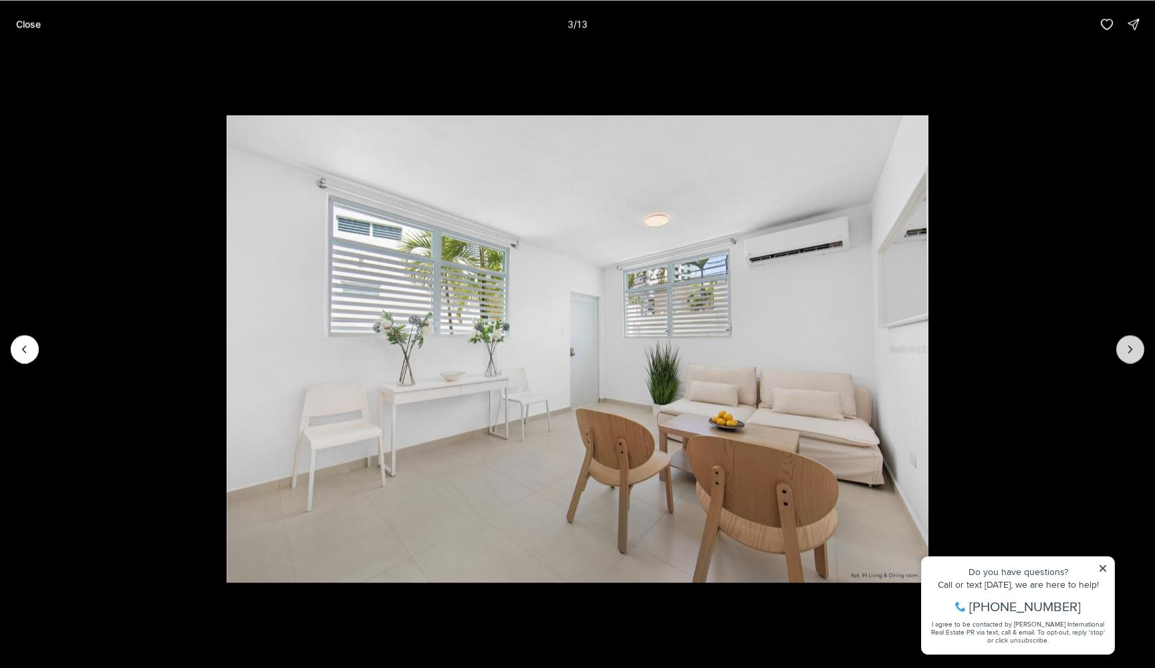
click at [1129, 356] on button "Next slide" at bounding box center [1130, 349] width 28 height 28
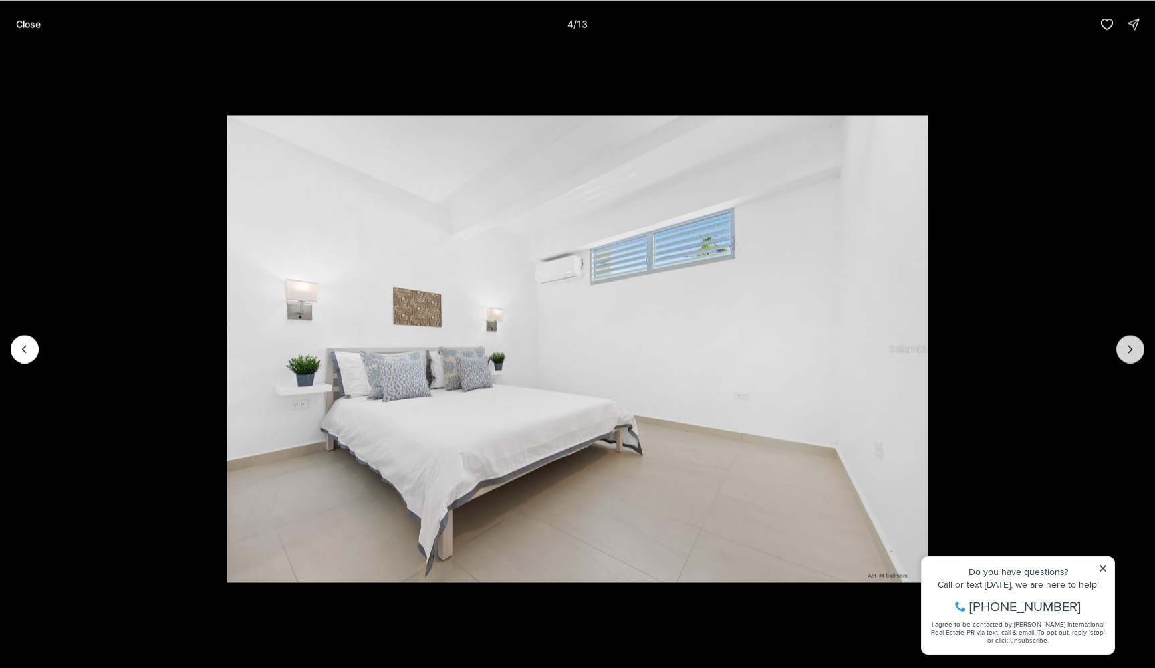
click at [1129, 356] on button "Next slide" at bounding box center [1130, 349] width 28 height 28
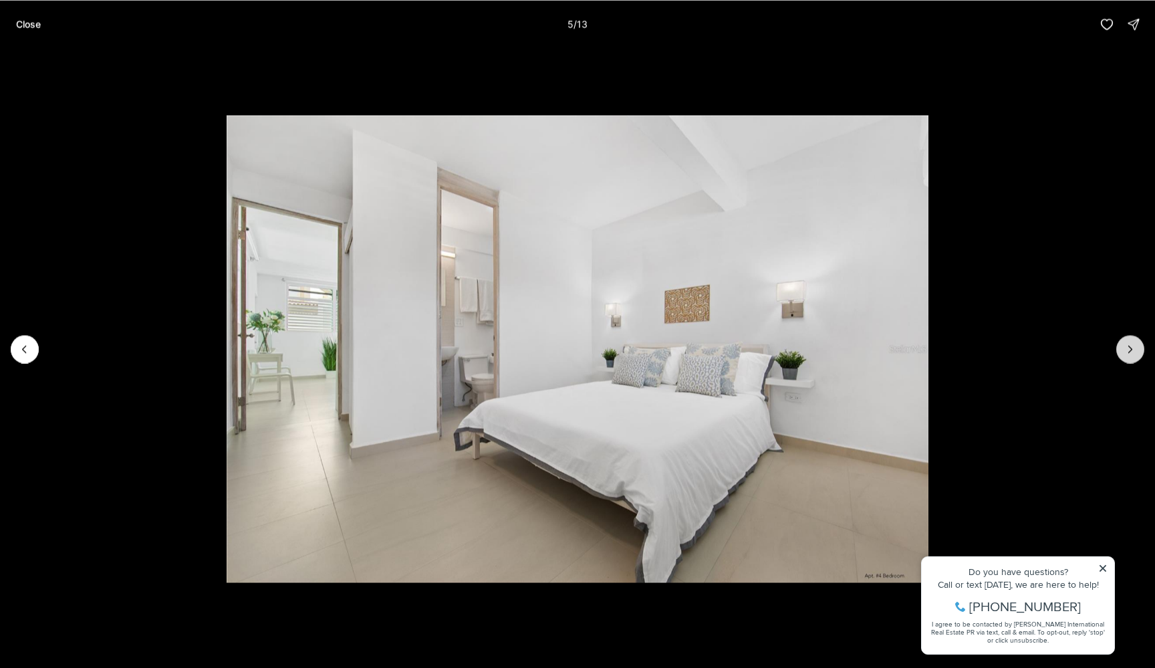
click at [1129, 356] on button "Next slide" at bounding box center [1130, 349] width 28 height 28
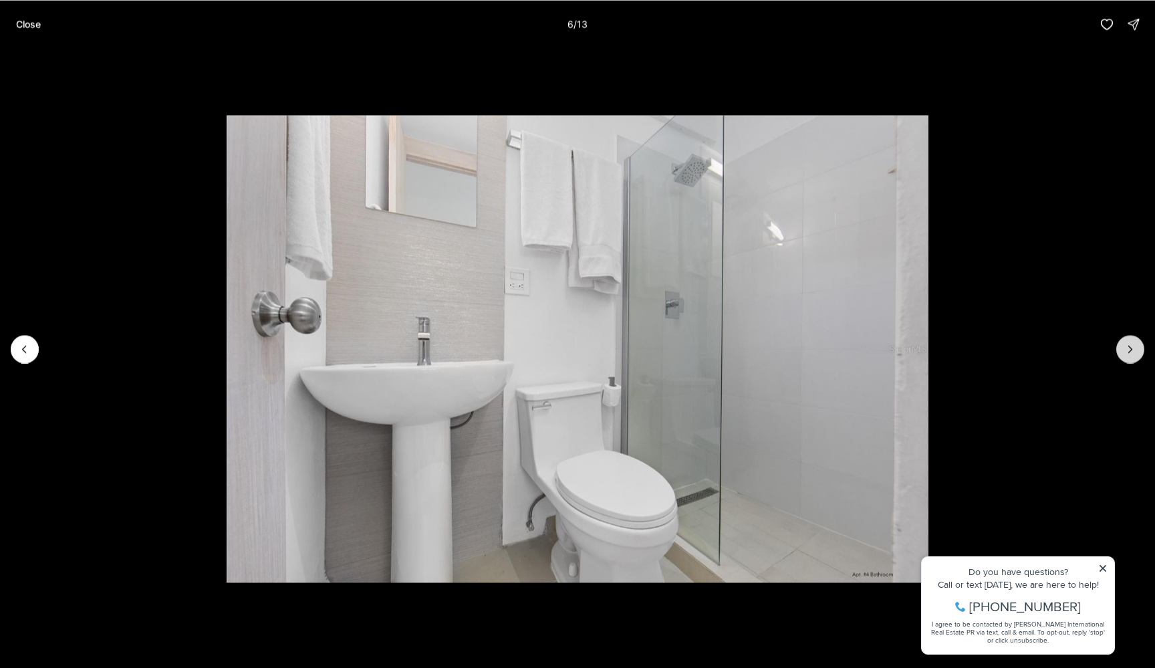
click at [1129, 356] on button "Next slide" at bounding box center [1130, 349] width 28 height 28
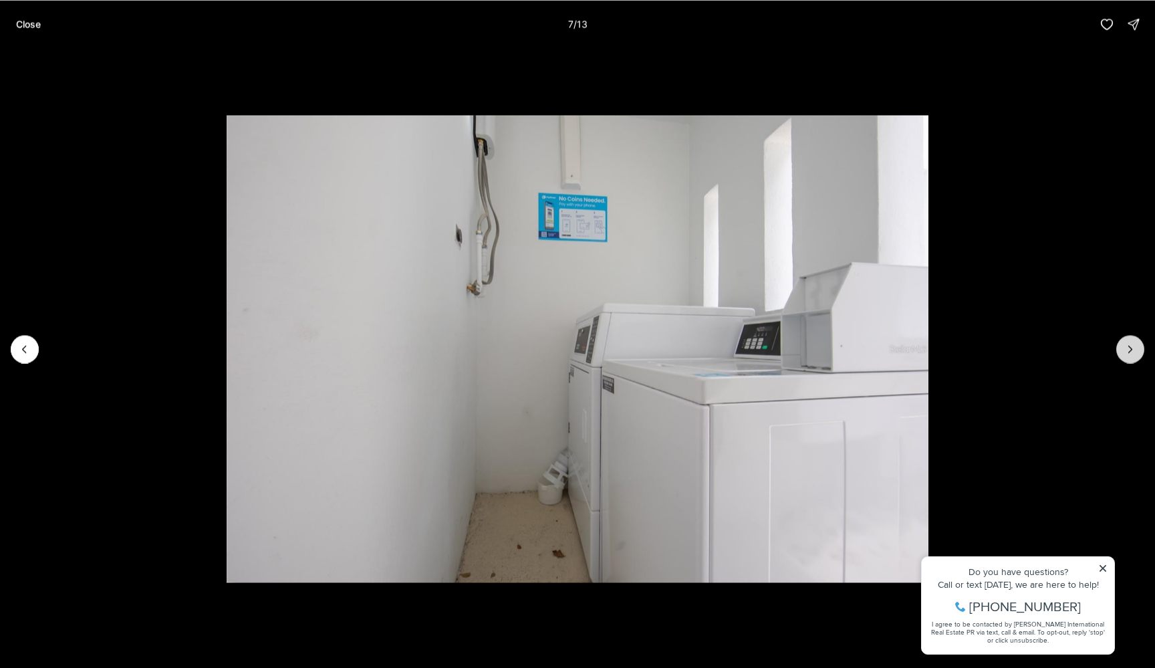
click at [1129, 356] on button "Next slide" at bounding box center [1130, 349] width 28 height 28
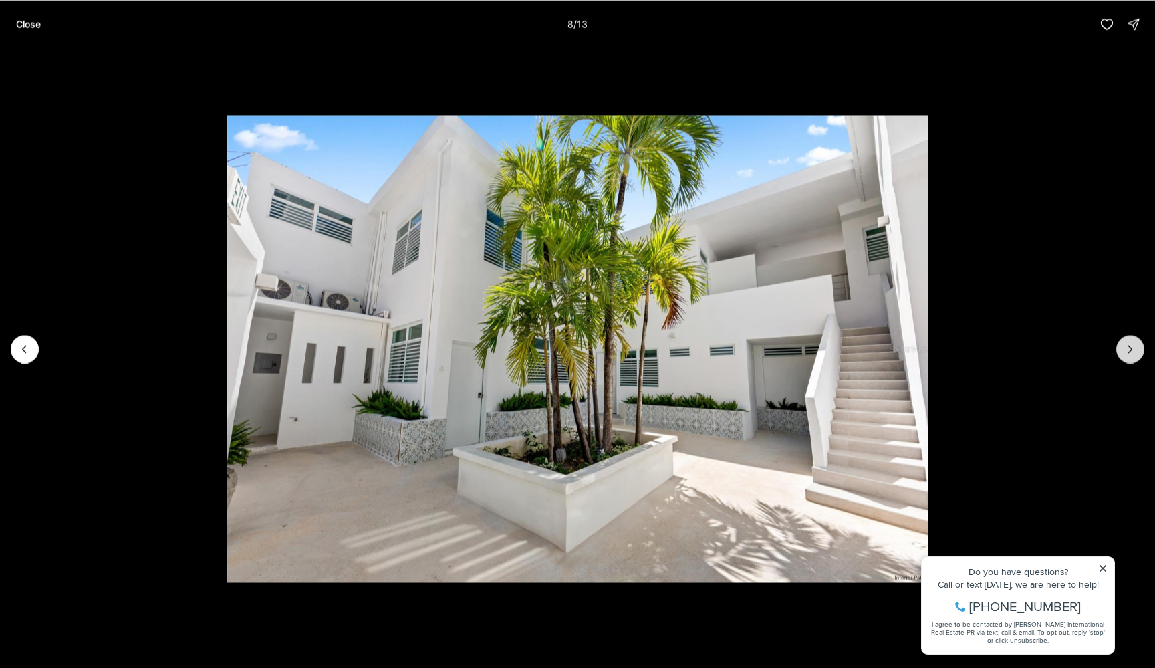
click at [1129, 356] on button "Next slide" at bounding box center [1130, 349] width 28 height 28
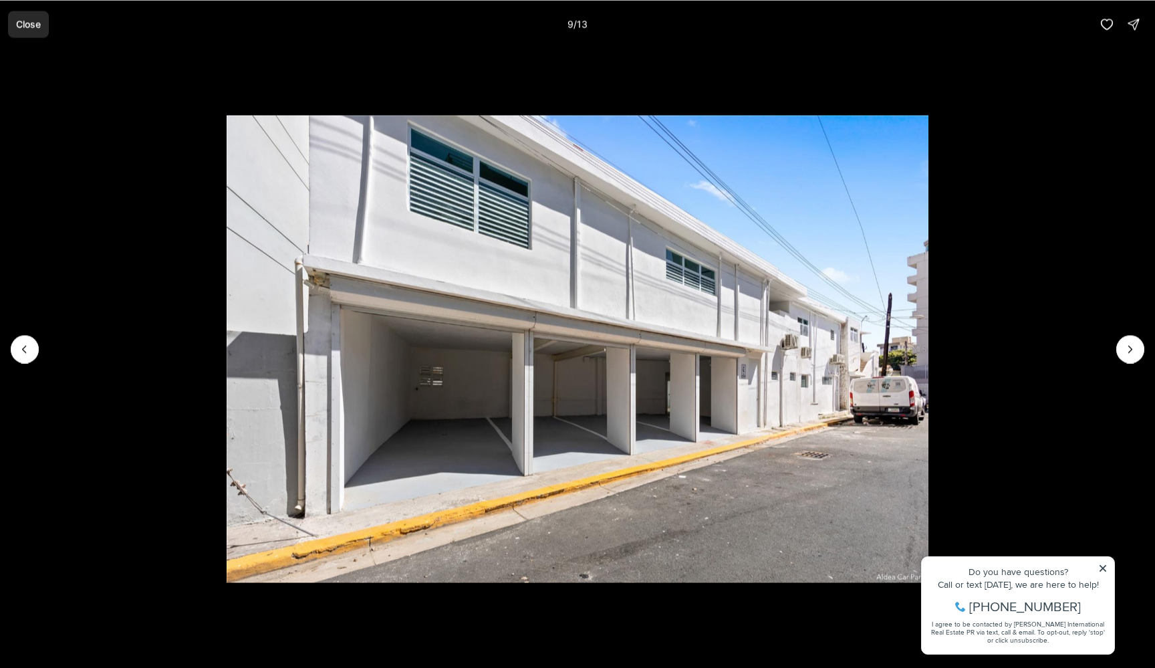
click at [21, 13] on button "Close" at bounding box center [28, 24] width 41 height 27
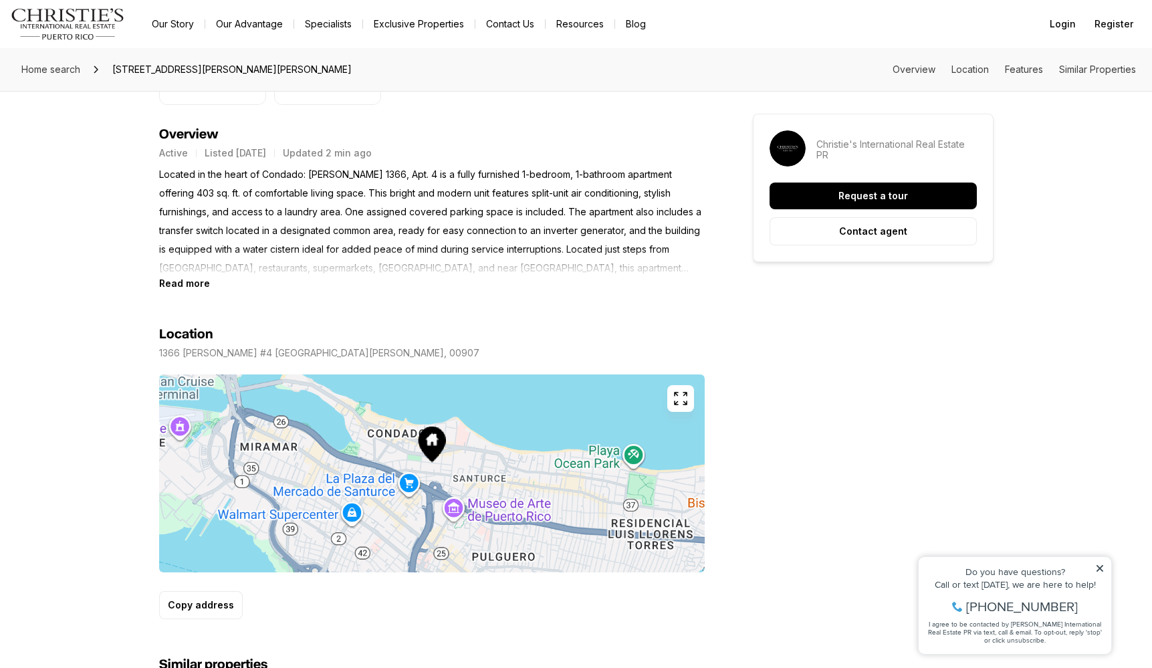
scroll to position [644, 0]
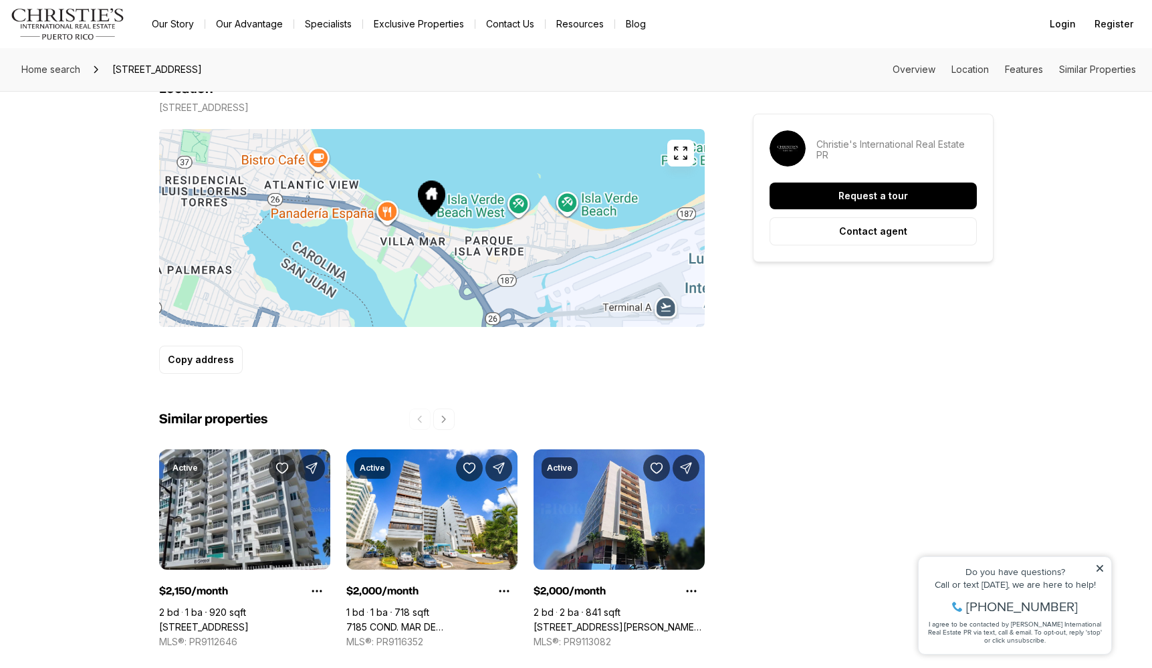
scroll to position [996, 0]
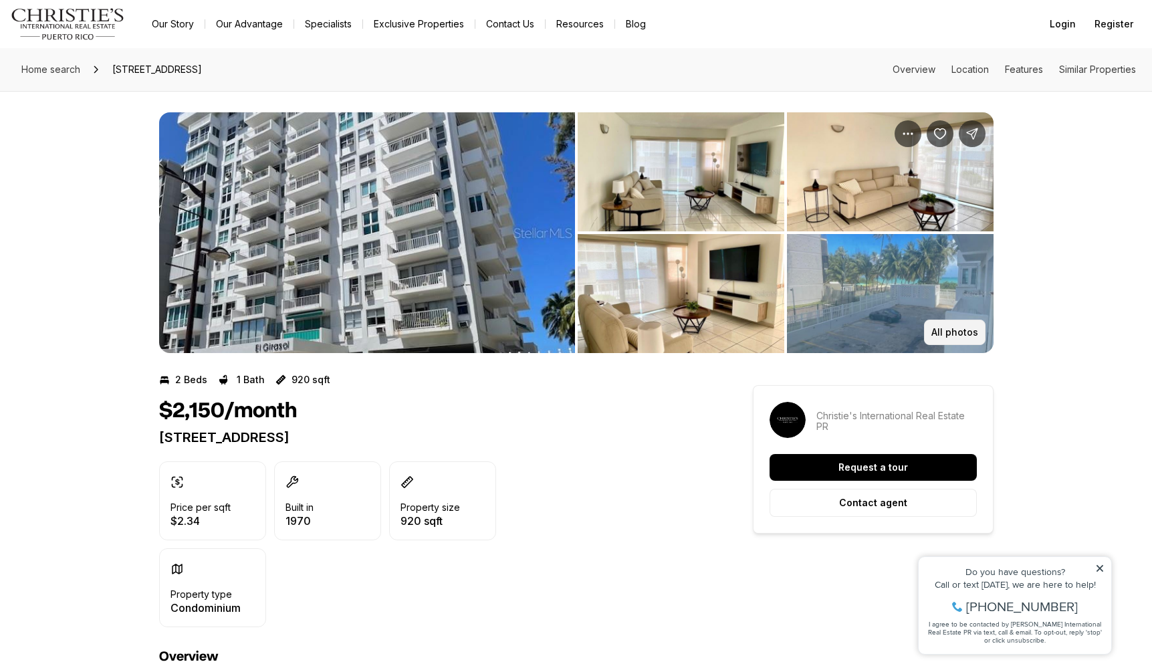
click at [973, 334] on p "All photos" at bounding box center [954, 332] width 47 height 11
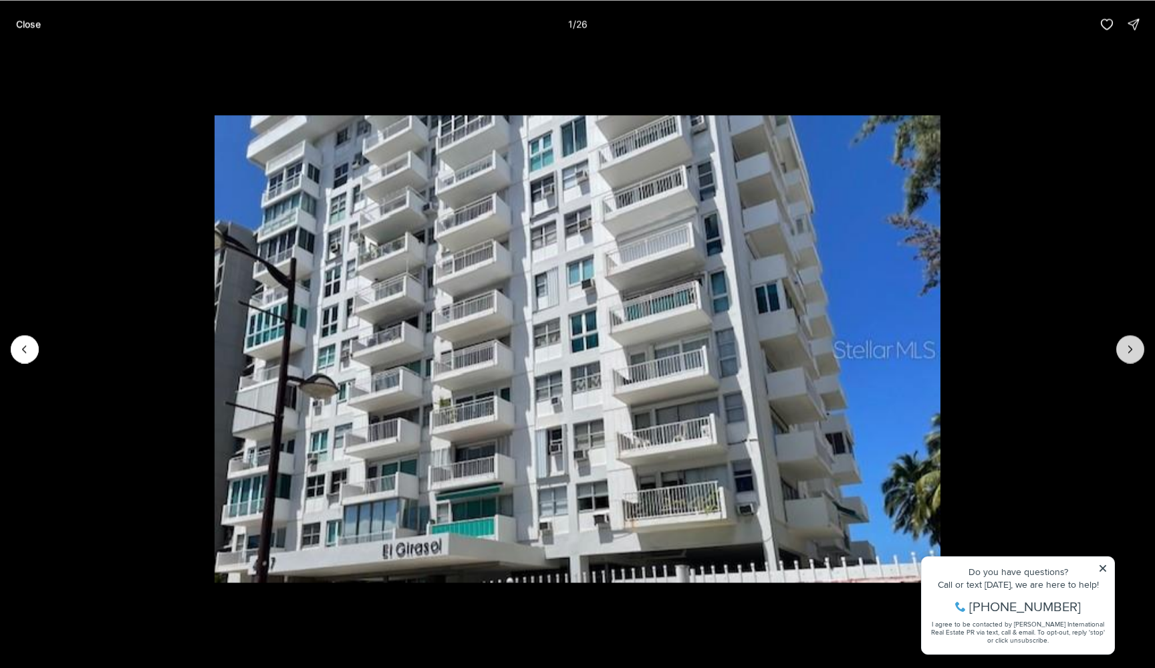
click at [1121, 353] on button "Next slide" at bounding box center [1130, 349] width 28 height 28
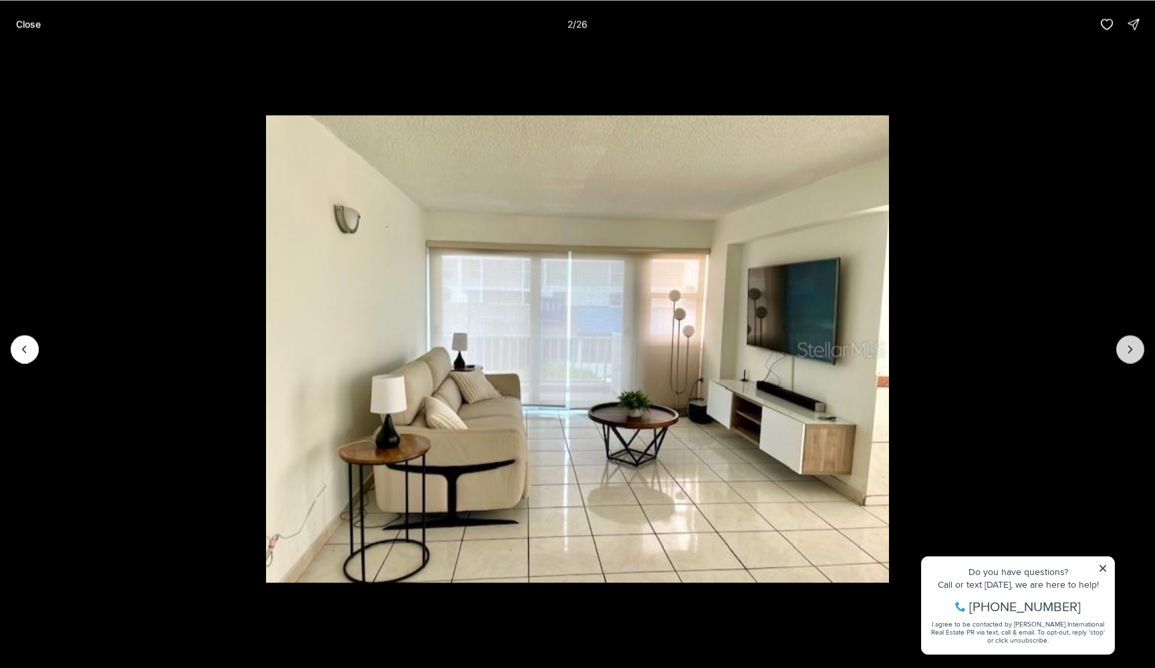
click at [1121, 353] on button "Next slide" at bounding box center [1130, 349] width 28 height 28
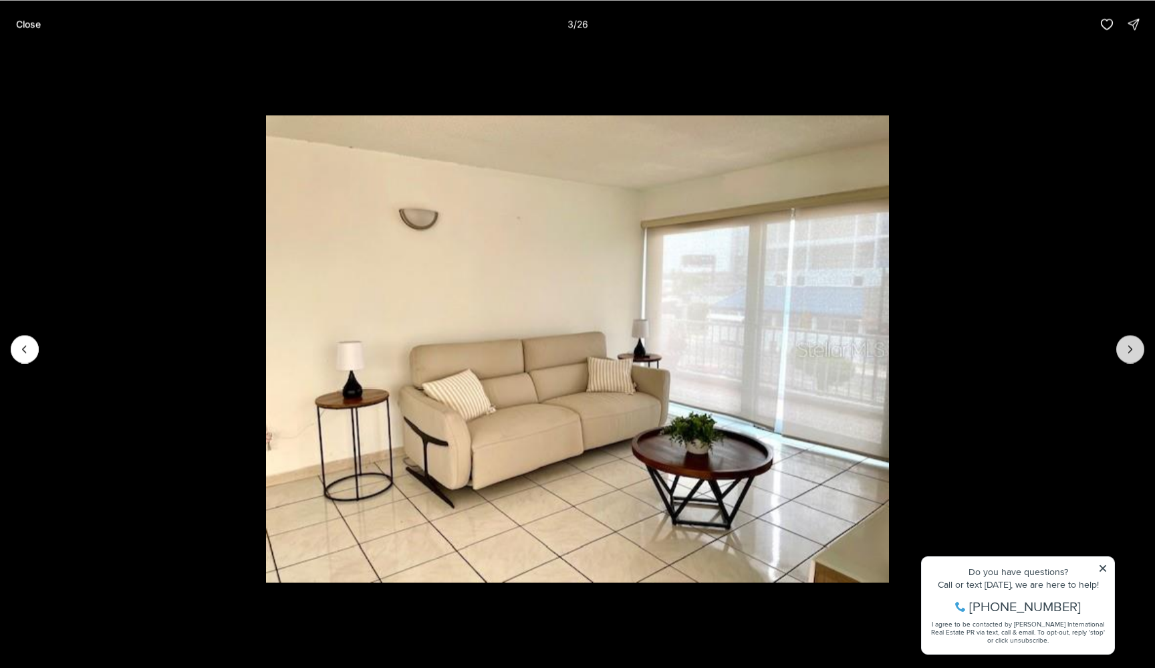
click at [1121, 353] on button "Next slide" at bounding box center [1130, 349] width 28 height 28
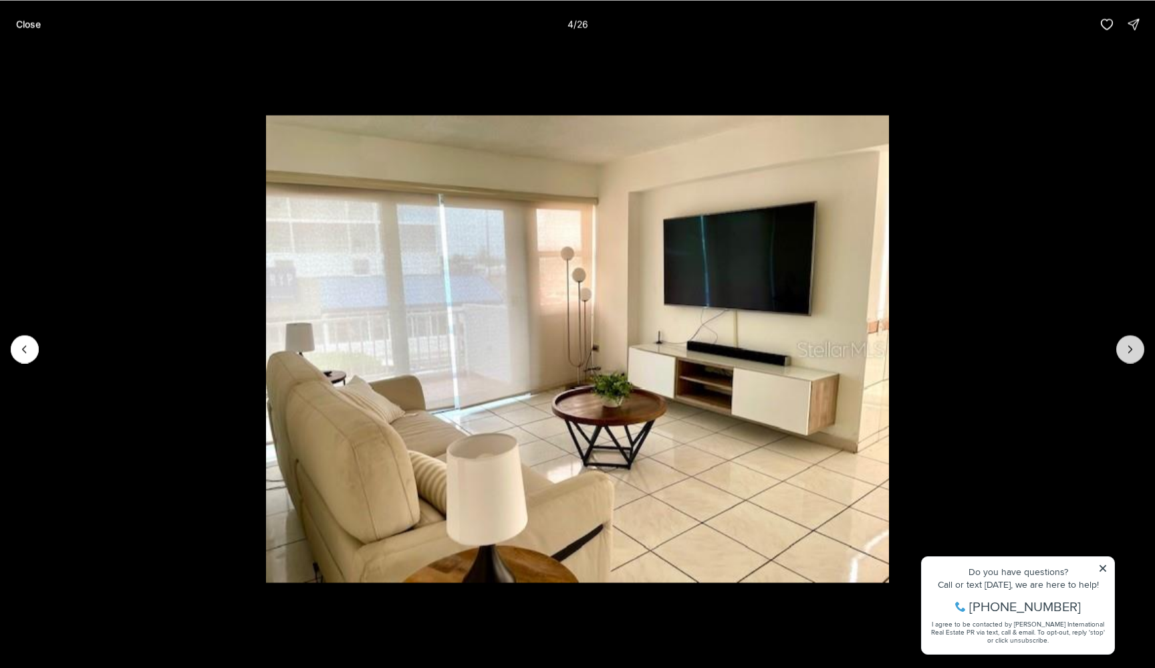
click at [1121, 353] on button "Next slide" at bounding box center [1130, 349] width 28 height 28
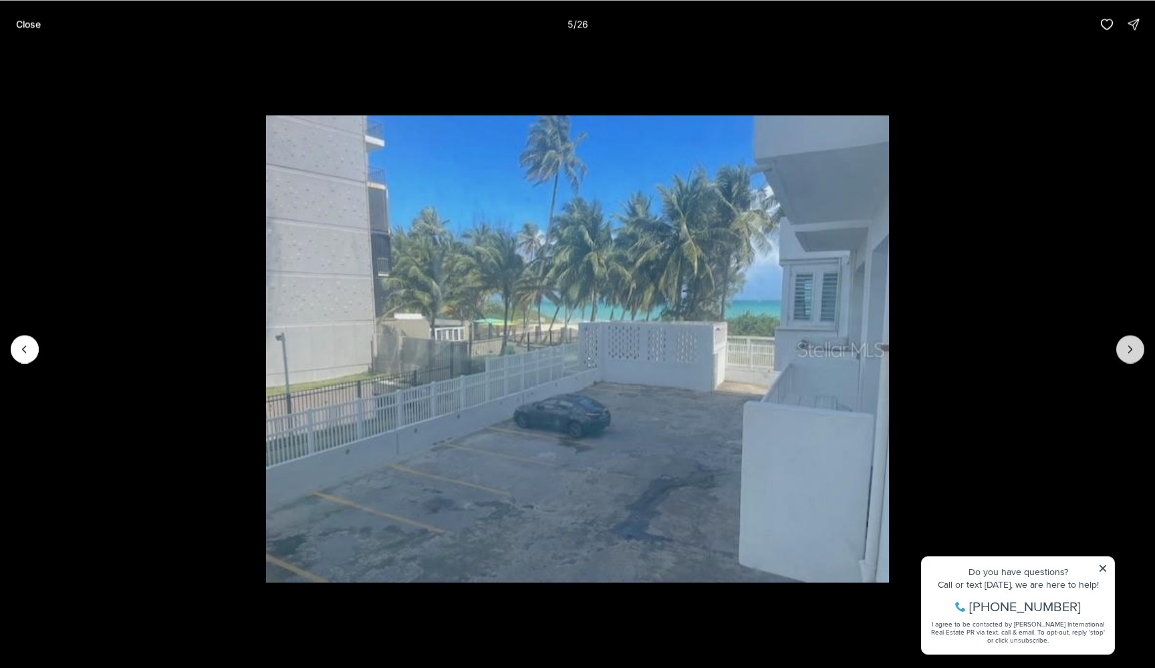
click at [1121, 353] on button "Next slide" at bounding box center [1130, 349] width 28 height 28
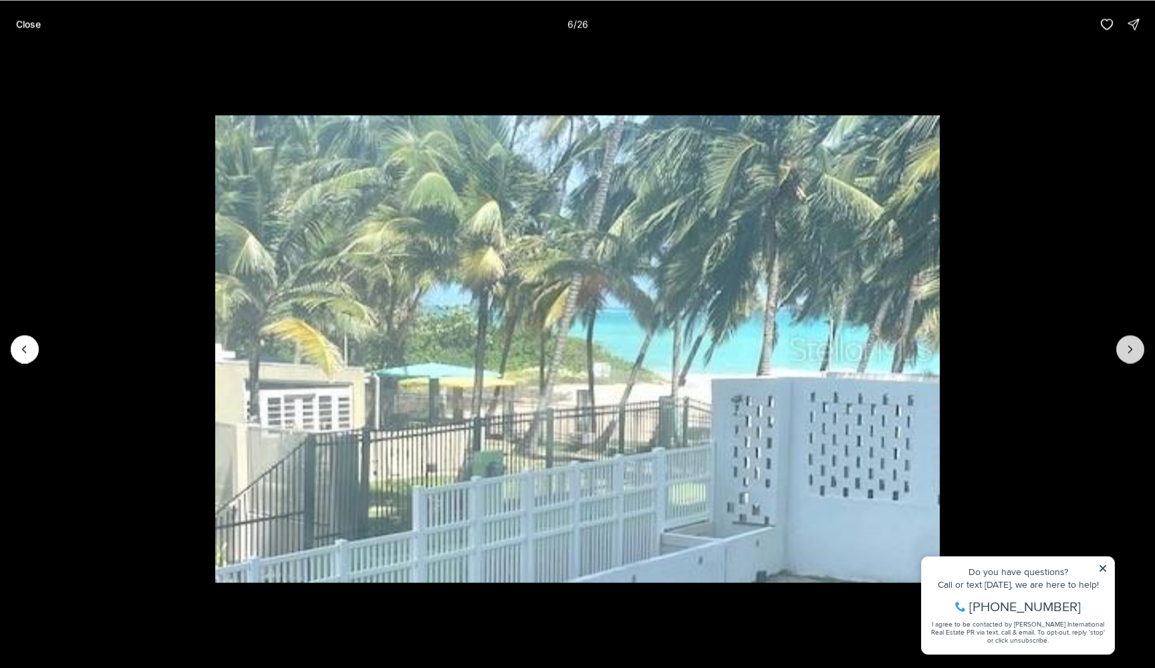
click at [1121, 353] on button "Next slide" at bounding box center [1130, 349] width 28 height 28
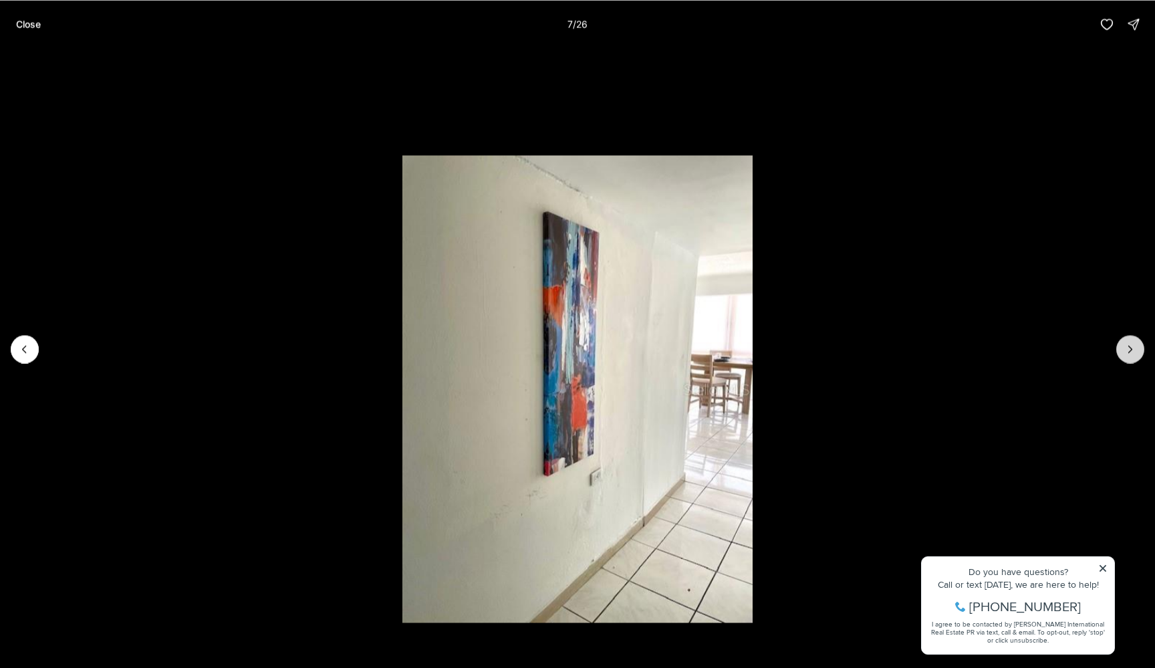
click at [1121, 353] on button "Next slide" at bounding box center [1130, 349] width 28 height 28
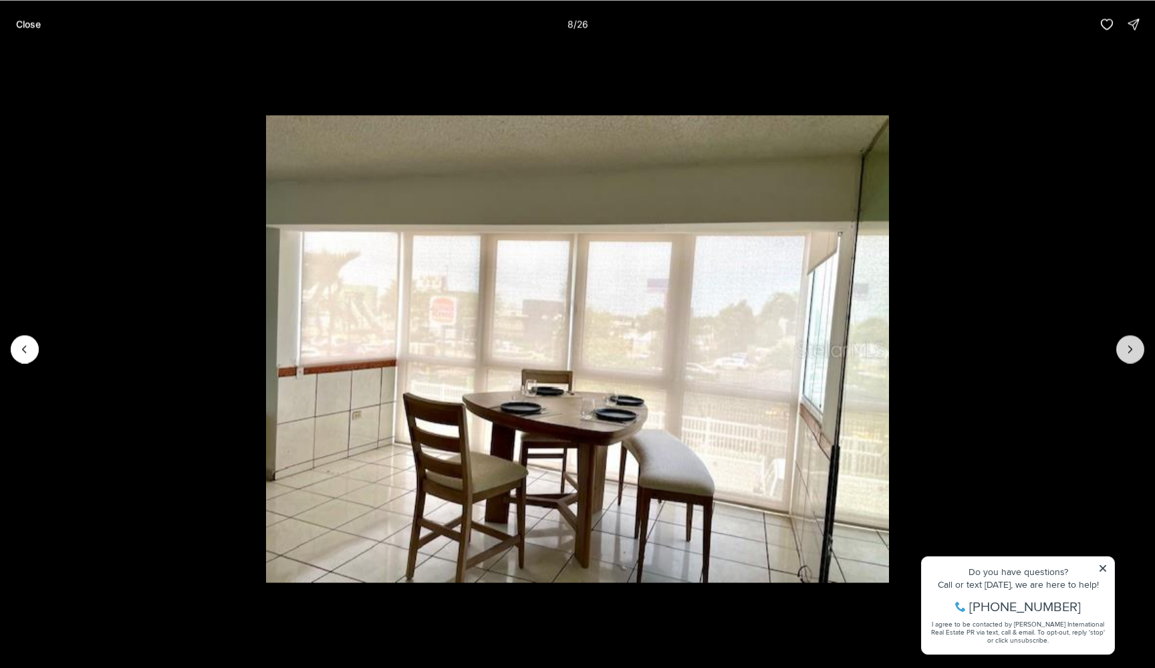
click at [1121, 353] on button "Next slide" at bounding box center [1130, 349] width 28 height 28
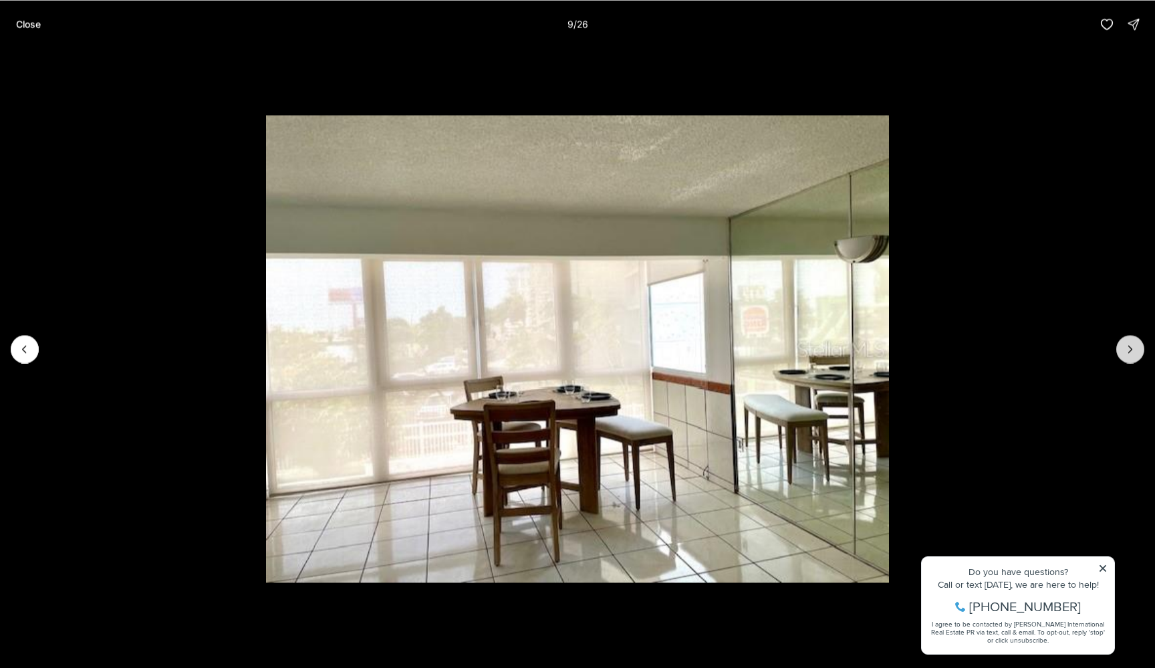
click at [1121, 353] on button "Next slide" at bounding box center [1130, 349] width 28 height 28
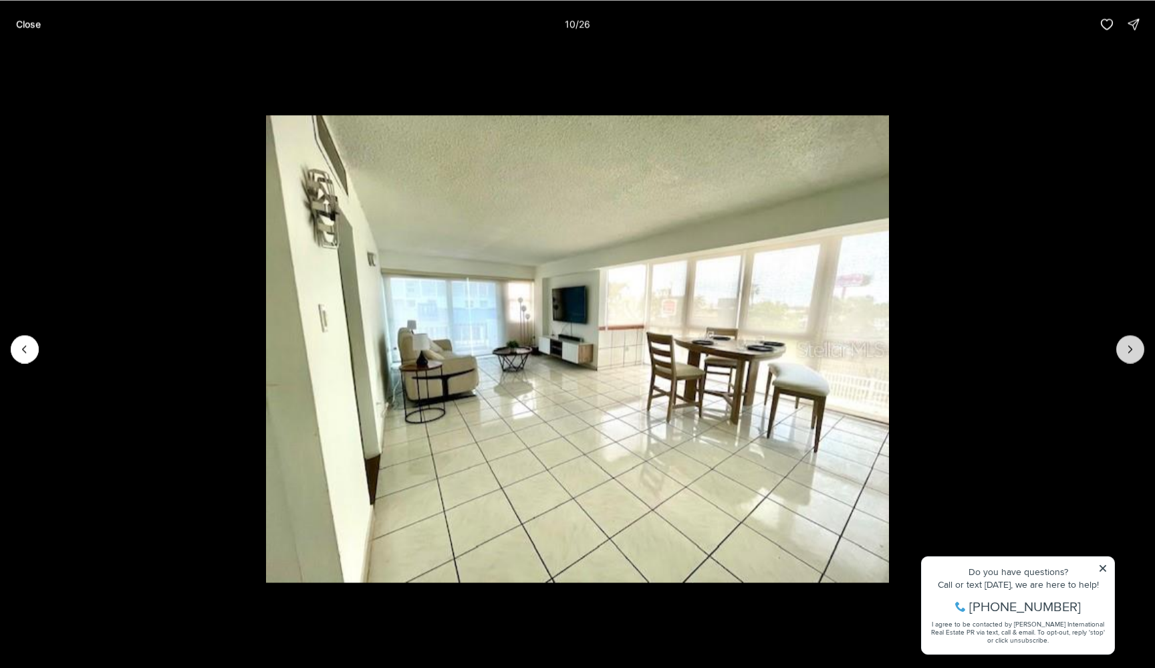
click at [1121, 353] on button "Next slide" at bounding box center [1130, 349] width 28 height 28
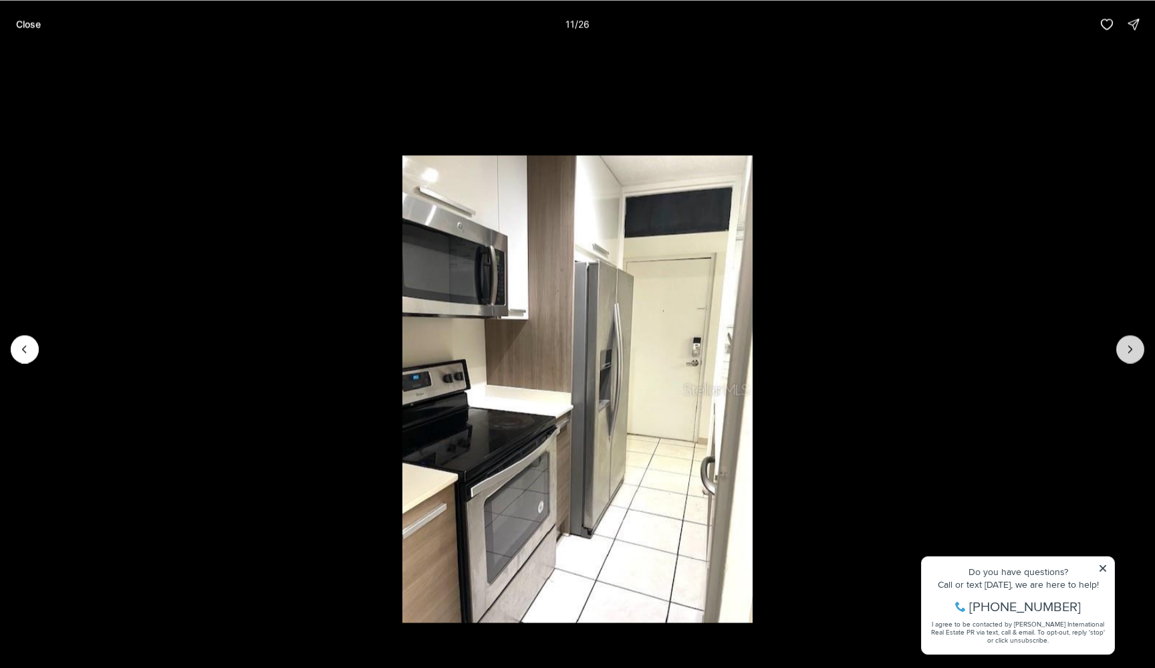
click at [1121, 353] on button "Next slide" at bounding box center [1130, 349] width 28 height 28
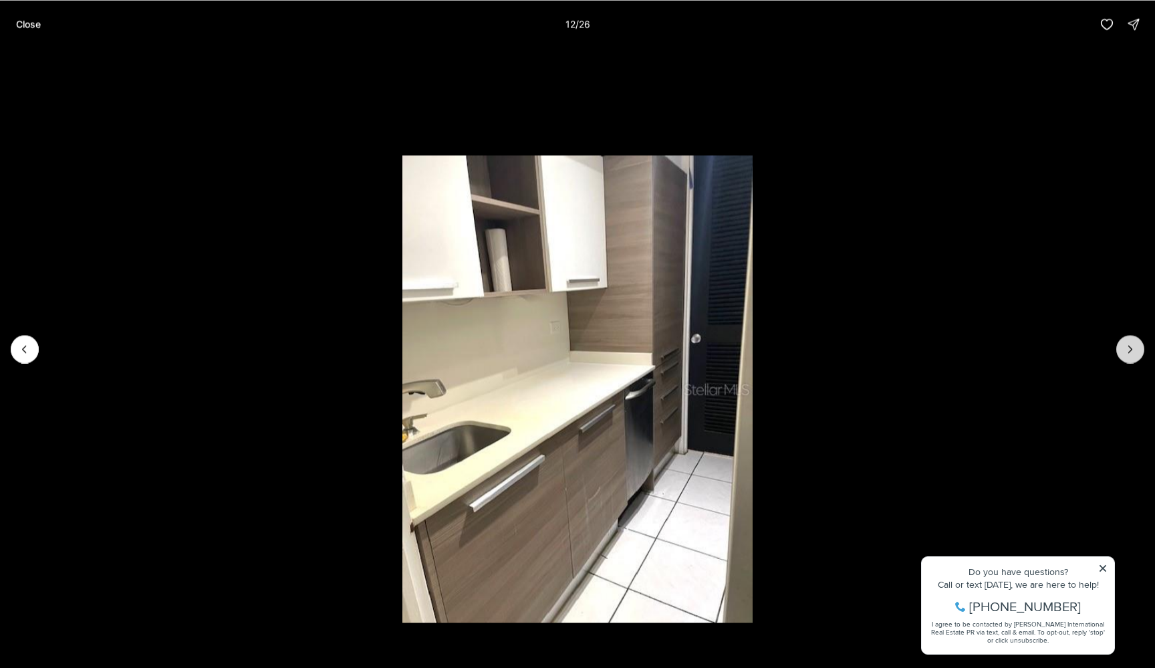
click at [1121, 353] on button "Next slide" at bounding box center [1130, 349] width 28 height 28
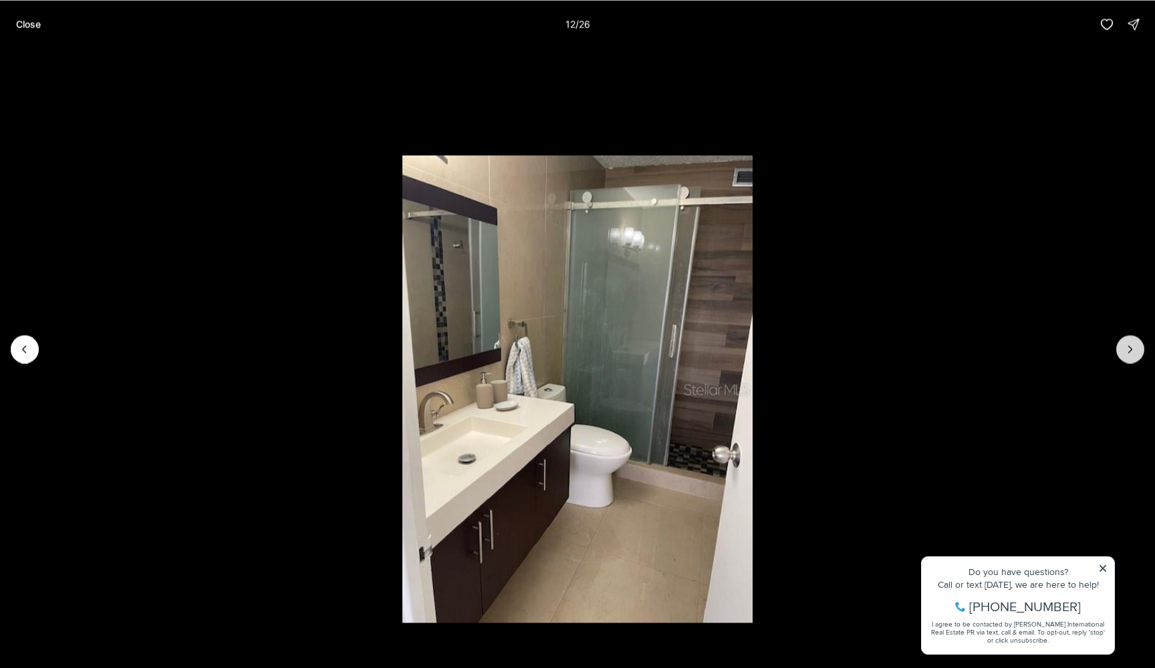
click at [1121, 353] on button "Next slide" at bounding box center [1130, 349] width 28 height 28
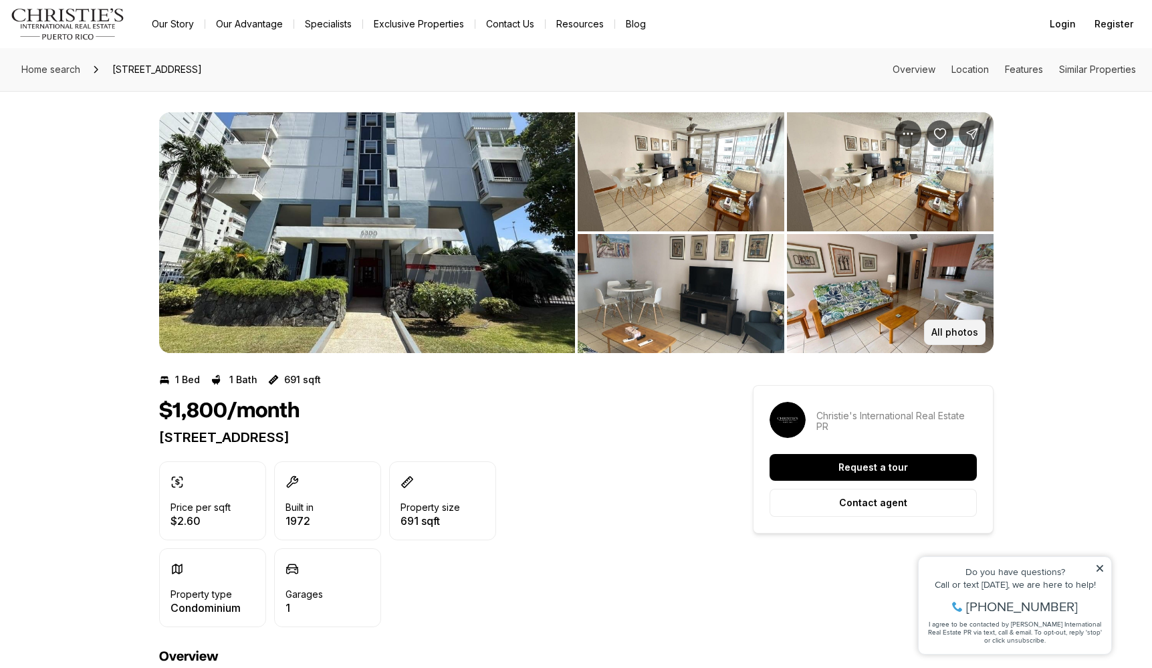
click at [958, 332] on p "All photos" at bounding box center [954, 332] width 47 height 11
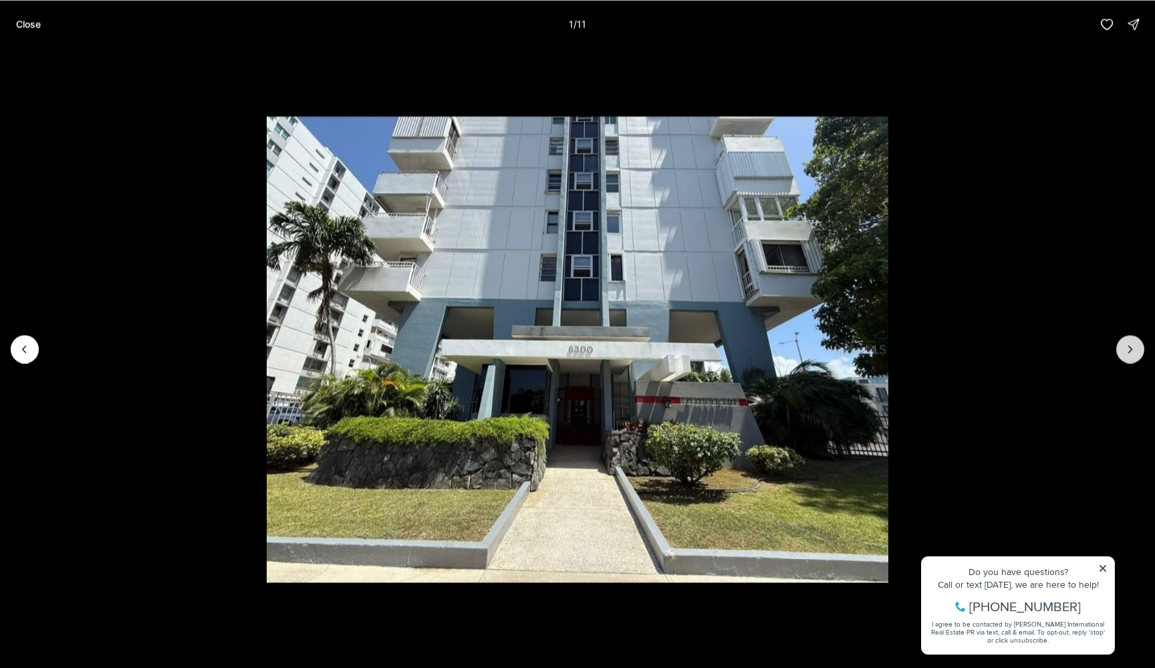
click at [1131, 343] on icon "Next slide" at bounding box center [1130, 348] width 13 height 13
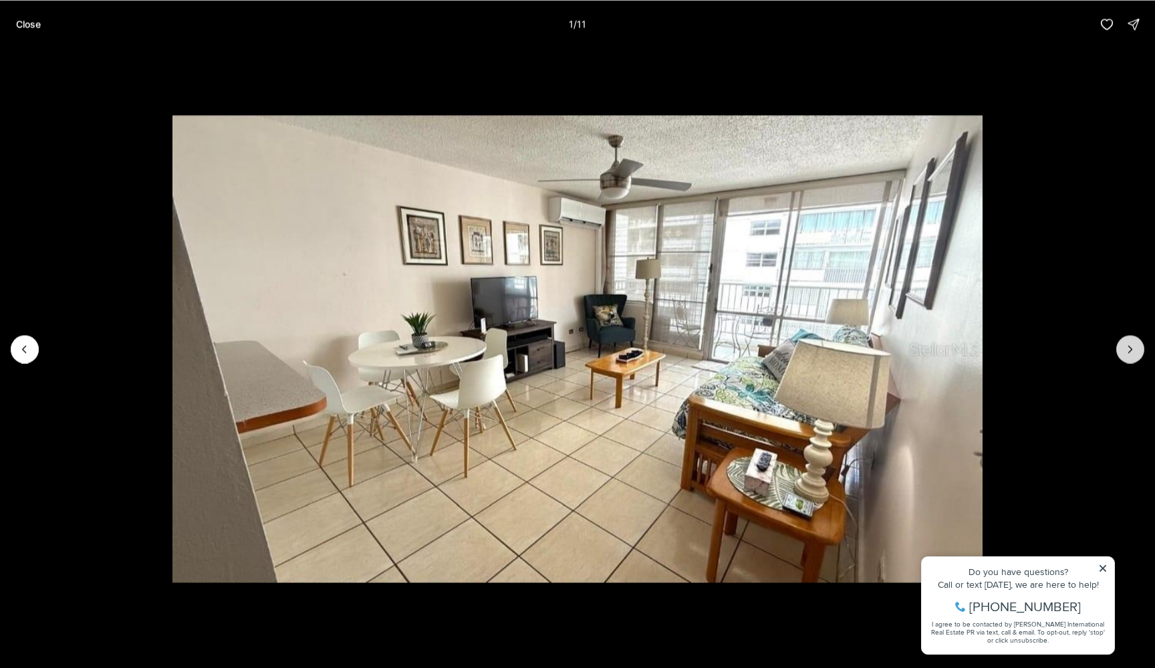
click at [1131, 343] on icon "Next slide" at bounding box center [1130, 348] width 13 height 13
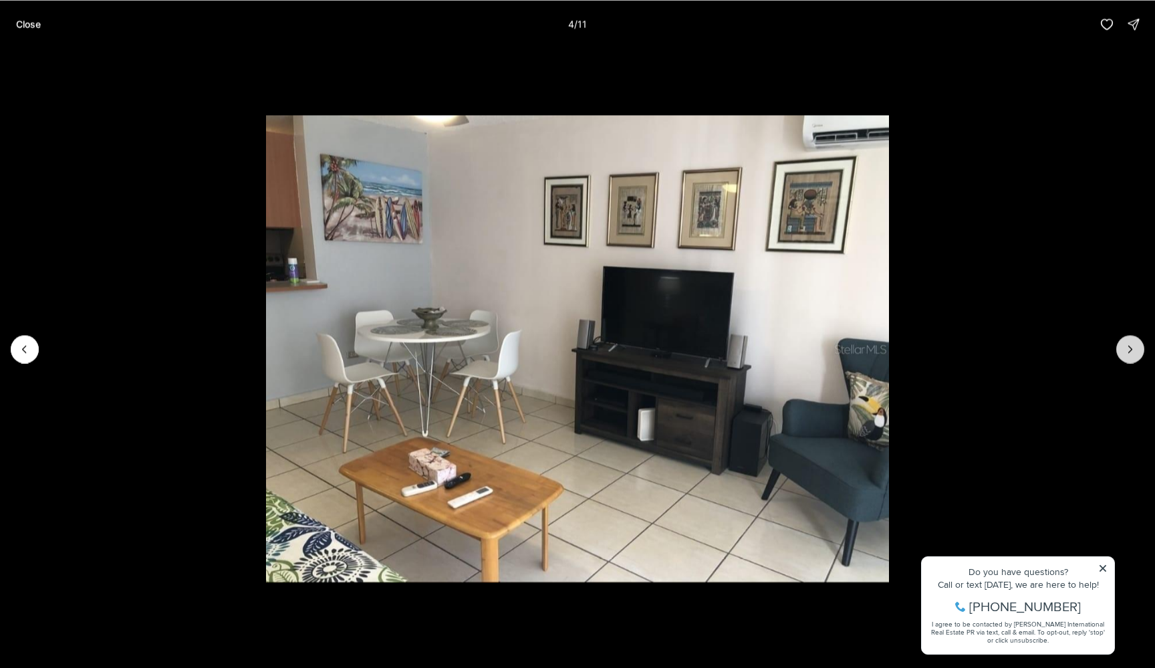
click at [1131, 343] on icon "Next slide" at bounding box center [1130, 348] width 13 height 13
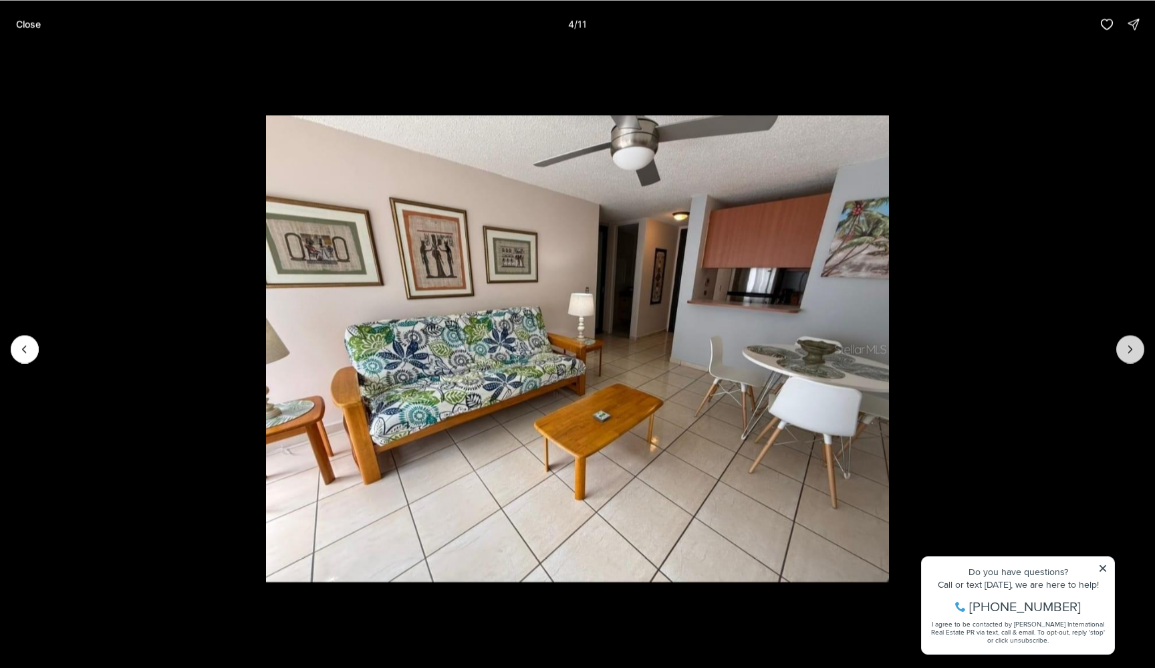
click at [1131, 343] on icon "Next slide" at bounding box center [1130, 348] width 13 height 13
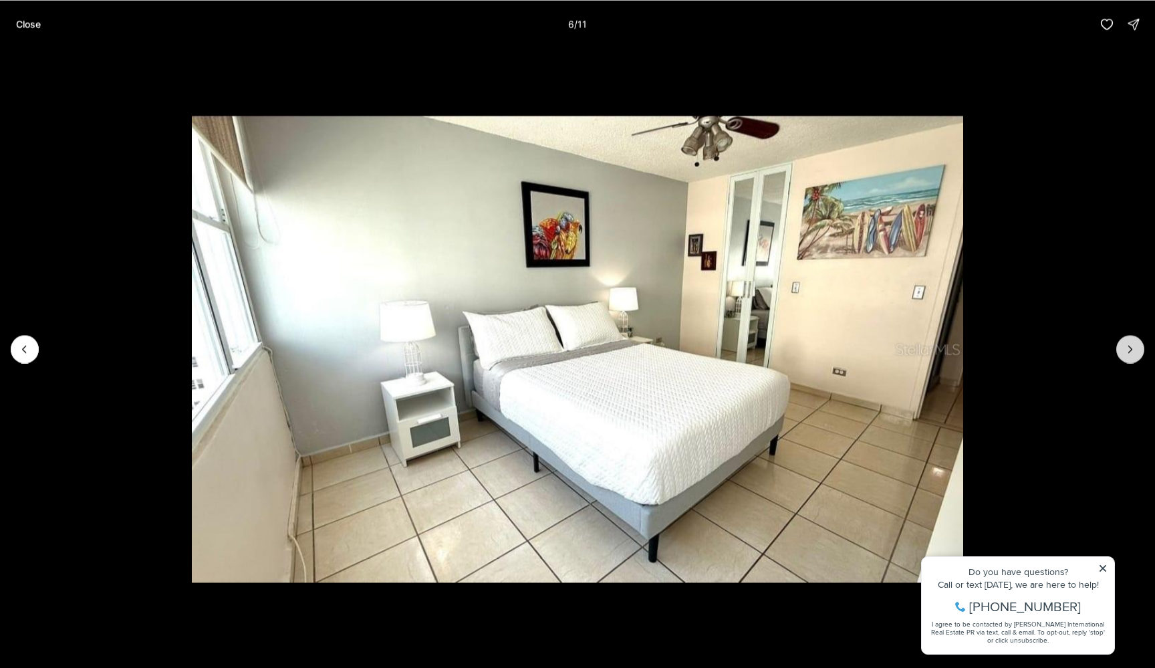
click at [1131, 343] on icon "Next slide" at bounding box center [1130, 348] width 13 height 13
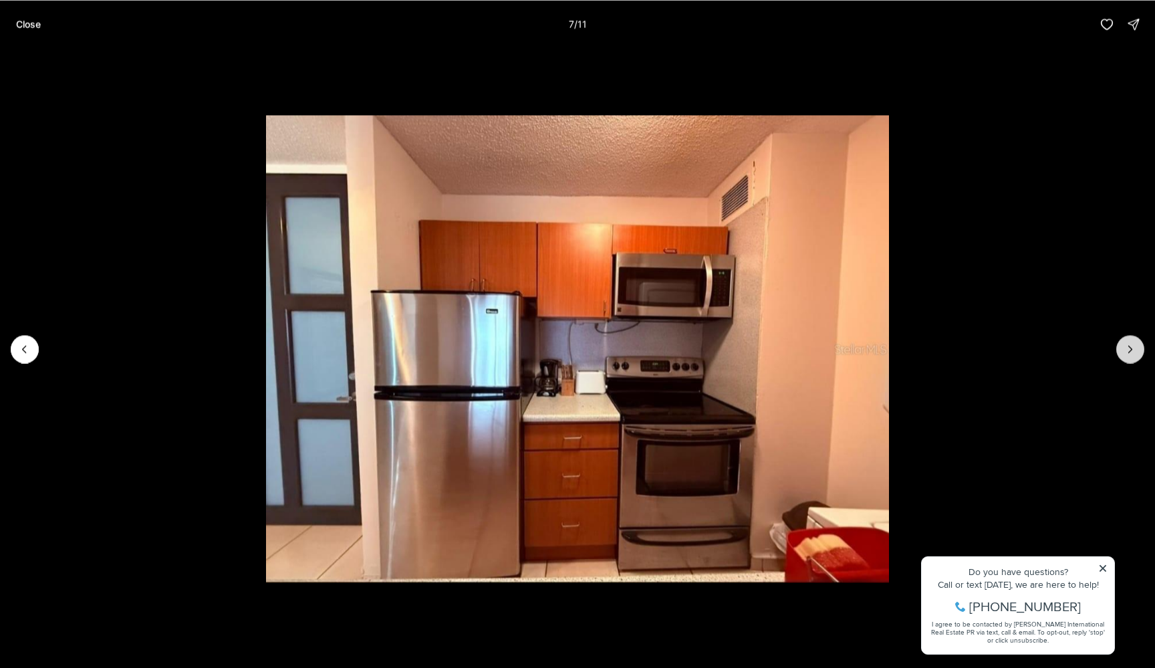
click at [1131, 343] on icon "Next slide" at bounding box center [1130, 348] width 13 height 13
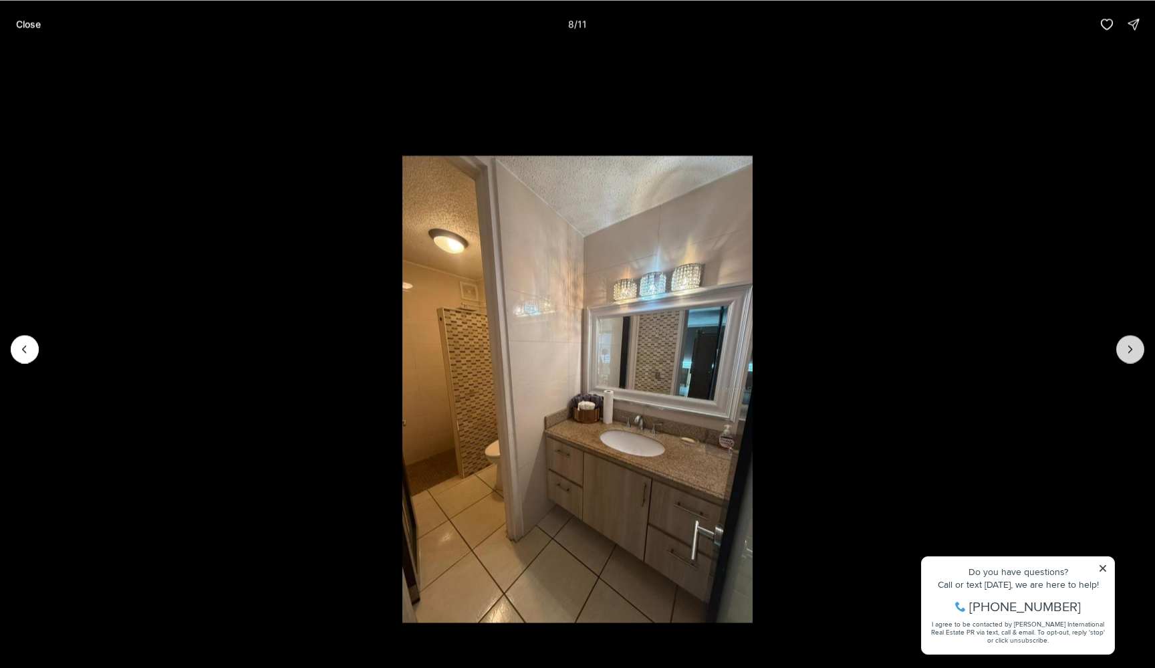
click at [1131, 343] on icon "Next slide" at bounding box center [1130, 348] width 13 height 13
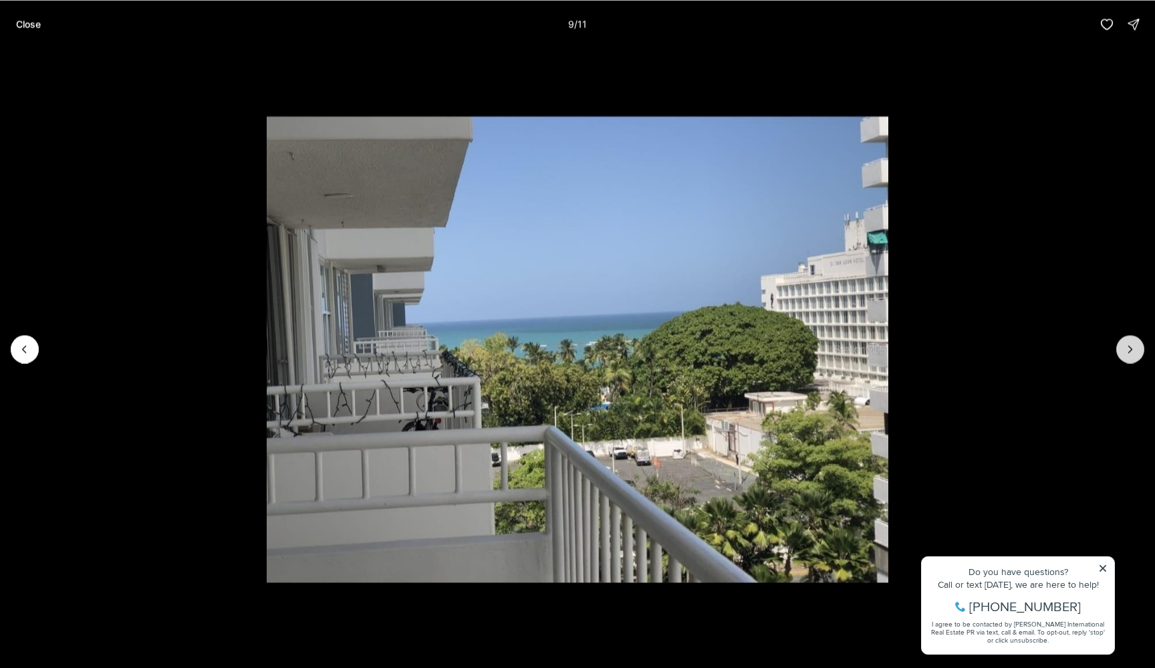
click at [1131, 343] on icon "Next slide" at bounding box center [1130, 348] width 13 height 13
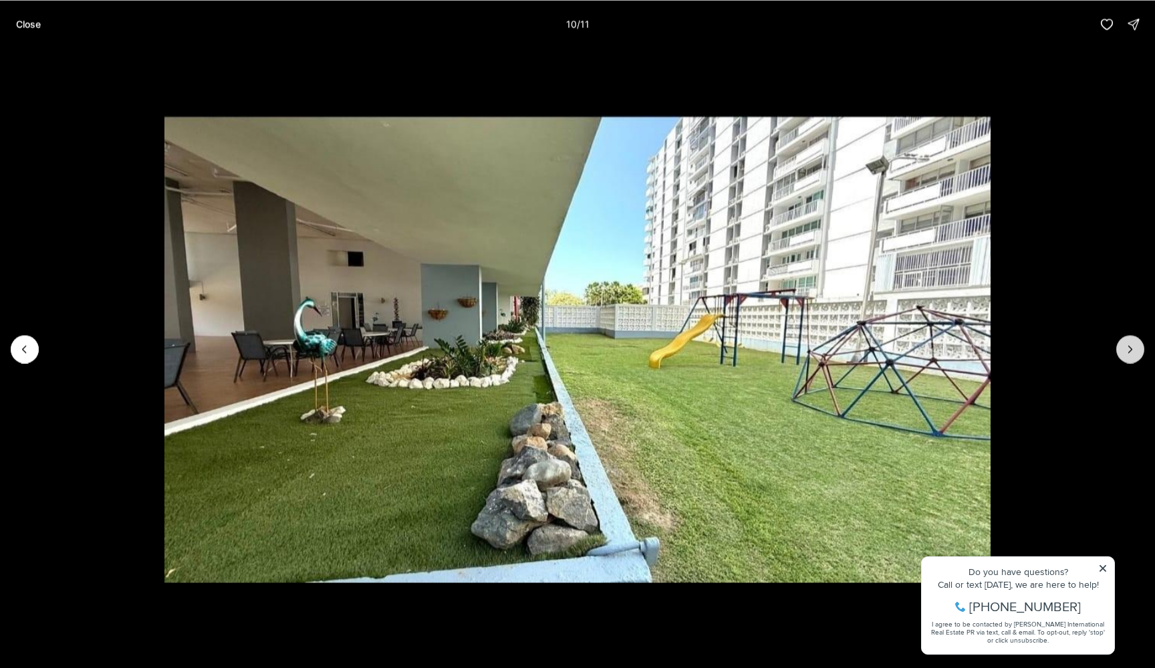
click at [1131, 343] on div at bounding box center [1130, 349] width 28 height 28
click at [31, 22] on p "Close" at bounding box center [28, 24] width 25 height 11
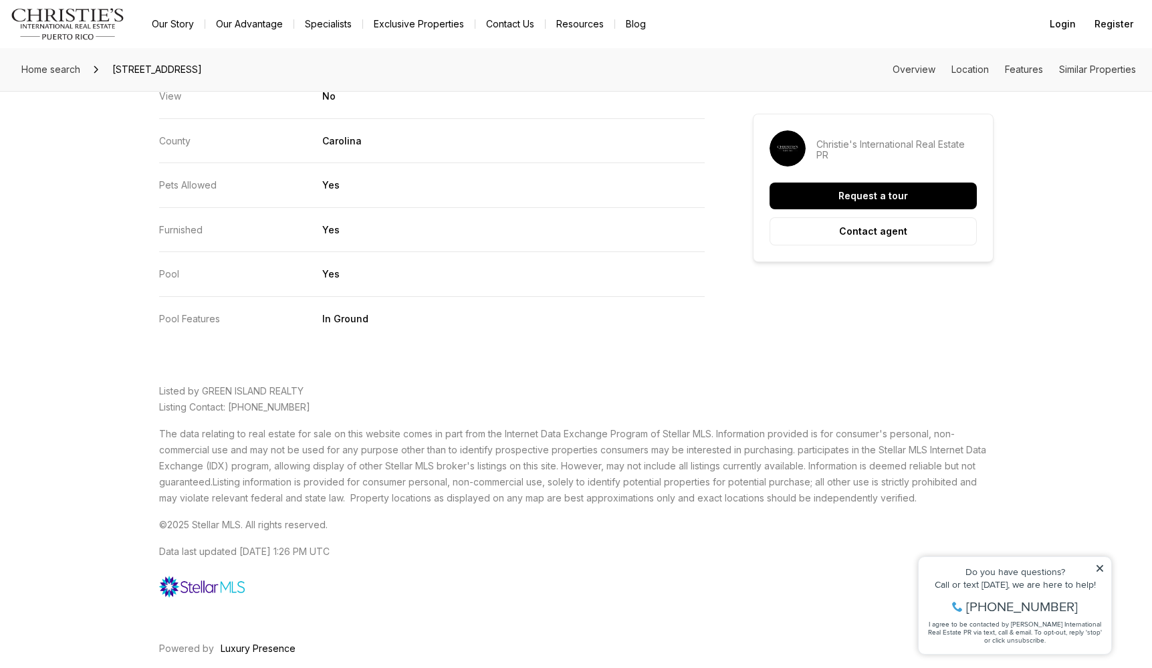
scroll to position [2550, 0]
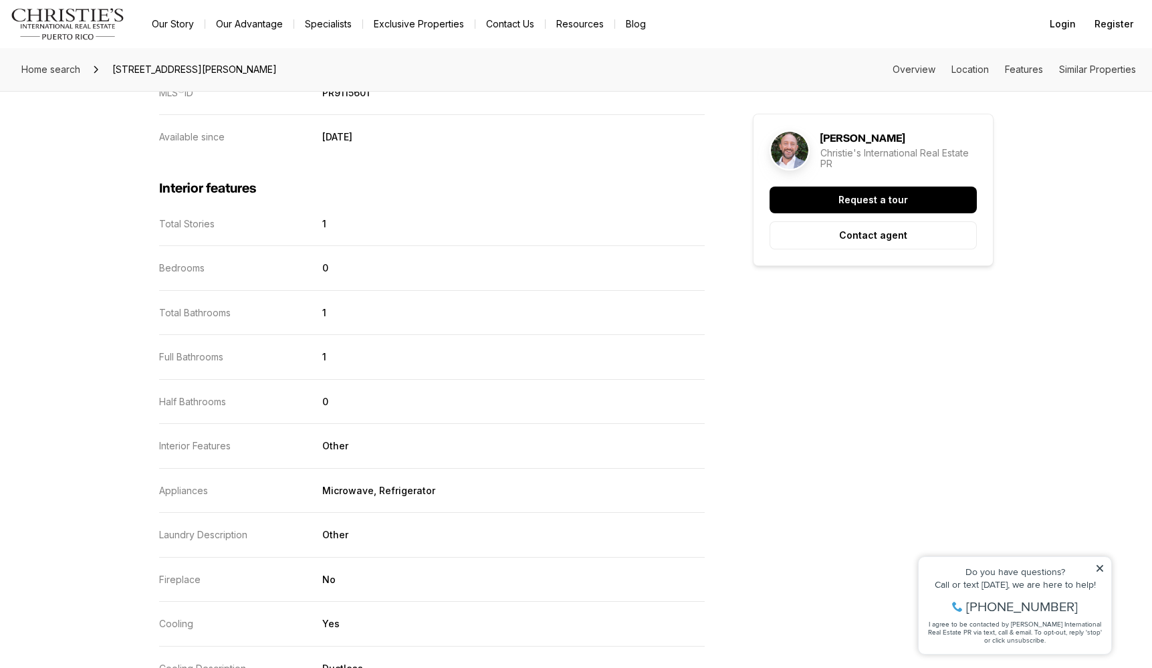
scroll to position [1331, 0]
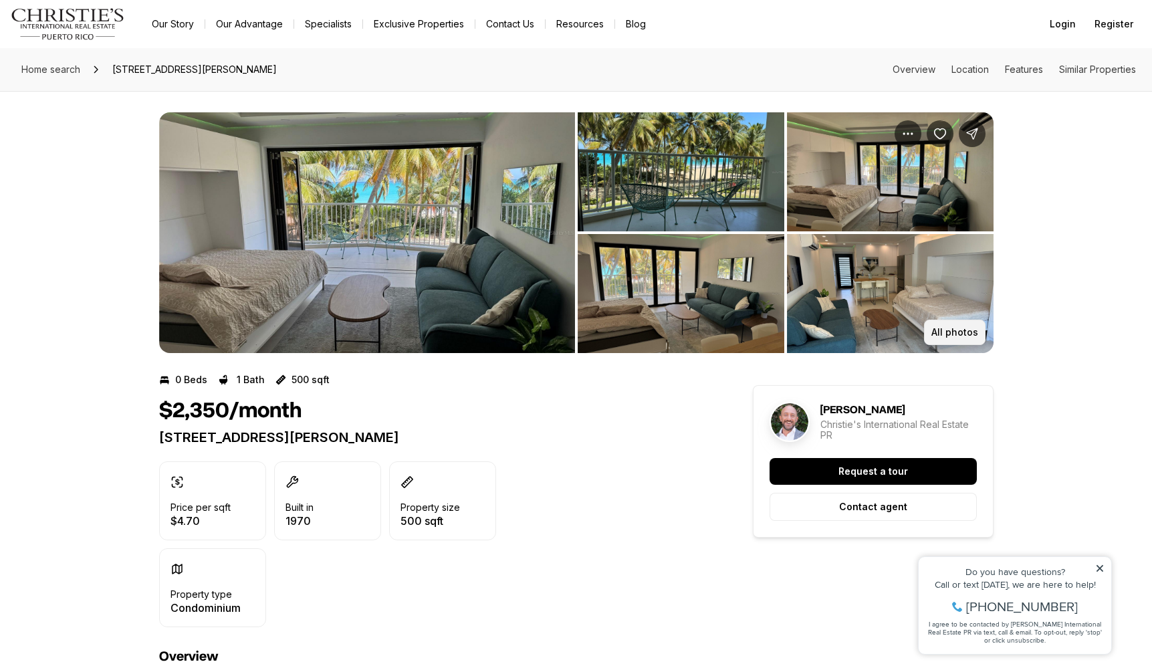
click at [958, 334] on p "All photos" at bounding box center [954, 332] width 47 height 11
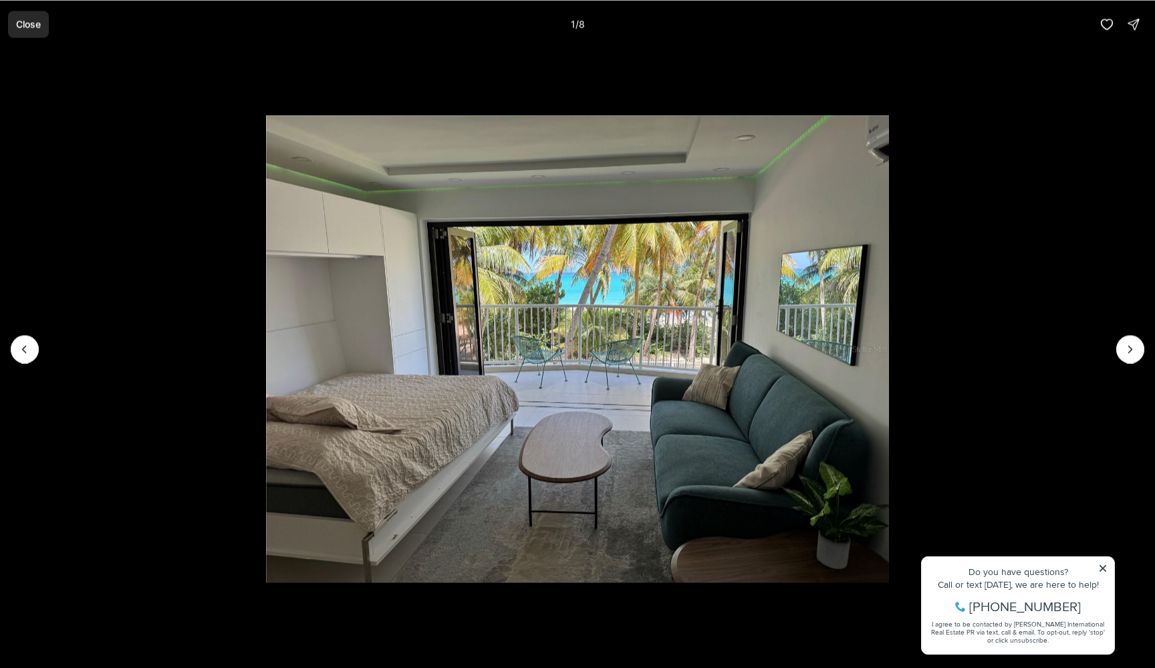
click at [25, 29] on p "Close" at bounding box center [28, 24] width 25 height 11
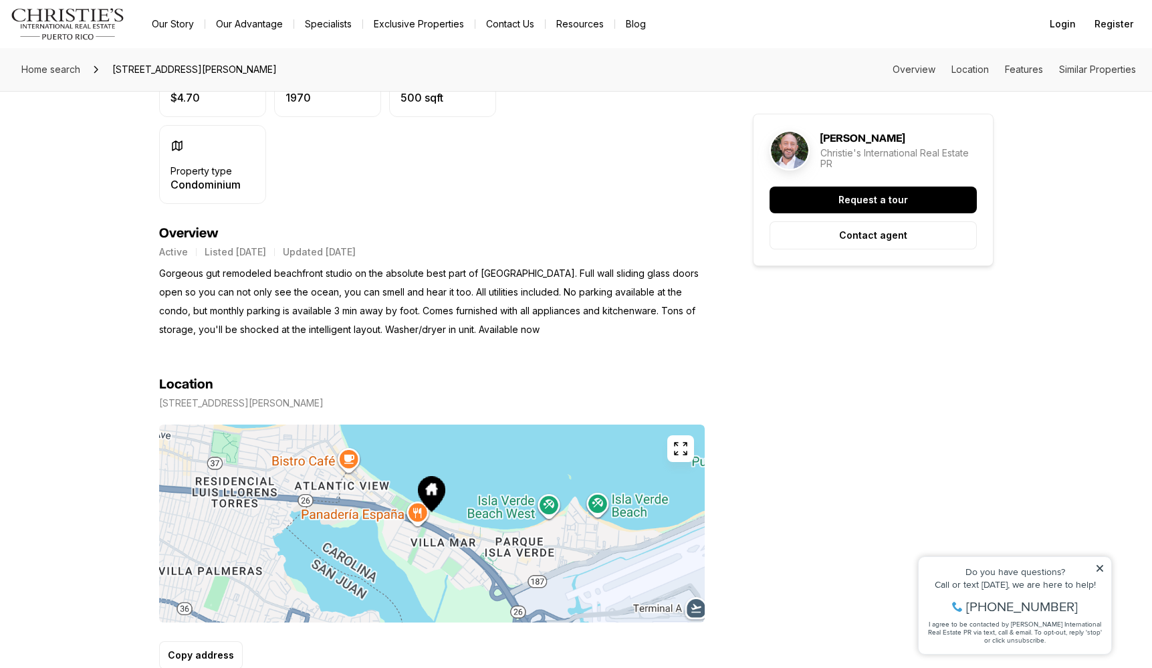
scroll to position [507, 0]
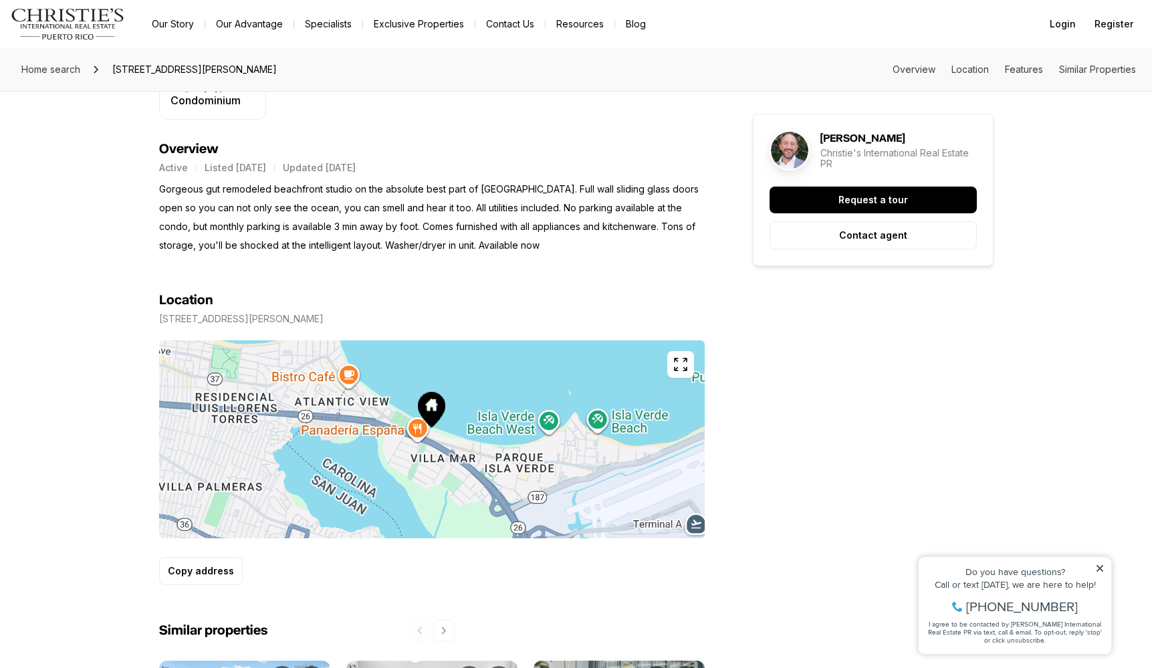
click at [670, 367] on button "button" at bounding box center [680, 364] width 27 height 27
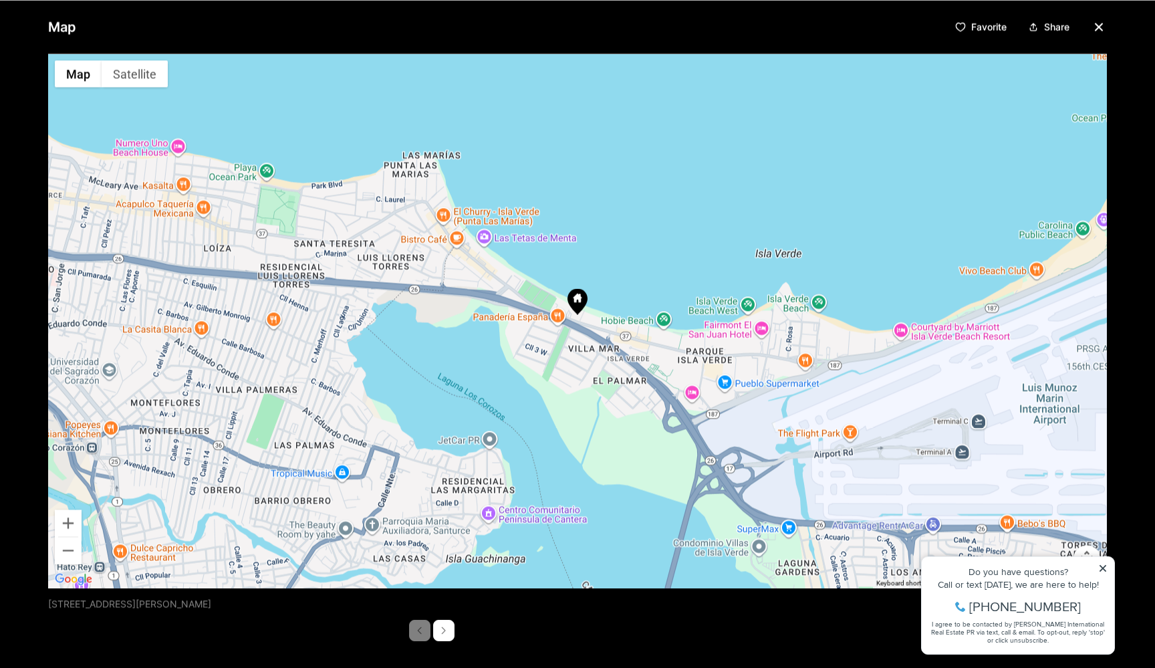
click at [445, 631] on div "Map Favorite Share ← Move left → Move right ↑ Move up ↓ Move down + Zoom in - Z…" at bounding box center [577, 334] width 1155 height 668
click at [152, 80] on button "Satellite" at bounding box center [135, 73] width 66 height 27
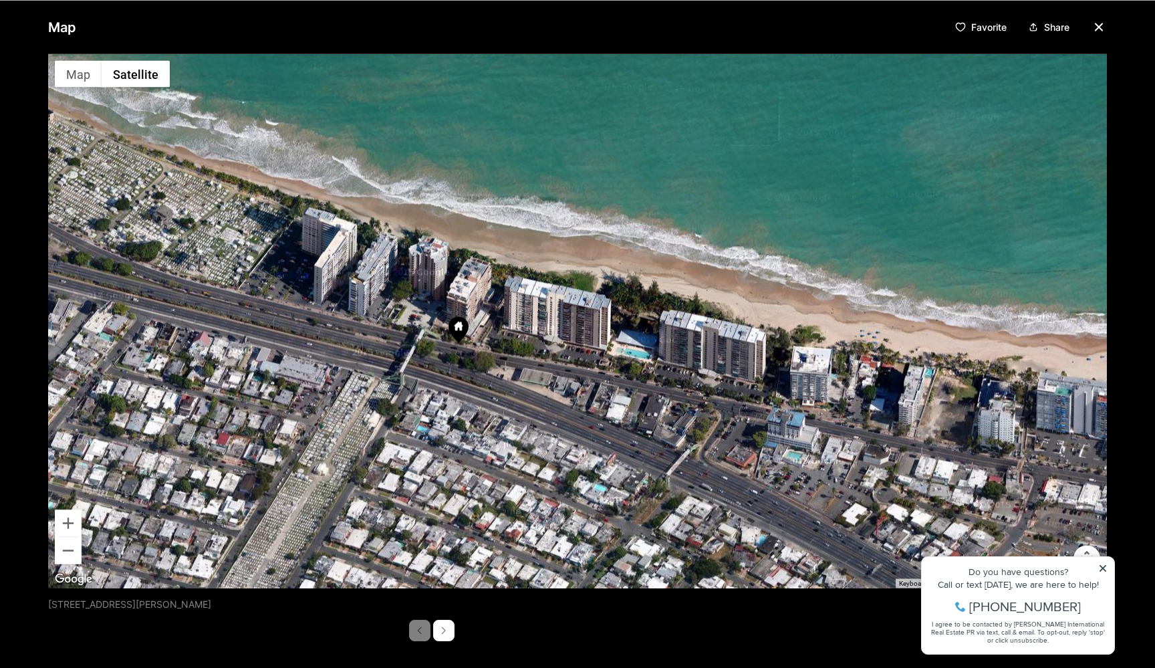
drag, startPoint x: 516, startPoint y: 402, endPoint x: 685, endPoint y: 92, distance: 353.0
click at [685, 92] on div at bounding box center [577, 320] width 1059 height 534
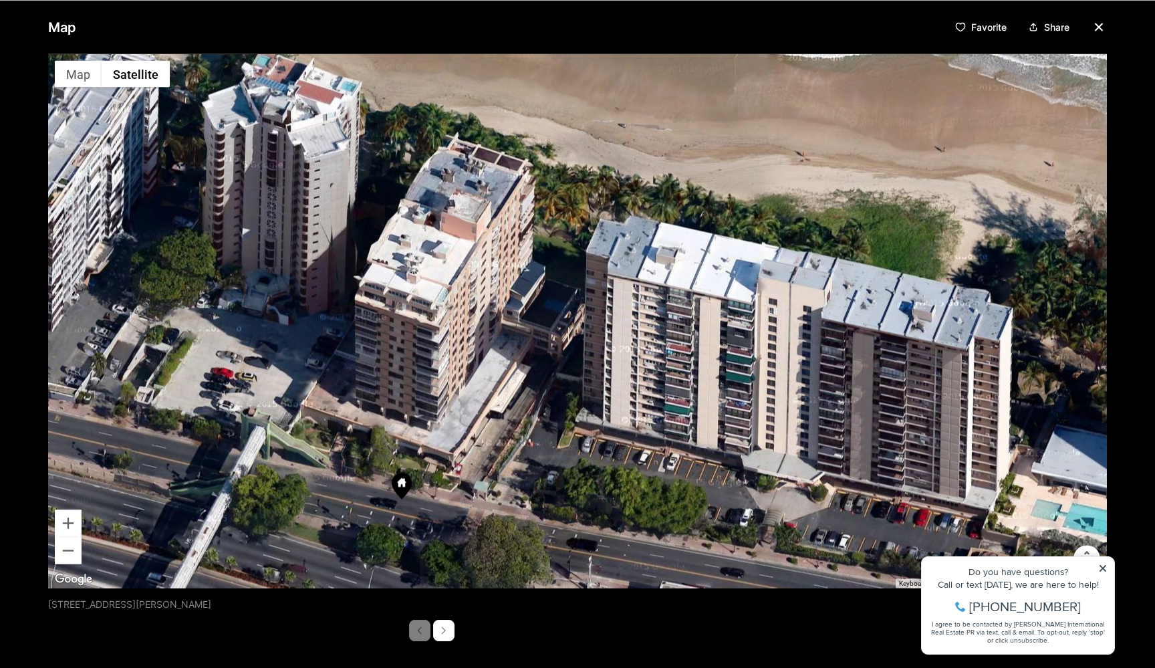
drag, startPoint x: 361, startPoint y: 415, endPoint x: 556, endPoint y: 426, distance: 195.5
click at [556, 426] on div at bounding box center [577, 320] width 1059 height 534
click at [425, 416] on div at bounding box center [577, 320] width 1059 height 534
click at [1094, 34] on icon "button" at bounding box center [1099, 27] width 16 height 16
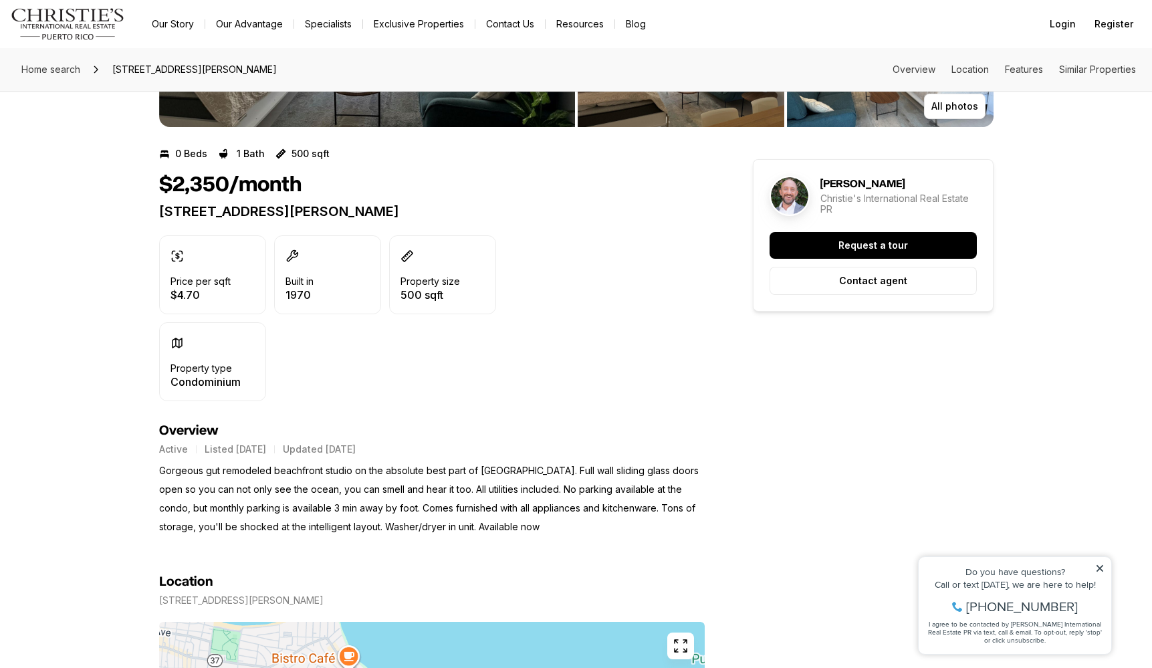
scroll to position [139, 0]
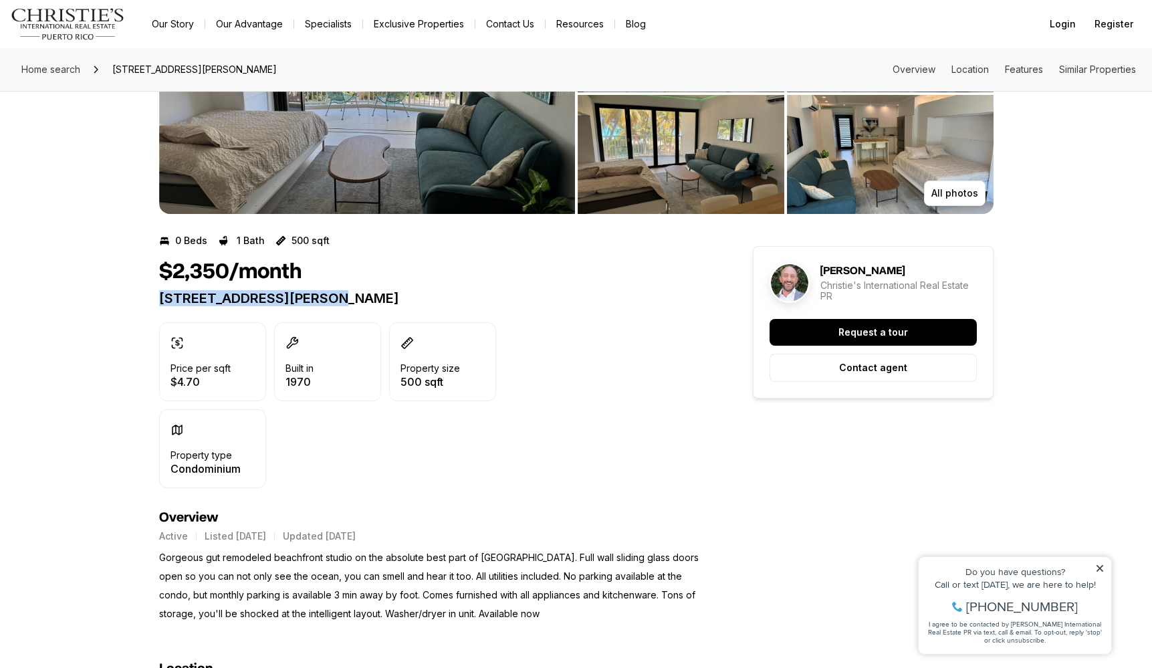
drag, startPoint x: 158, startPoint y: 298, endPoint x: 315, endPoint y: 296, distance: 156.5
click at [315, 296] on p "[STREET_ADDRESS][PERSON_NAME]" at bounding box center [432, 298] width 546 height 16
copy p "[STREET_ADDRESS]"
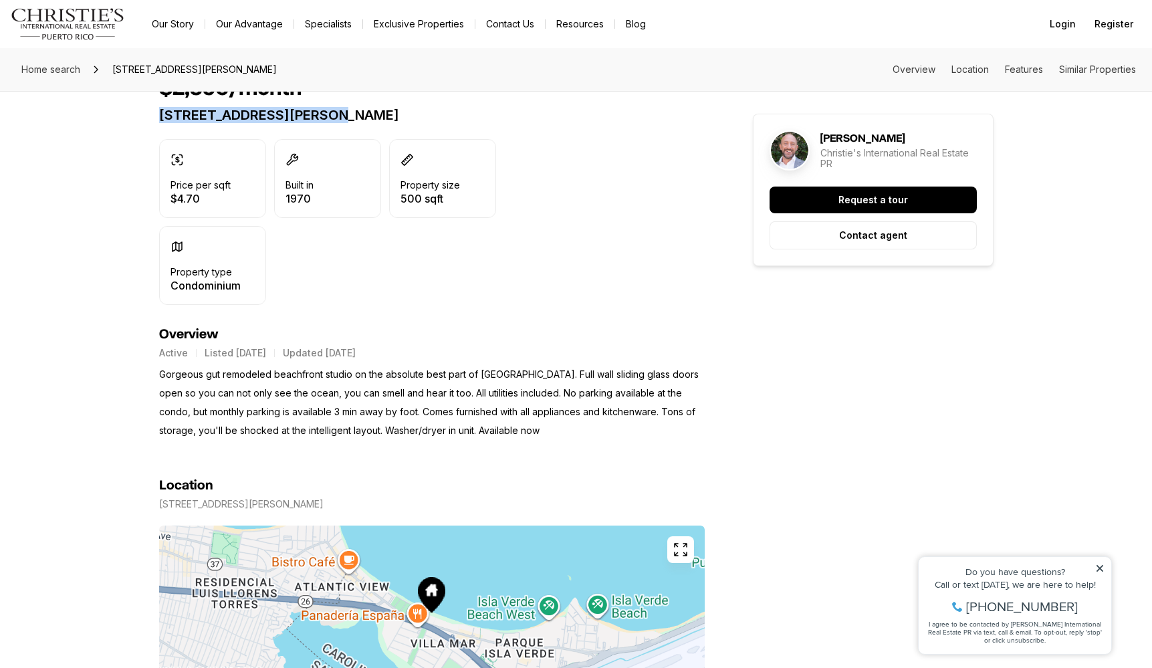
scroll to position [241, 0]
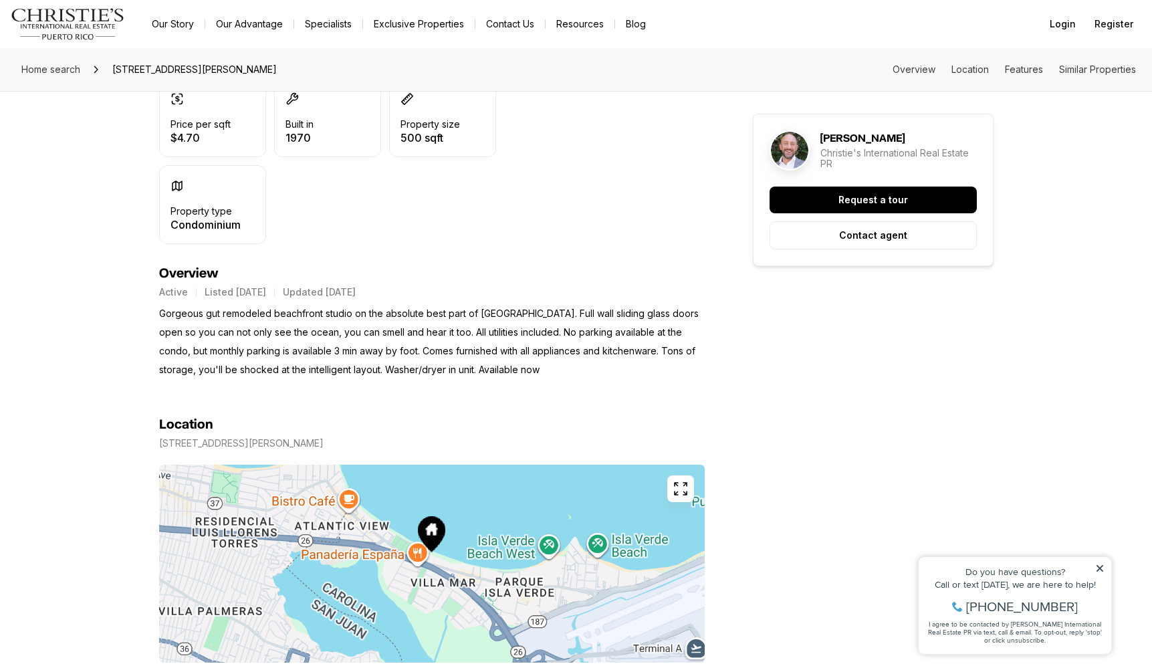
click at [247, 380] on section "Location [STREET_ADDRESS][PERSON_NAME] Copy address" at bounding box center [432, 544] width 546 height 330
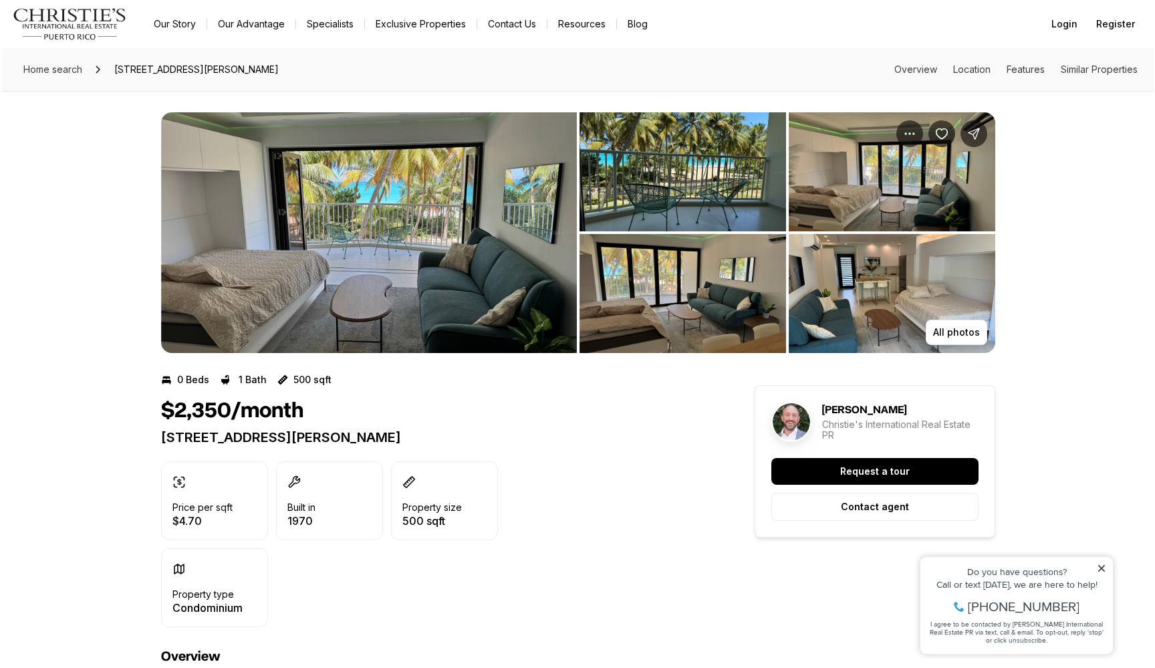
scroll to position [0, 0]
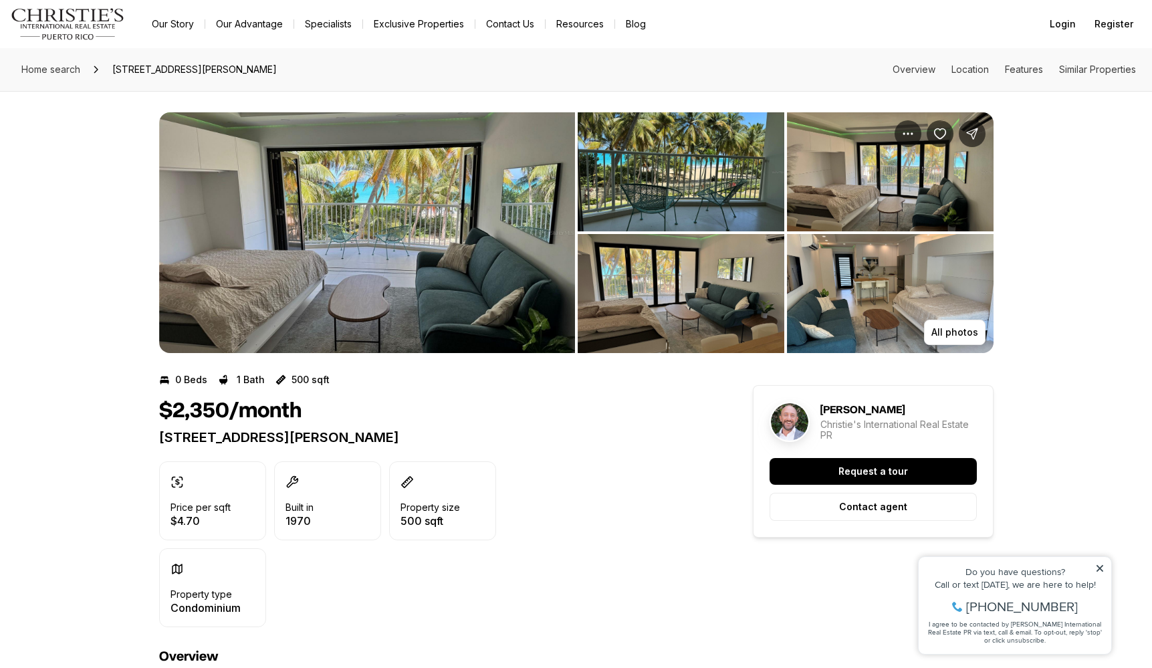
click at [680, 242] on img "View image gallery" at bounding box center [681, 293] width 207 height 119
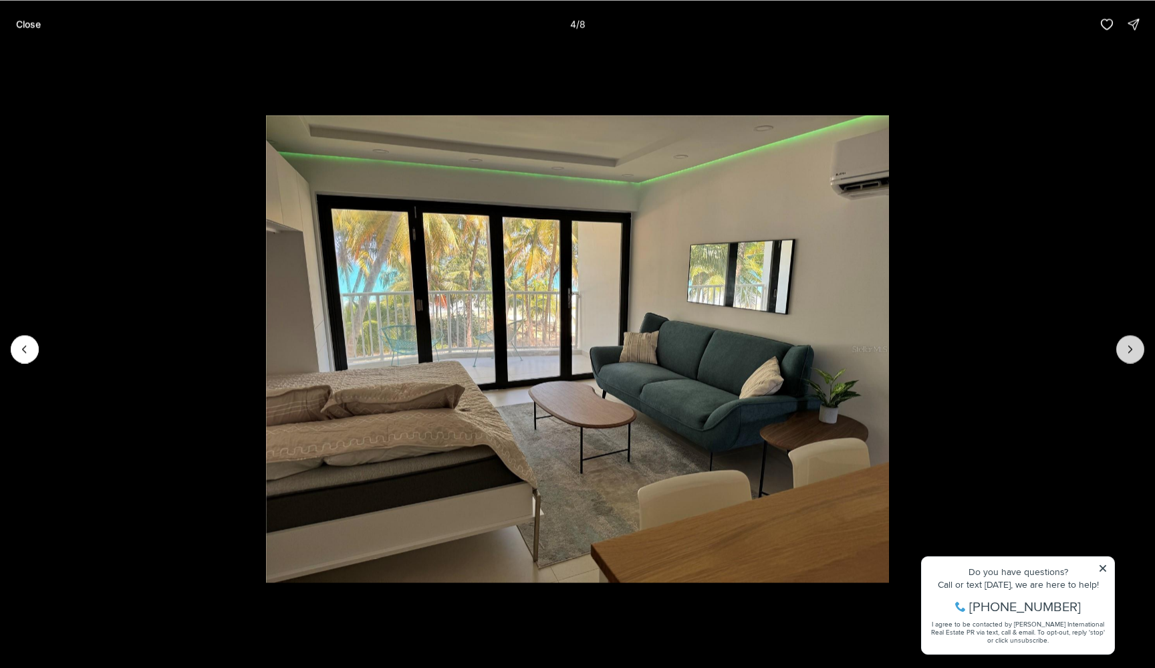
click at [1131, 346] on icon "Next slide" at bounding box center [1130, 348] width 13 height 13
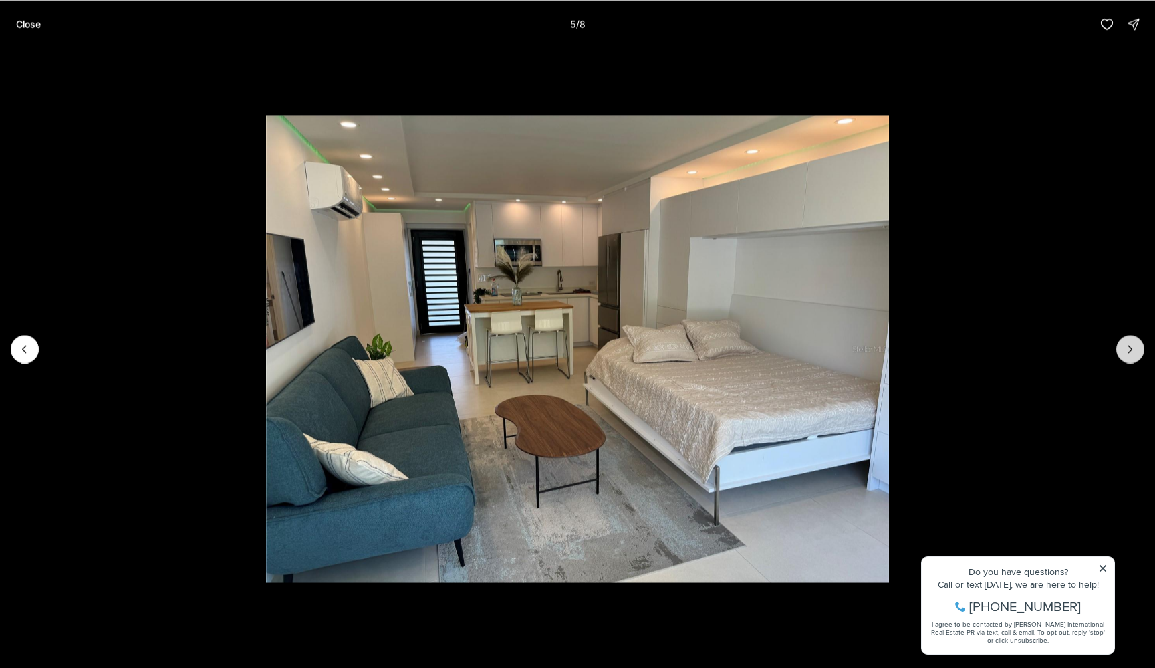
click at [1131, 346] on icon "Next slide" at bounding box center [1130, 348] width 13 height 13
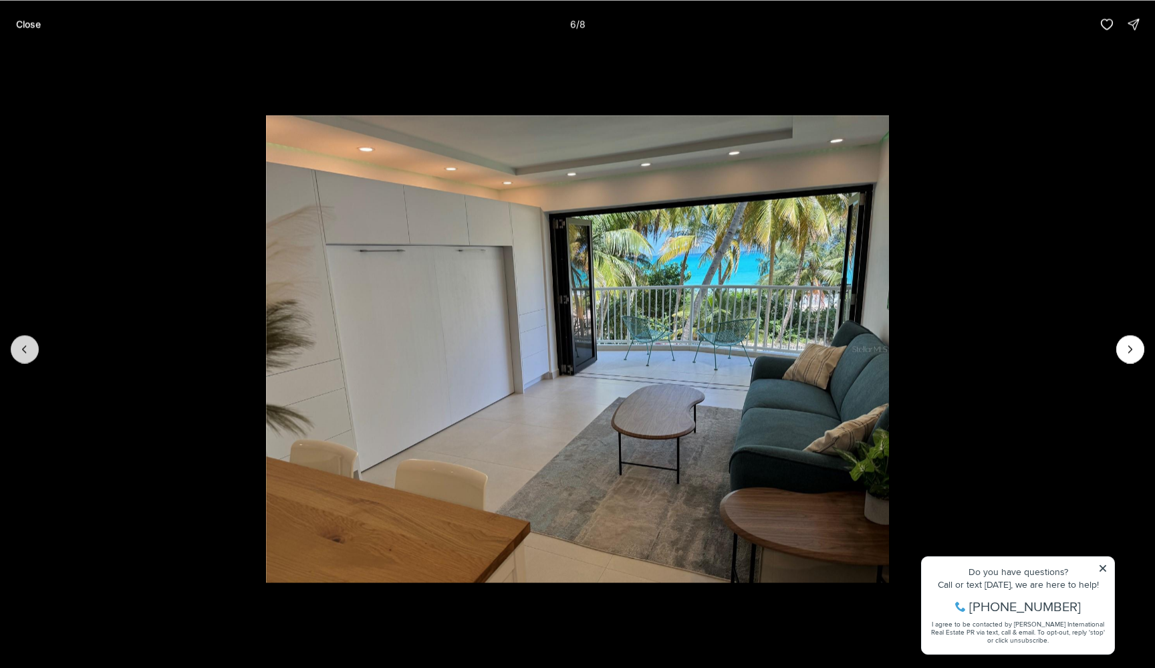
click at [14, 347] on button "Previous slide" at bounding box center [25, 349] width 28 height 28
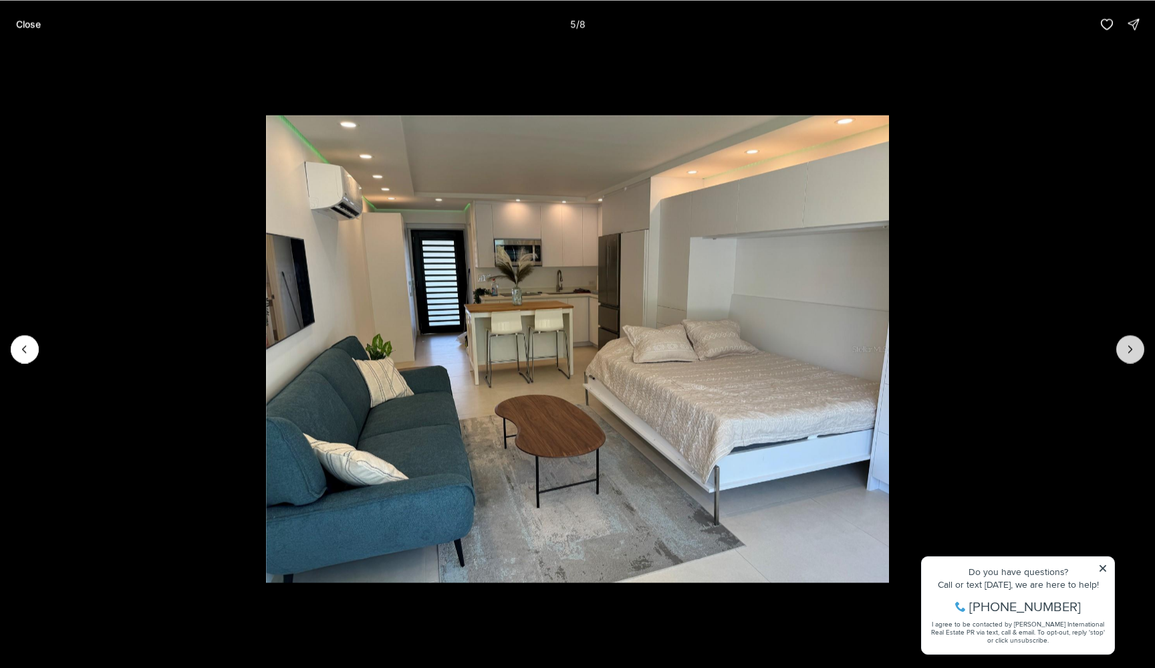
click at [1126, 340] on button "Next slide" at bounding box center [1130, 349] width 28 height 28
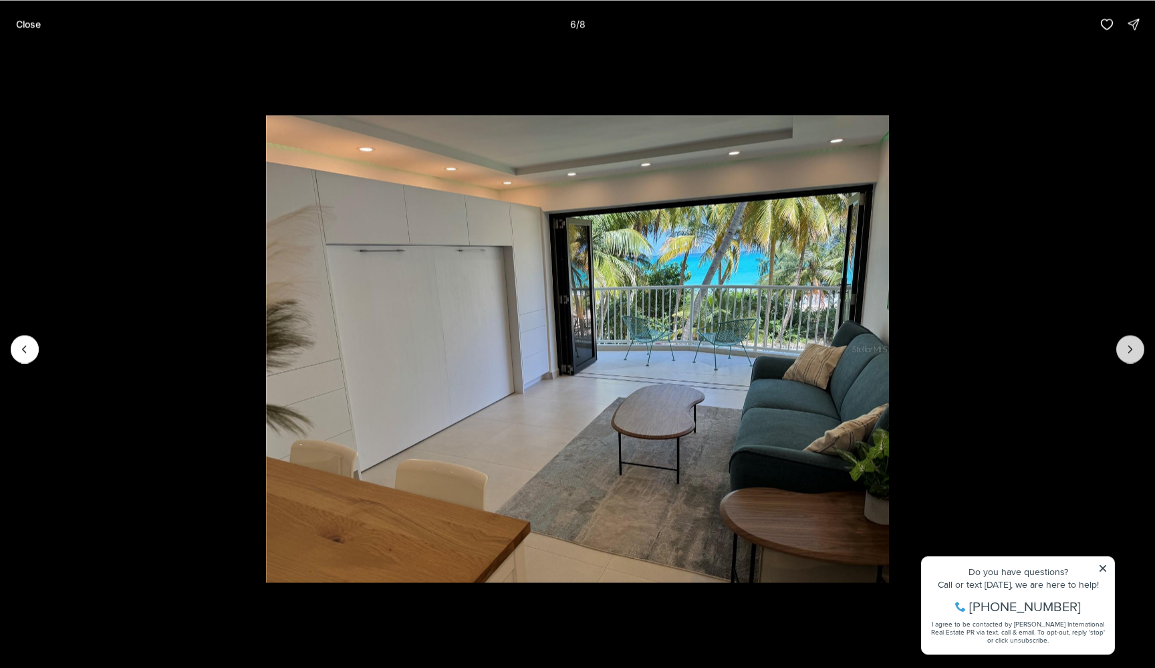
click at [1126, 340] on button "Next slide" at bounding box center [1130, 349] width 28 height 28
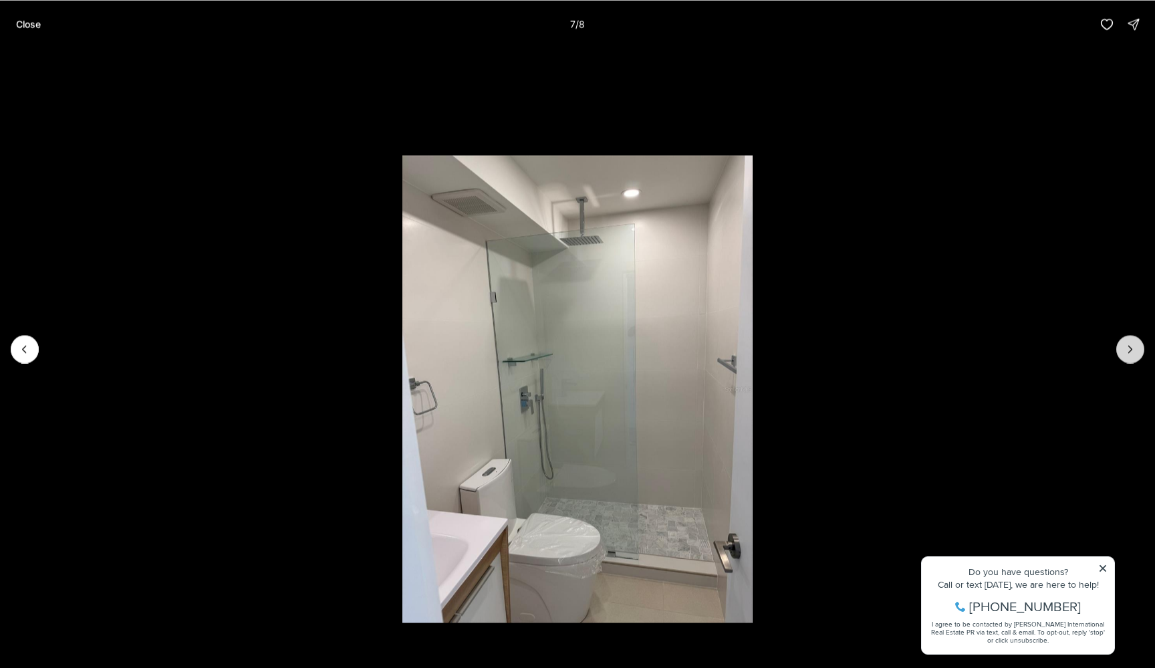
click at [1126, 340] on button "Next slide" at bounding box center [1130, 349] width 28 height 28
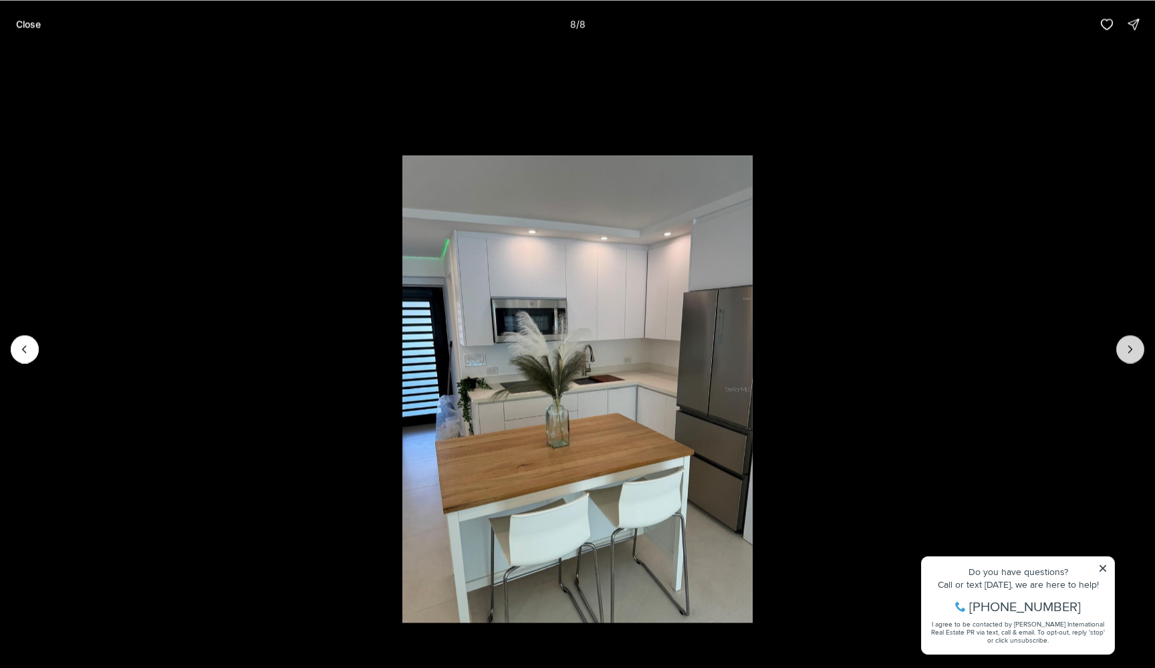
click at [1126, 340] on div at bounding box center [1130, 349] width 28 height 28
click at [31, 346] on icon "Previous slide" at bounding box center [24, 348] width 13 height 13
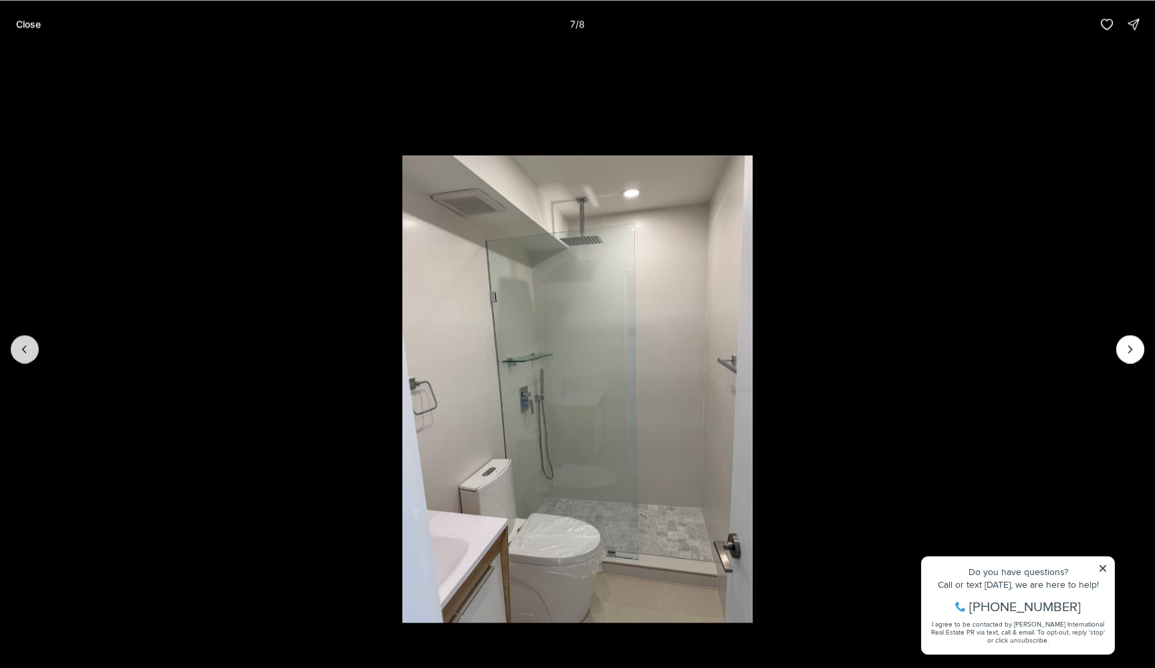
click at [31, 346] on icon "Previous slide" at bounding box center [24, 348] width 13 height 13
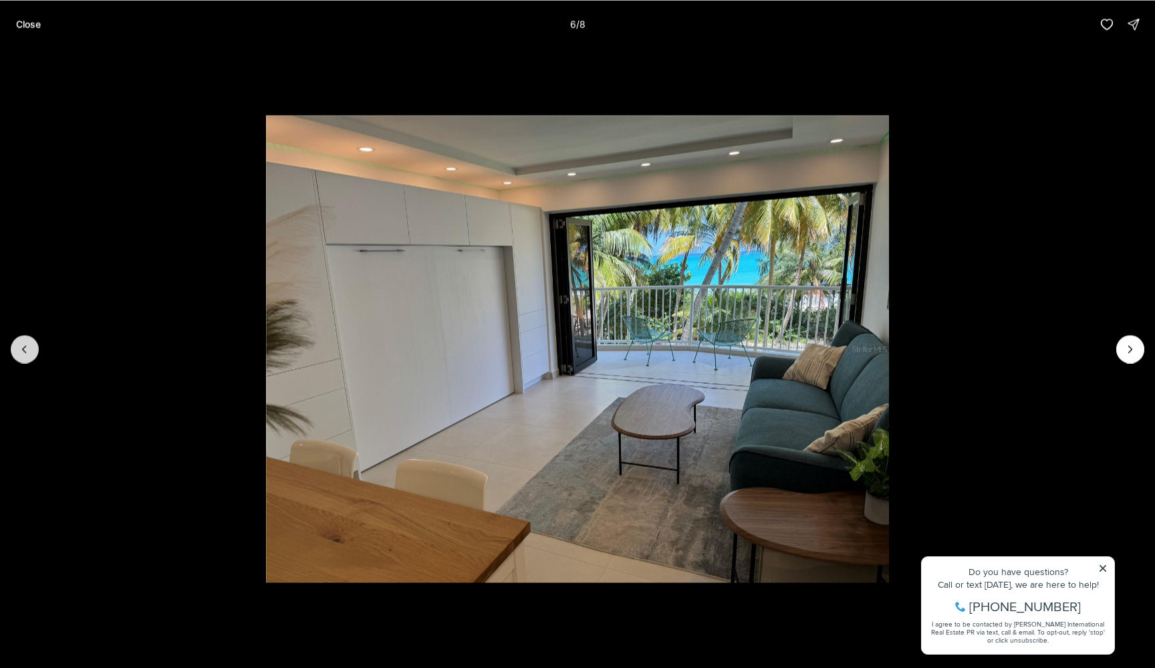
click at [31, 346] on icon "Previous slide" at bounding box center [24, 348] width 13 height 13
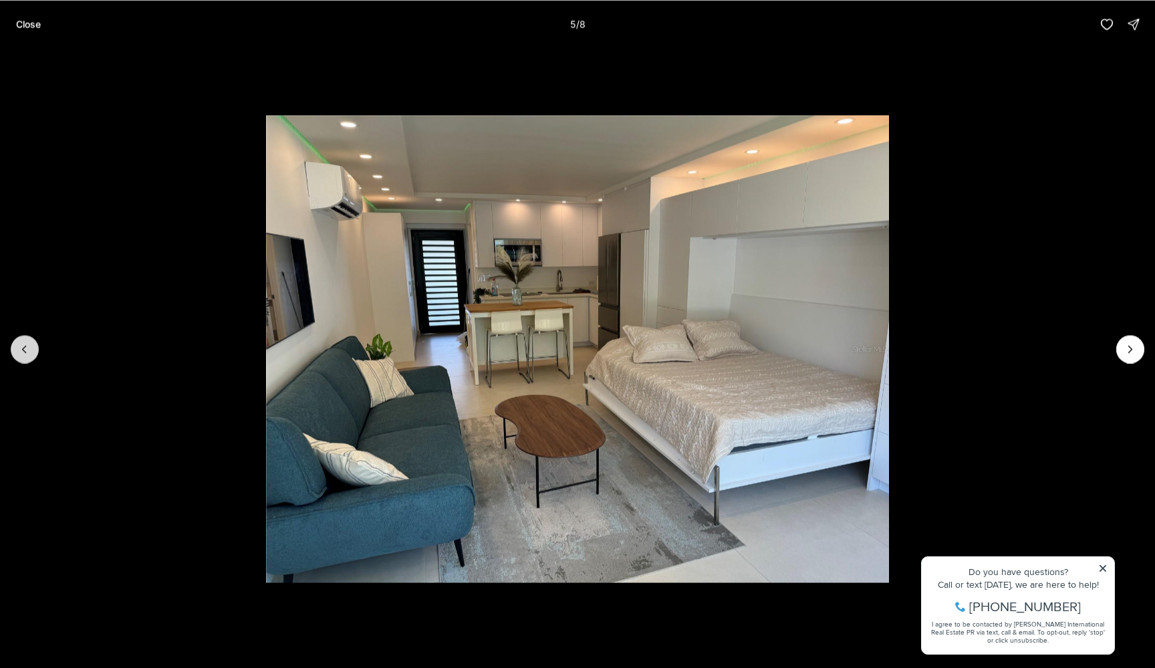
click at [31, 346] on icon "Previous slide" at bounding box center [24, 348] width 13 height 13
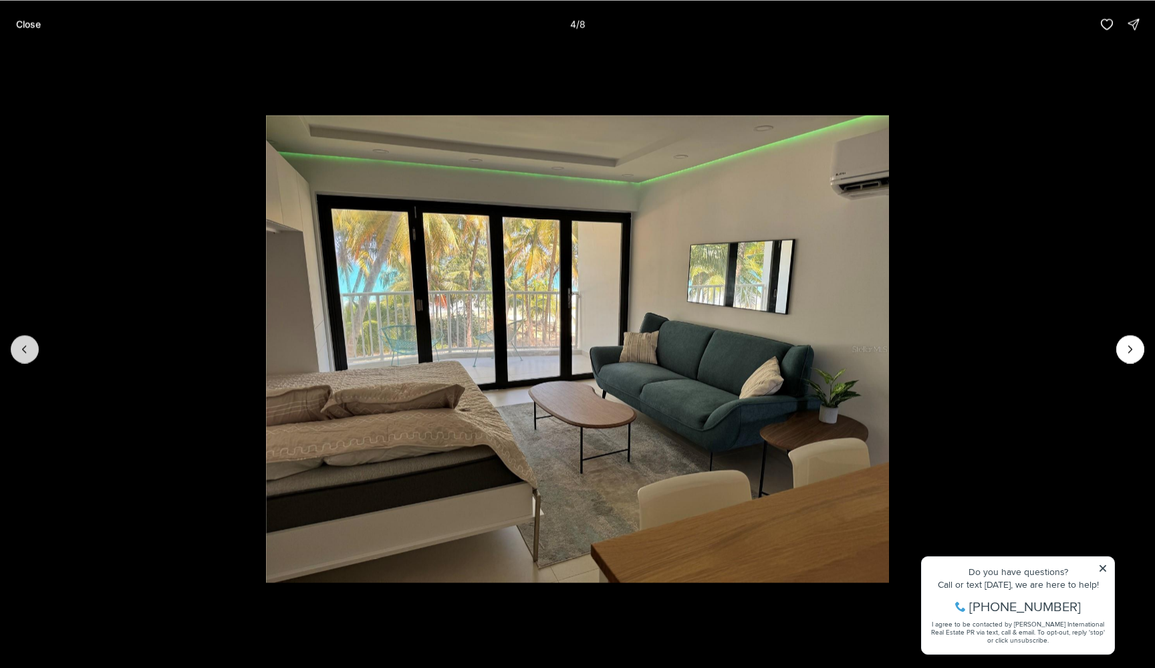
click at [31, 346] on icon "Previous slide" at bounding box center [24, 348] width 13 height 13
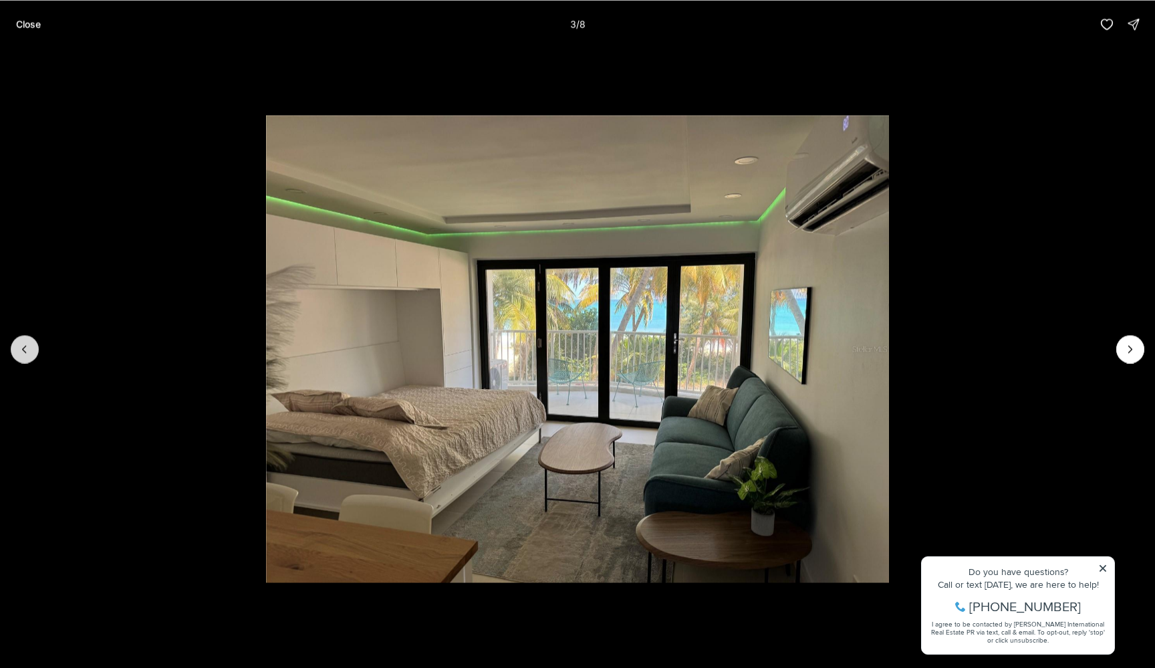
click at [31, 346] on icon "Previous slide" at bounding box center [24, 348] width 13 height 13
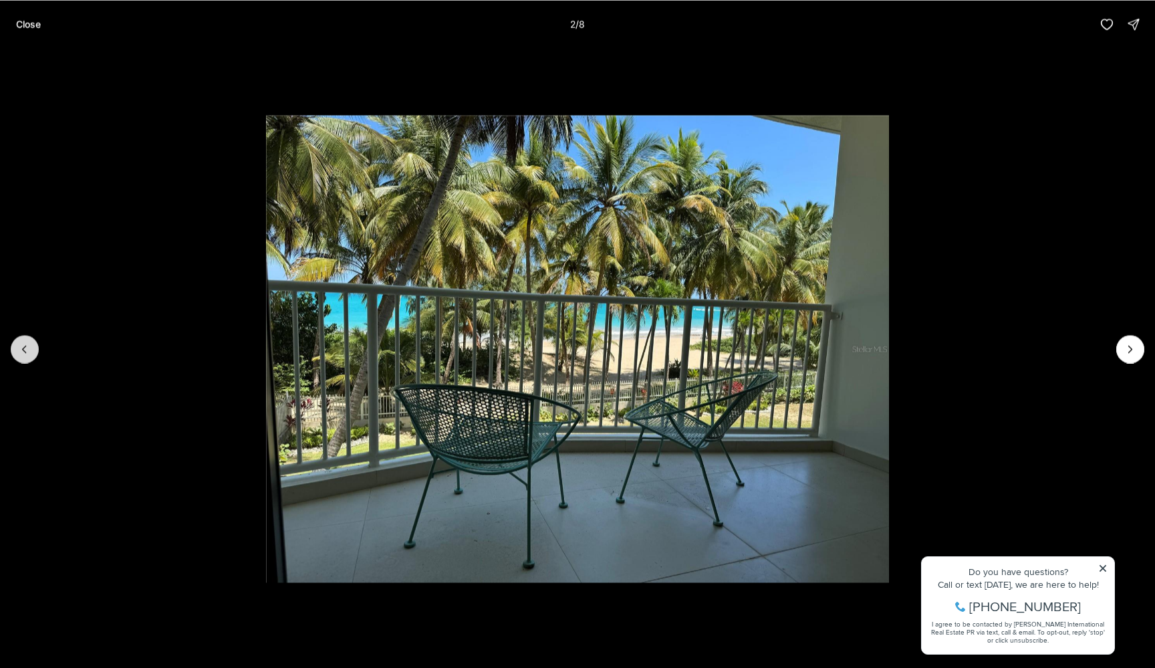
click at [31, 346] on icon "Previous slide" at bounding box center [24, 348] width 13 height 13
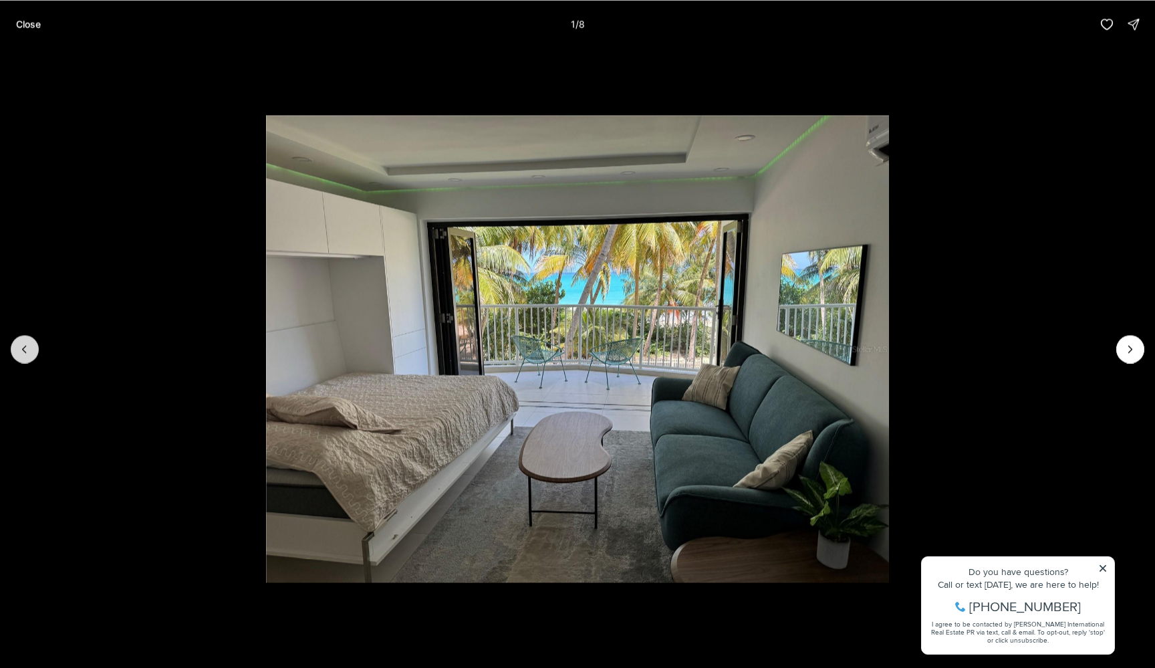
click at [31, 346] on div at bounding box center [25, 349] width 28 height 28
